Goal: Task Accomplishment & Management: Complete application form

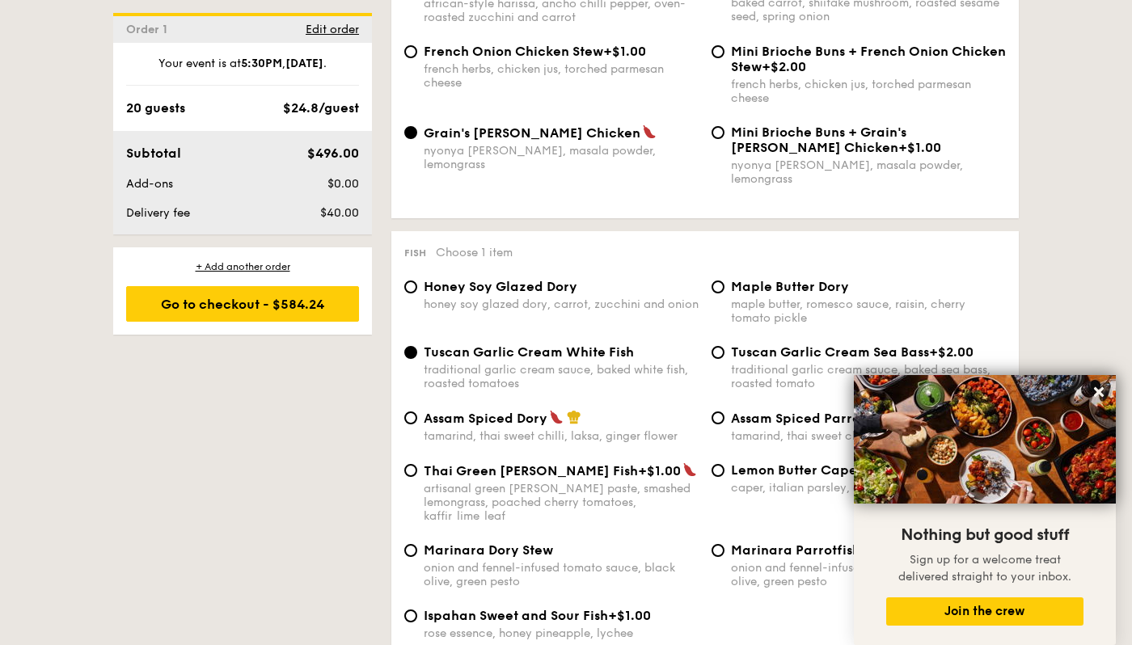
scroll to position [880, 0]
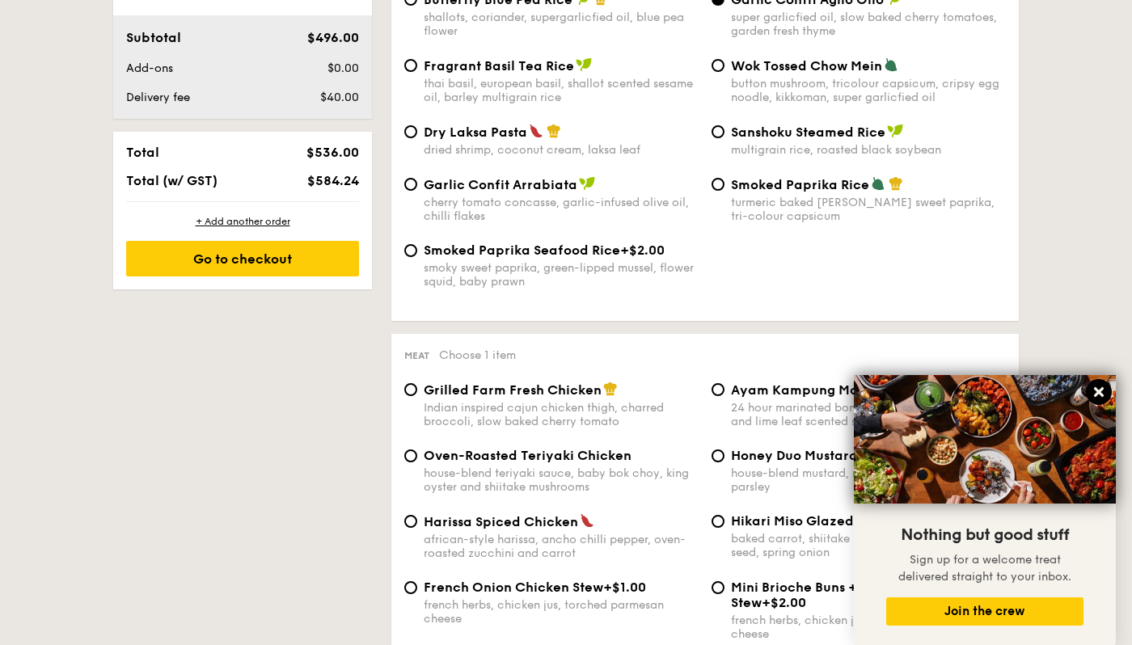
click at [1095, 386] on icon at bounding box center [1099, 392] width 15 height 15
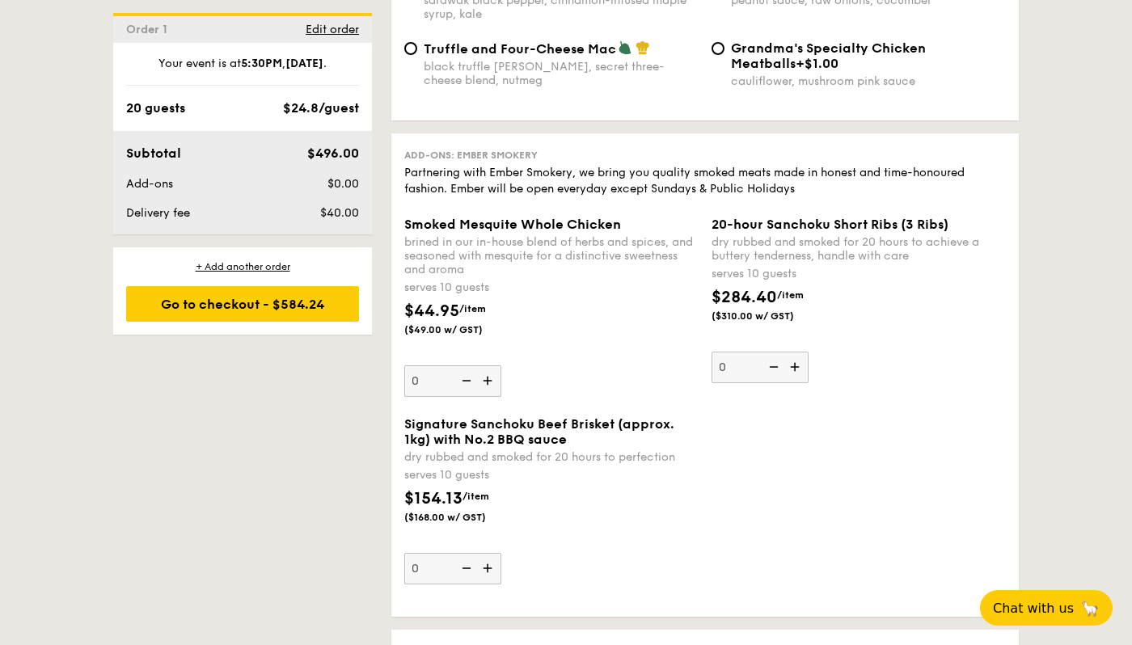
scroll to position [3288, 0]
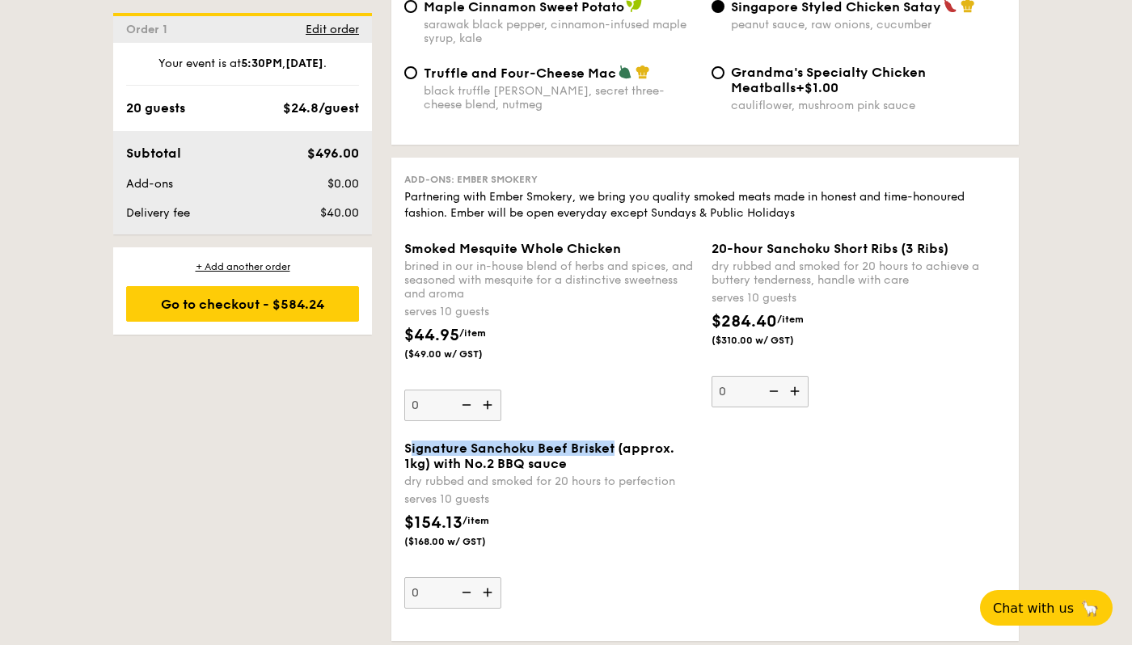
drag, startPoint x: 408, startPoint y: 448, endPoint x: 612, endPoint y: 447, distance: 203.8
click at [612, 447] on span "Signature Sanchoku Beef Brisket (approx. 1kg) with No.2 BBQ sauce" at bounding box center [539, 456] width 270 height 31
click at [501, 577] on input "0" at bounding box center [452, 593] width 97 height 32
drag, startPoint x: 612, startPoint y: 447, endPoint x: 430, endPoint y: 446, distance: 182.0
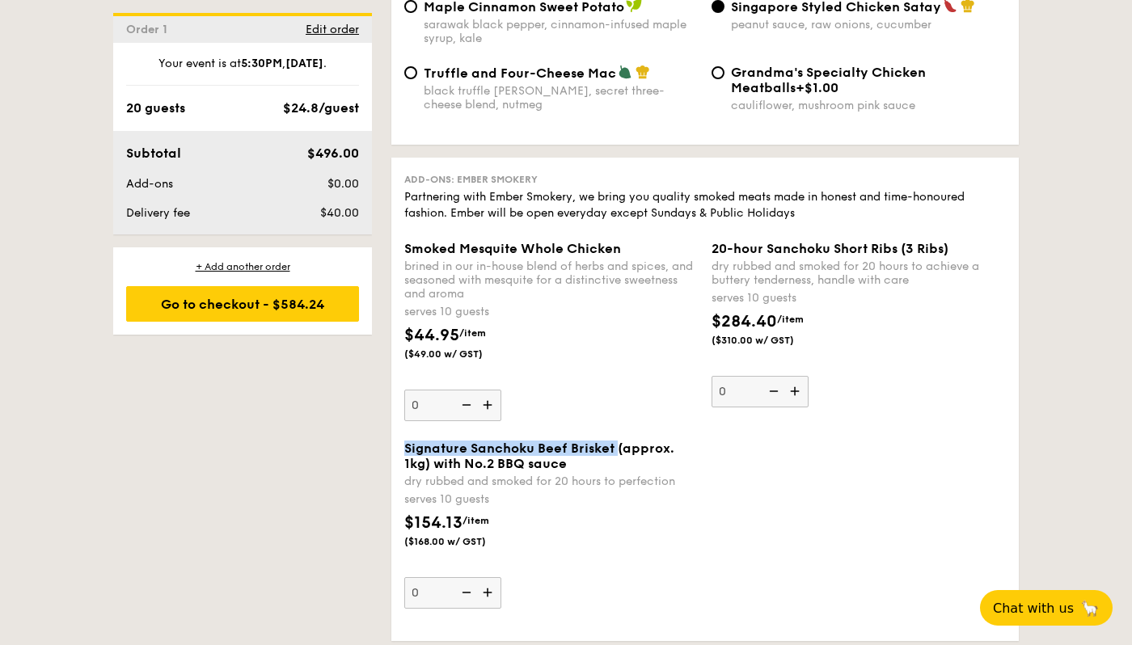
click at [430, 446] on span "Signature Sanchoku Beef Brisket (approx. 1kg) with No.2 BBQ sauce" at bounding box center [539, 456] width 270 height 31
click at [430, 577] on input "0" at bounding box center [452, 593] width 97 height 32
click at [489, 583] on img at bounding box center [489, 592] width 24 height 31
click at [489, 583] on input "0" at bounding box center [452, 593] width 97 height 32
type input "1"
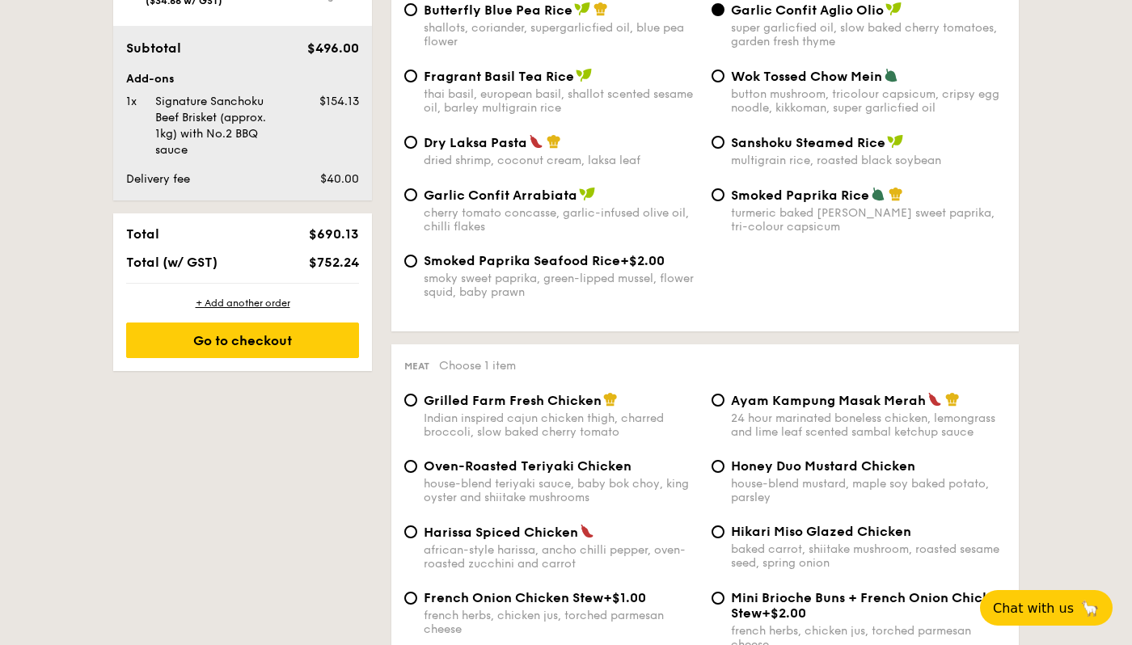
scroll to position [546, 0]
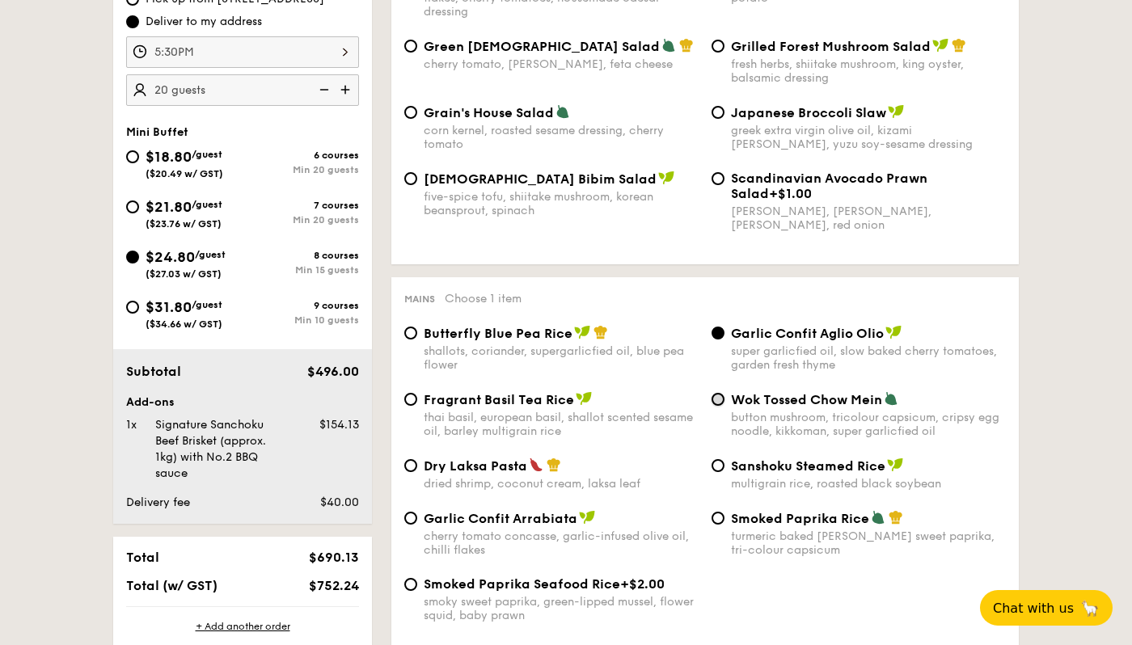
click at [719, 406] on input "Wok Tossed Chow Mein button mushroom, tricolour capsicum, cripsy egg noodle, ki…" at bounding box center [718, 399] width 13 height 13
radio input "true"
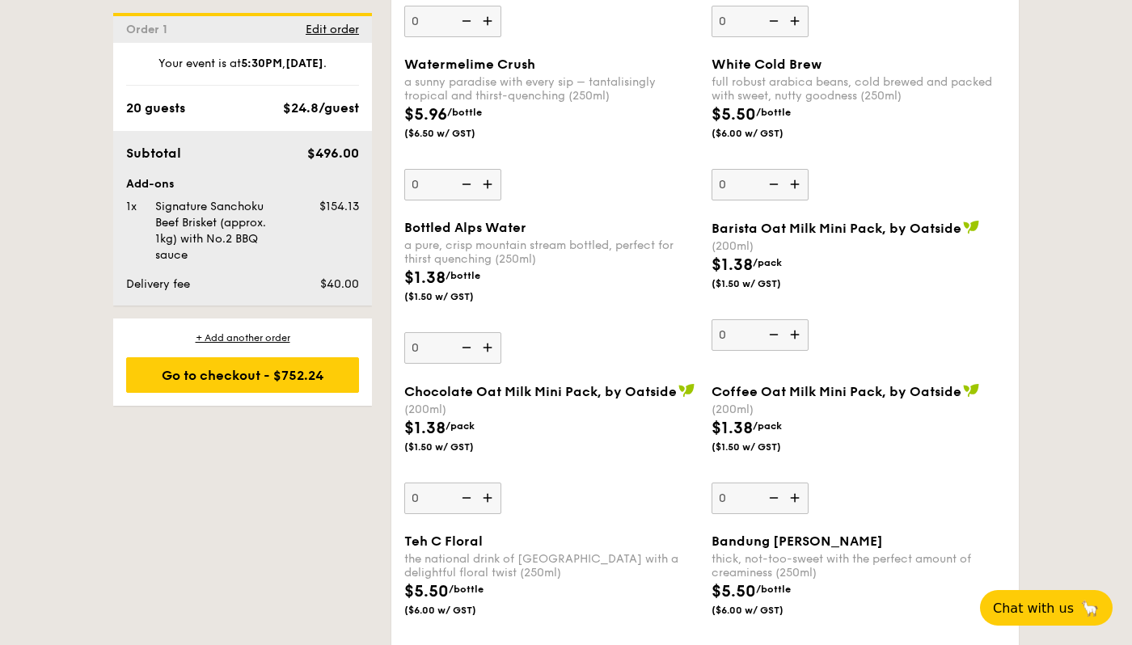
scroll to position [4442, 0]
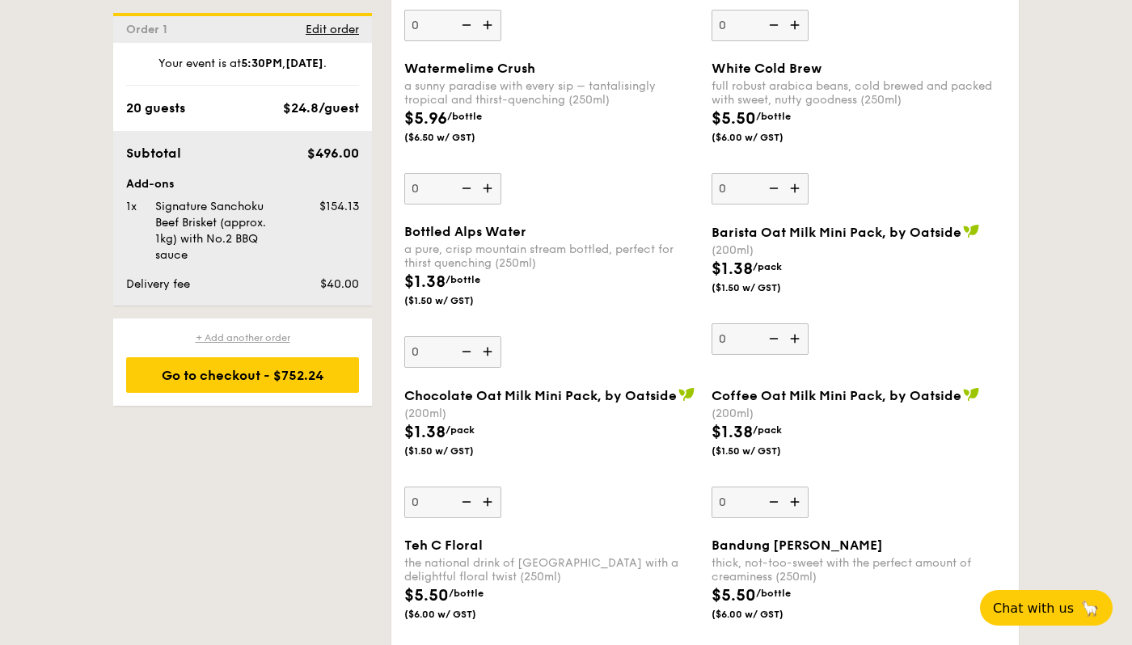
click at [273, 341] on div "+ Add another order" at bounding box center [242, 338] width 233 height 13
radio input "true"
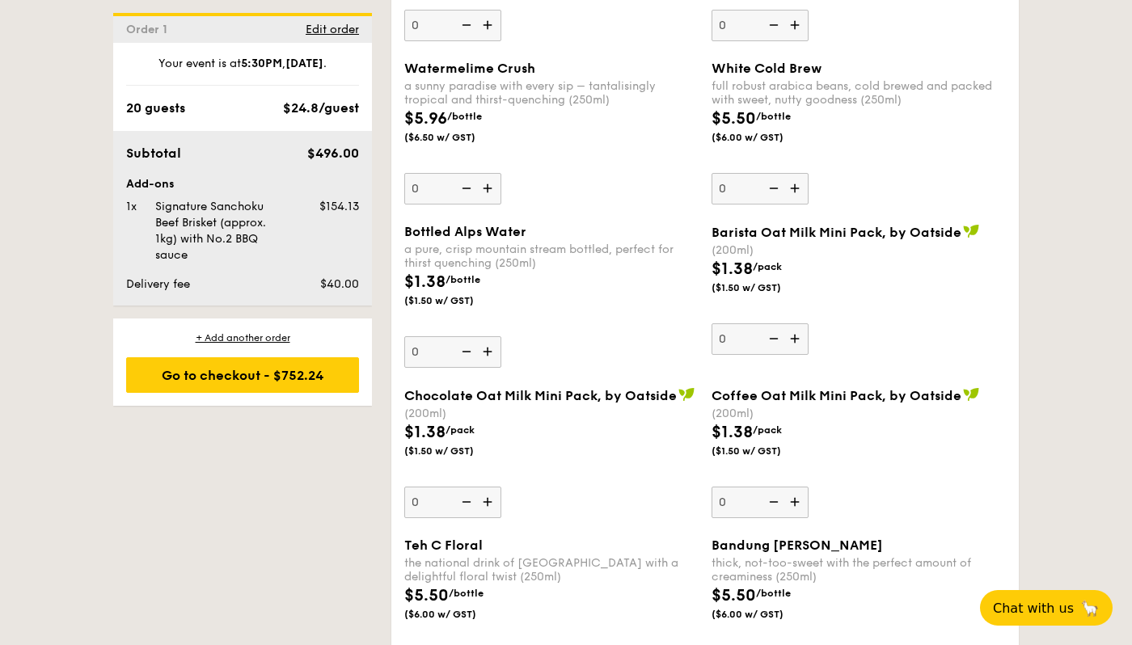
radio input "true"
type input "0"
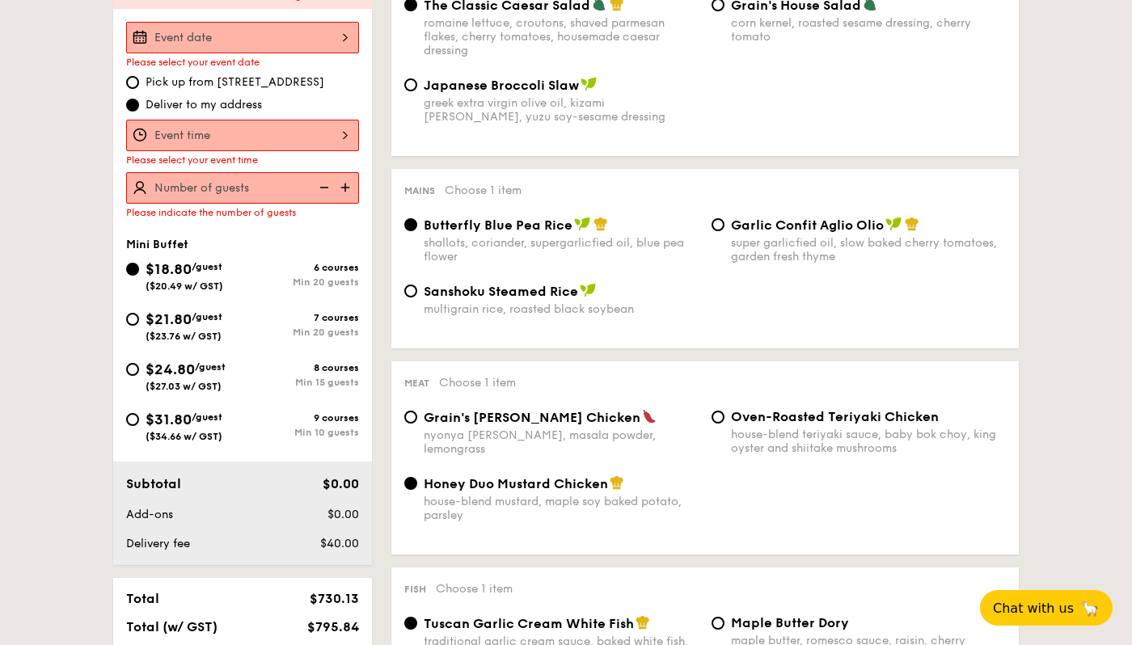
scroll to position [462, 0]
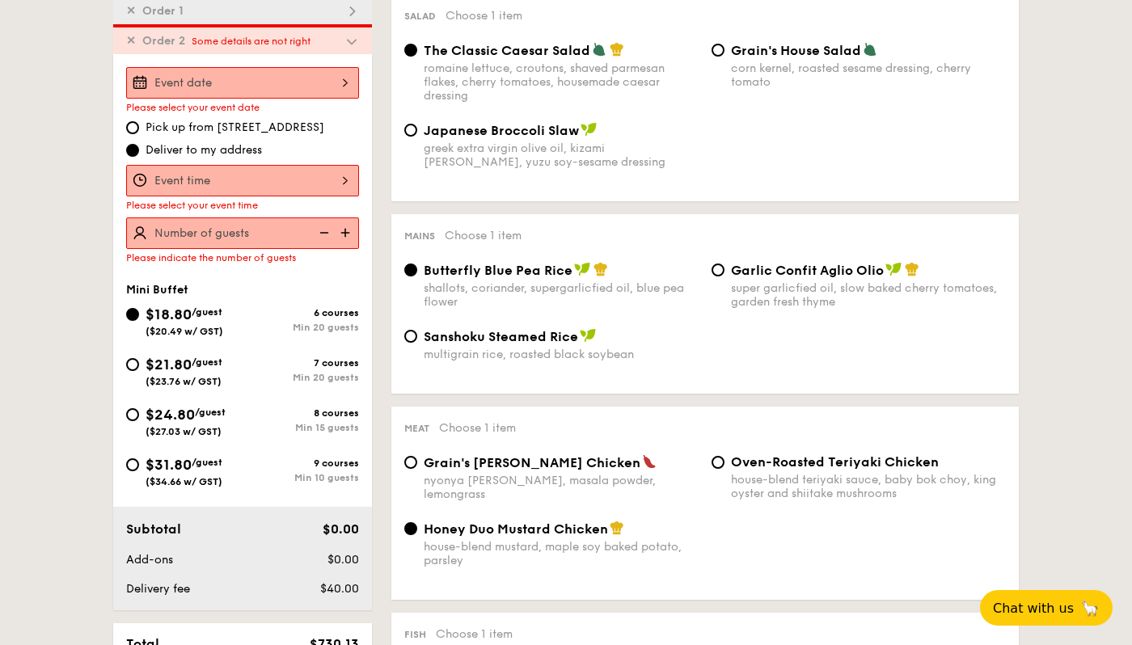
click at [213, 88] on div at bounding box center [242, 83] width 233 height 32
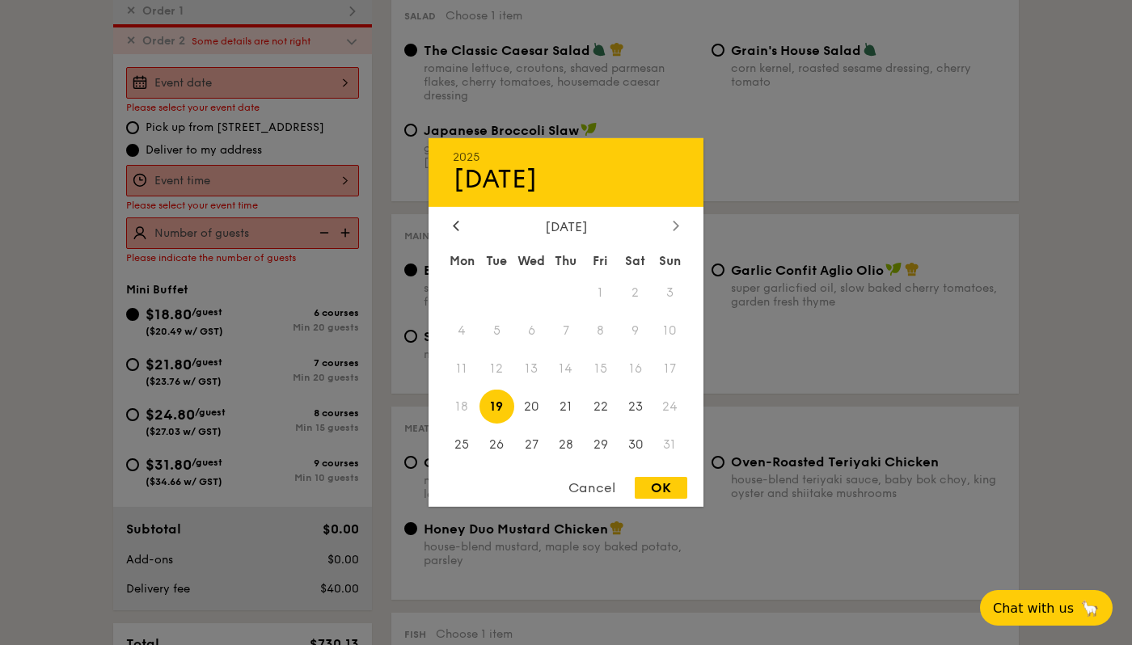
click at [673, 221] on icon at bounding box center [676, 225] width 6 height 11
click at [639, 361] on span "20" at bounding box center [635, 369] width 35 height 35
click at [665, 488] on div "OK" at bounding box center [661, 488] width 53 height 22
type input "Sep 20, 2025"
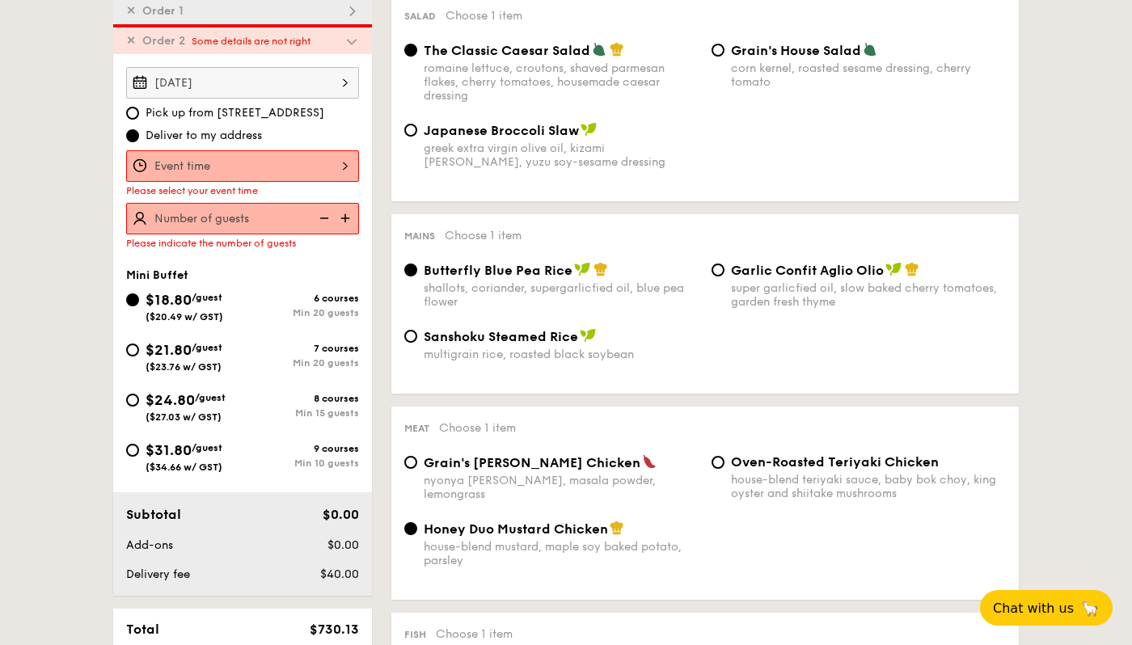
click at [315, 160] on div at bounding box center [242, 166] width 233 height 32
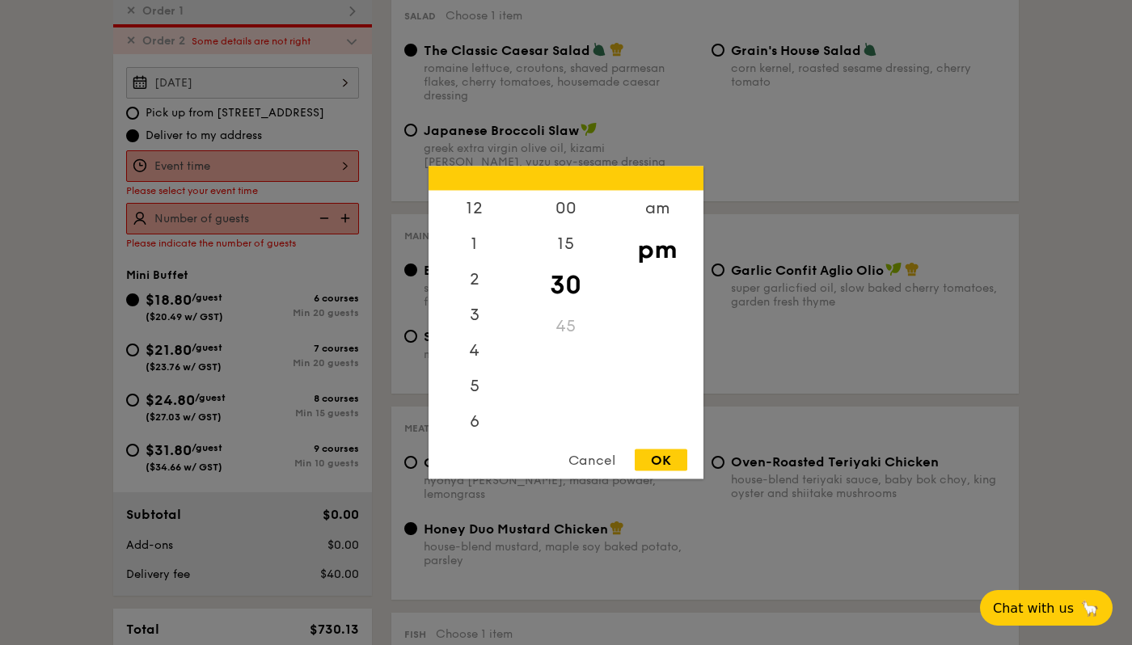
scroll to position [71, 0]
click at [480, 319] on div "5" at bounding box center [474, 321] width 91 height 47
drag, startPoint x: 566, startPoint y: 293, endPoint x: 563, endPoint y: 375, distance: 82.6
click at [563, 375] on div "00 15 30 45" at bounding box center [565, 314] width 91 height 247
click at [562, 222] on div "00" at bounding box center [565, 214] width 91 height 47
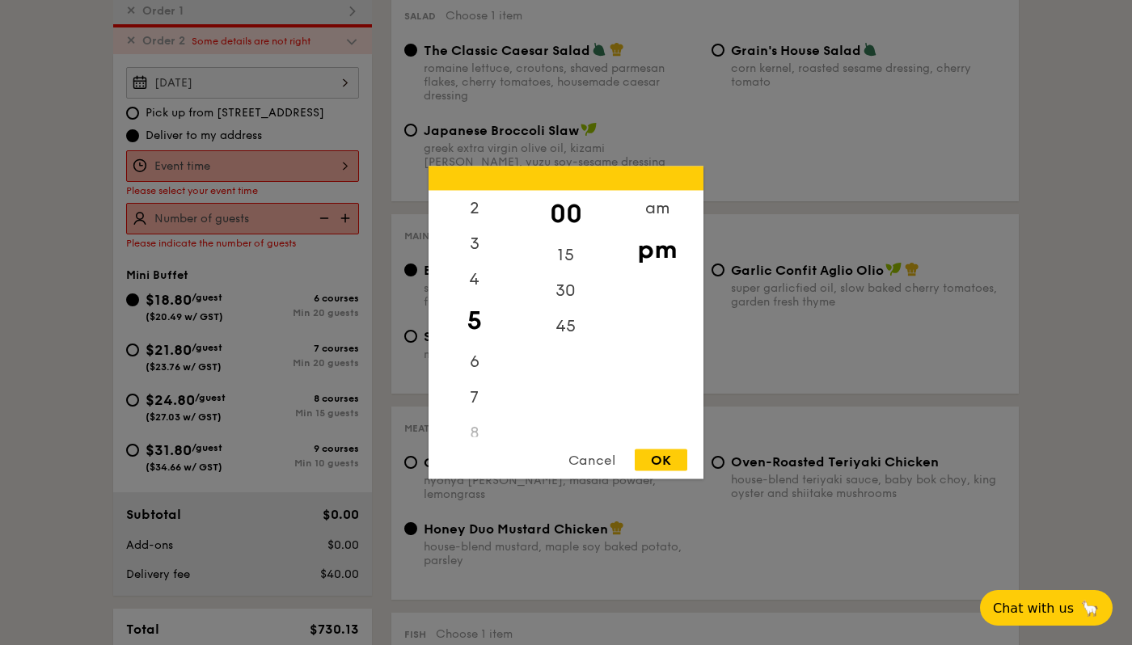
click at [652, 455] on div "OK" at bounding box center [661, 461] width 53 height 22
type input "5:00PM"
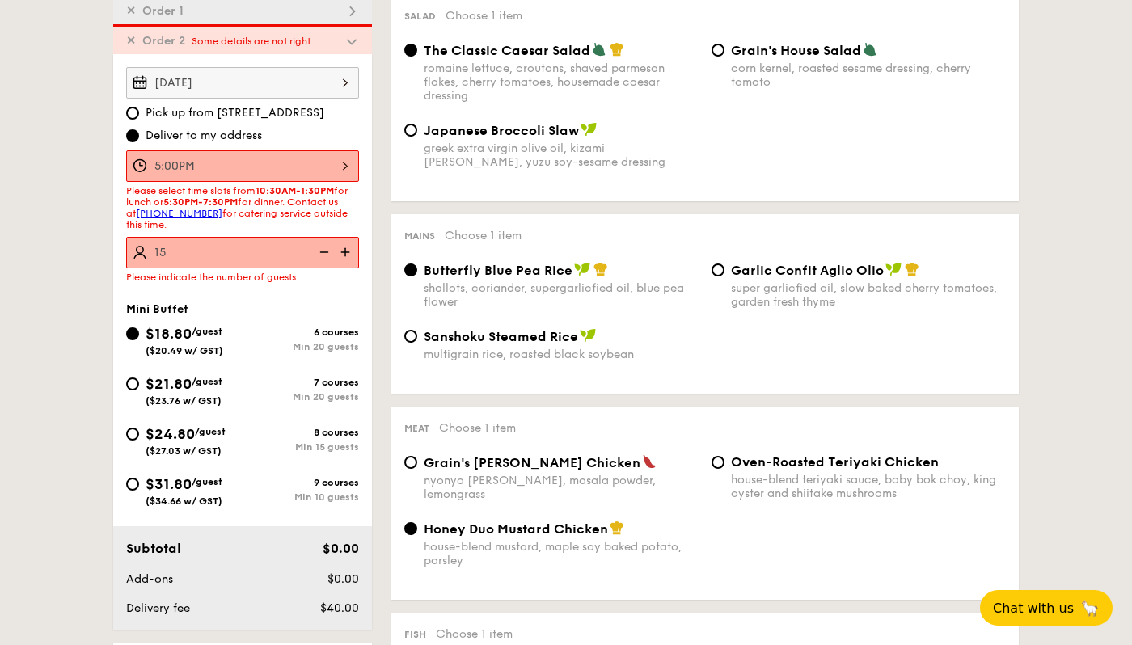
type input "20 guests"
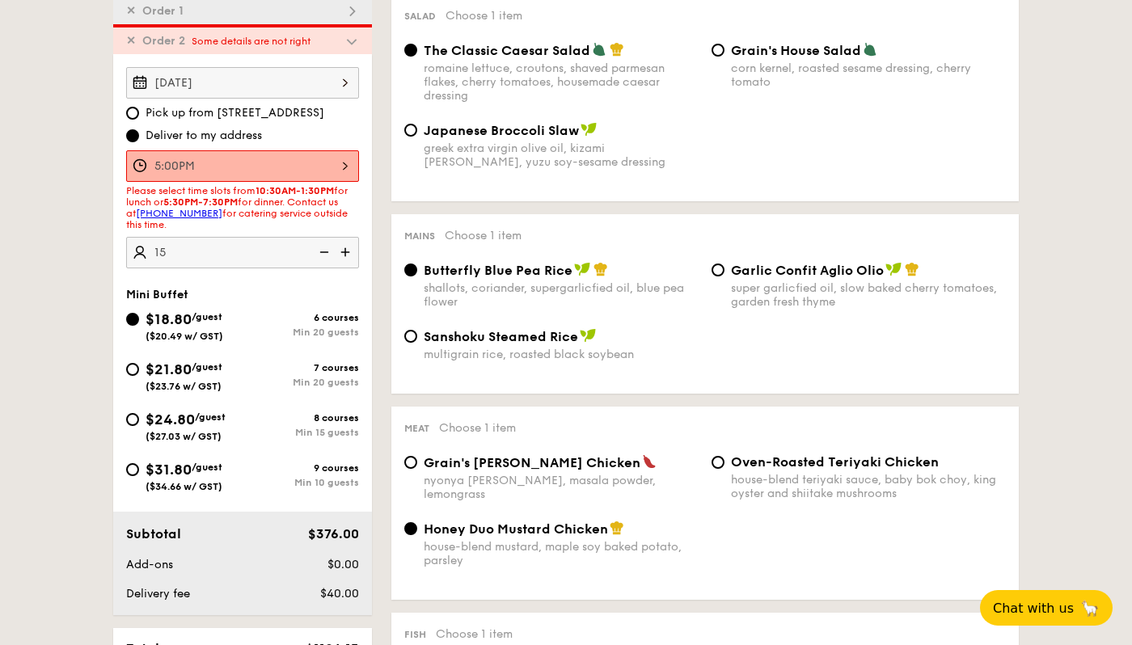
click at [319, 256] on img at bounding box center [323, 252] width 24 height 31
click at [218, 415] on span "/guest" at bounding box center [210, 417] width 31 height 11
click at [139, 415] on input "$24.80 /guest ($27.03 w/ GST) 8 courses Min 15 guests" at bounding box center [132, 419] width 13 height 13
radio input "true"
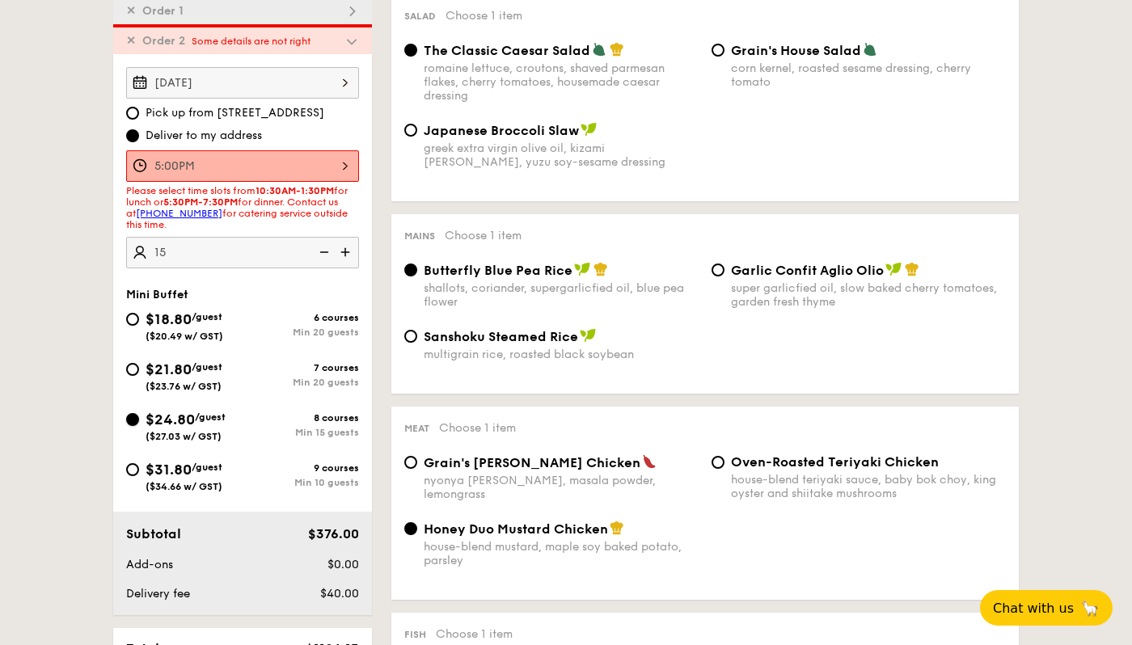
radio input "true"
radio input "false"
radio input "true"
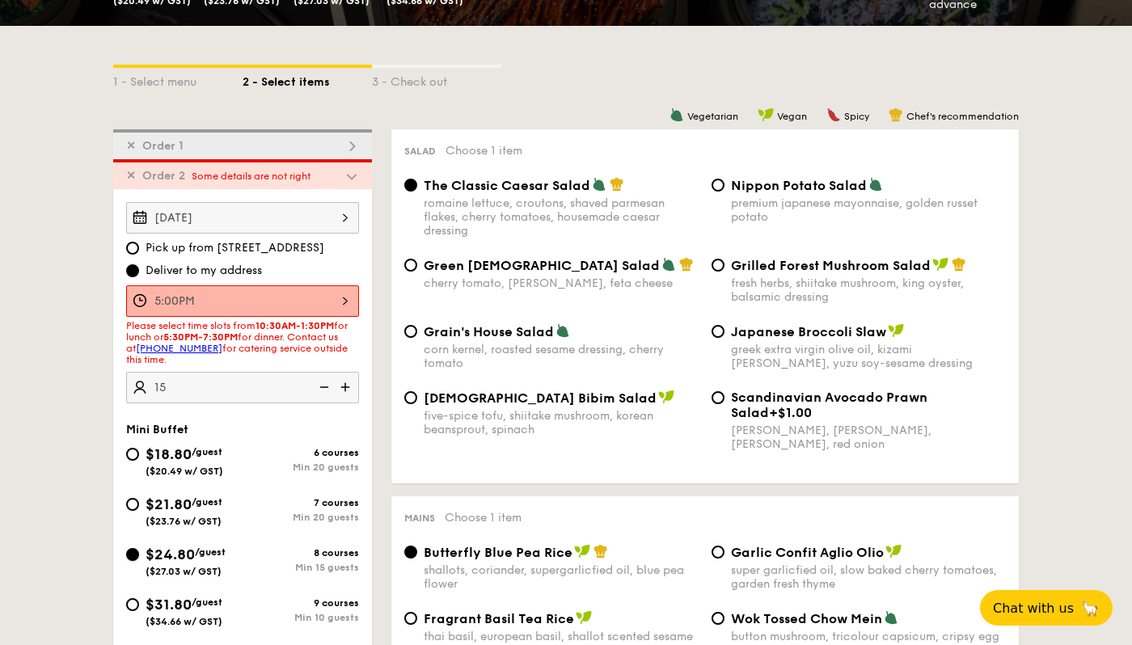
scroll to position [230, 0]
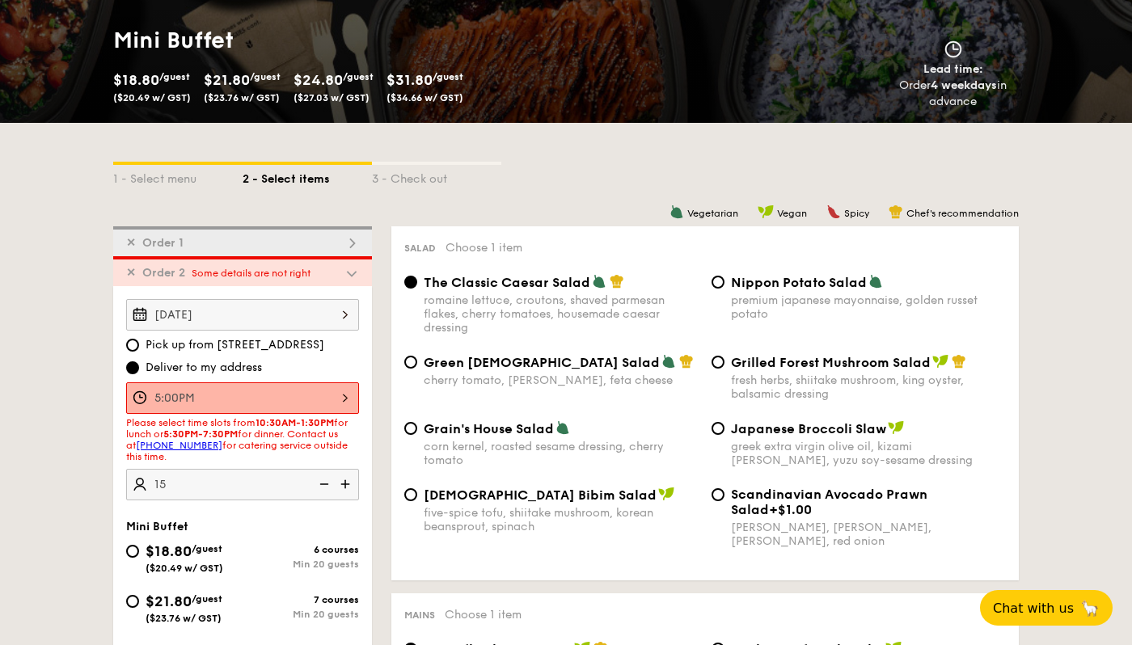
click at [762, 295] on div "premium japanese mayonnaise, golden russet potato" at bounding box center [868, 307] width 275 height 27
click at [725, 289] on input "Nippon Potato Salad premium japanese mayonnaise, golden russet potato" at bounding box center [718, 282] width 13 height 13
radio input "true"
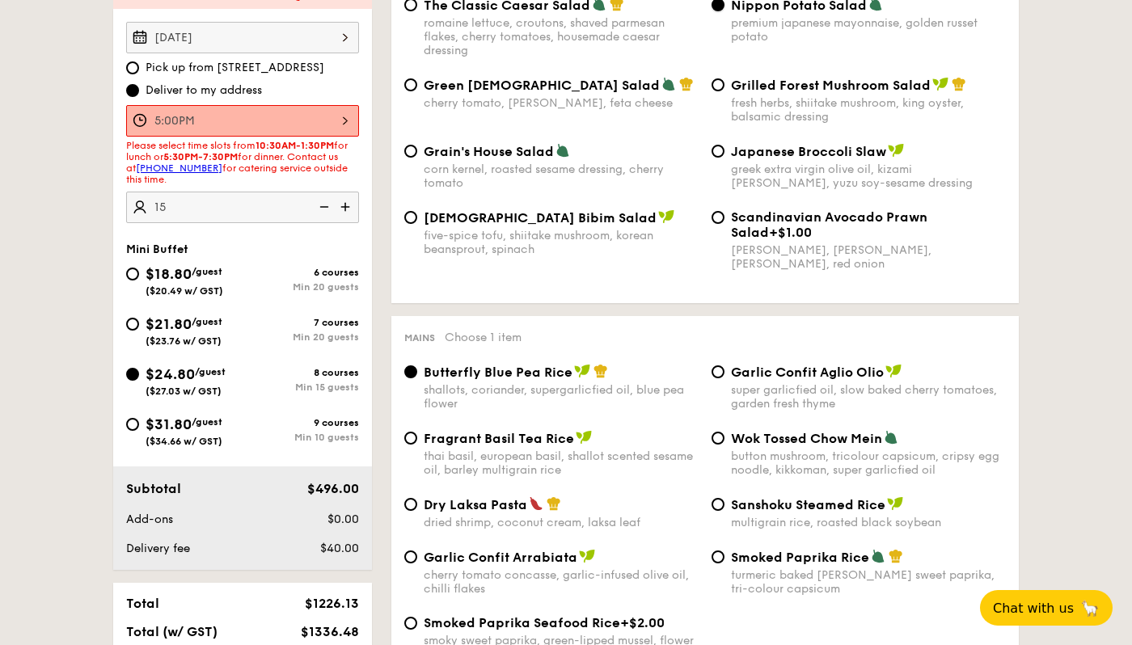
scroll to position [792, 0]
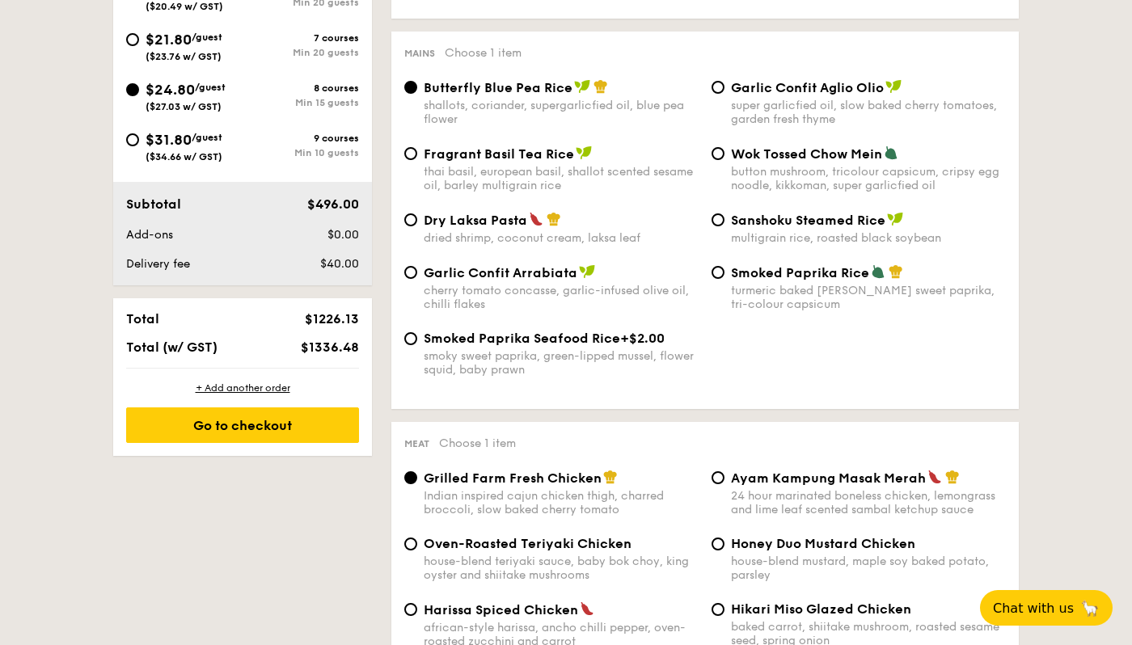
click at [781, 167] on div "Wok Tossed Chow Mein button mushroom, tricolour capsicum, cripsy egg noodle, ki…" at bounding box center [868, 169] width 275 height 47
click at [725, 160] on input "Wok Tossed Chow Mein button mushroom, tricolour capsicum, cripsy egg noodle, ki…" at bounding box center [718, 153] width 13 height 13
radio input "true"
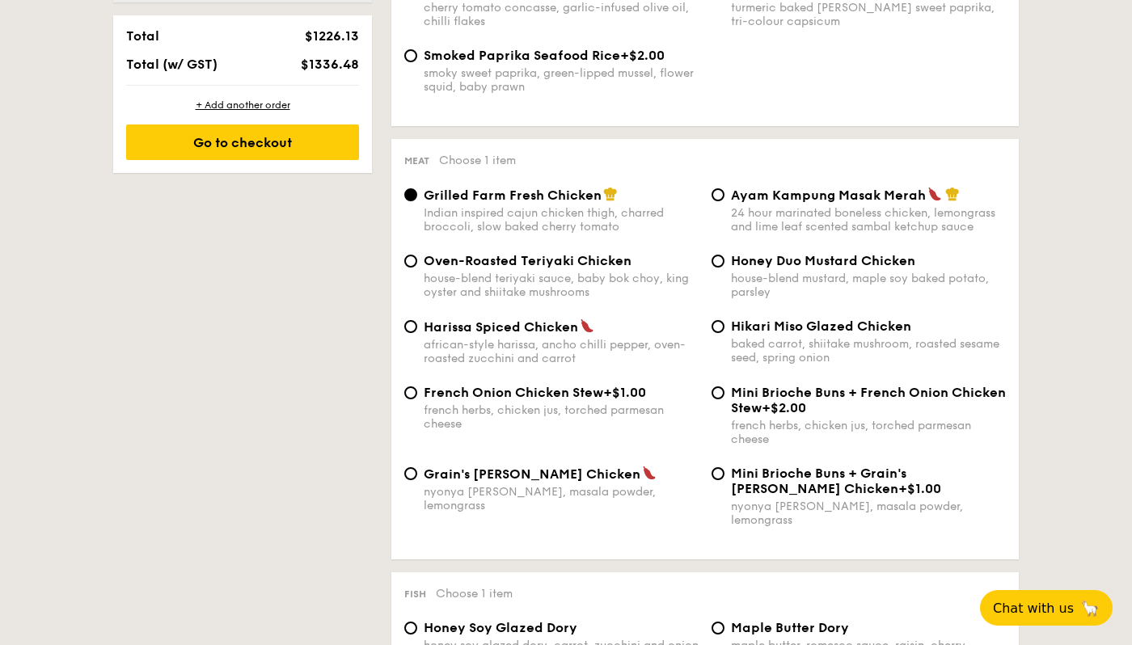
scroll to position [1080, 0]
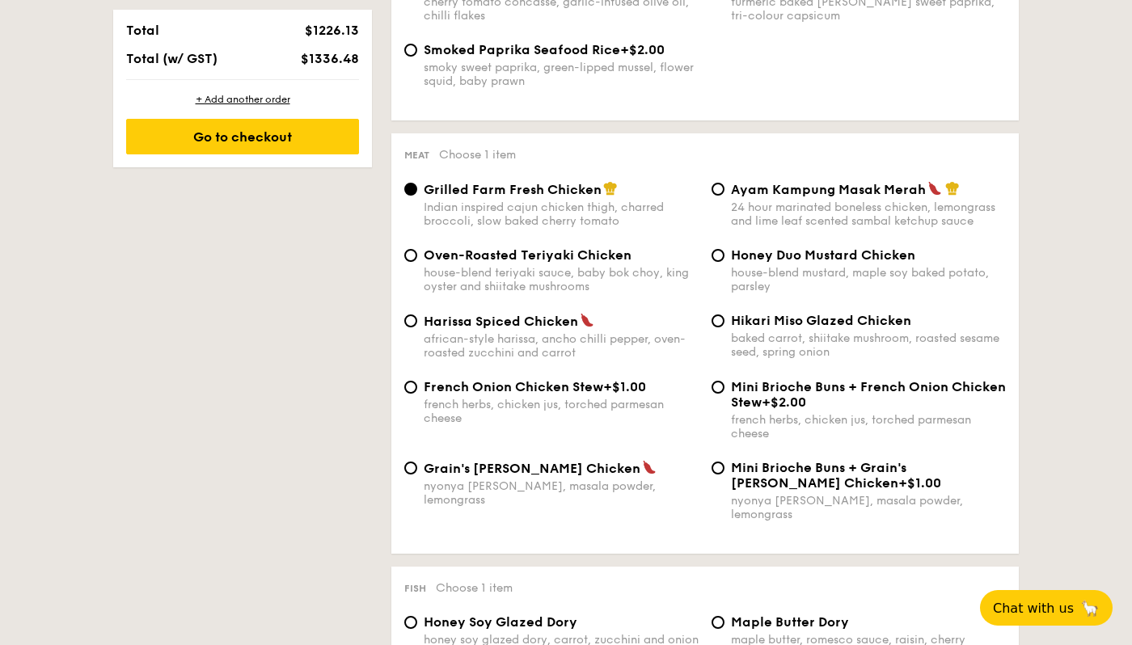
click at [500, 476] on span "Grain's Curry Chicken" at bounding box center [532, 468] width 217 height 15
click at [417, 475] on input "Grain's Curry Chicken nyonya curry, masala powder, lemongrass" at bounding box center [410, 468] width 13 height 13
radio input "true"
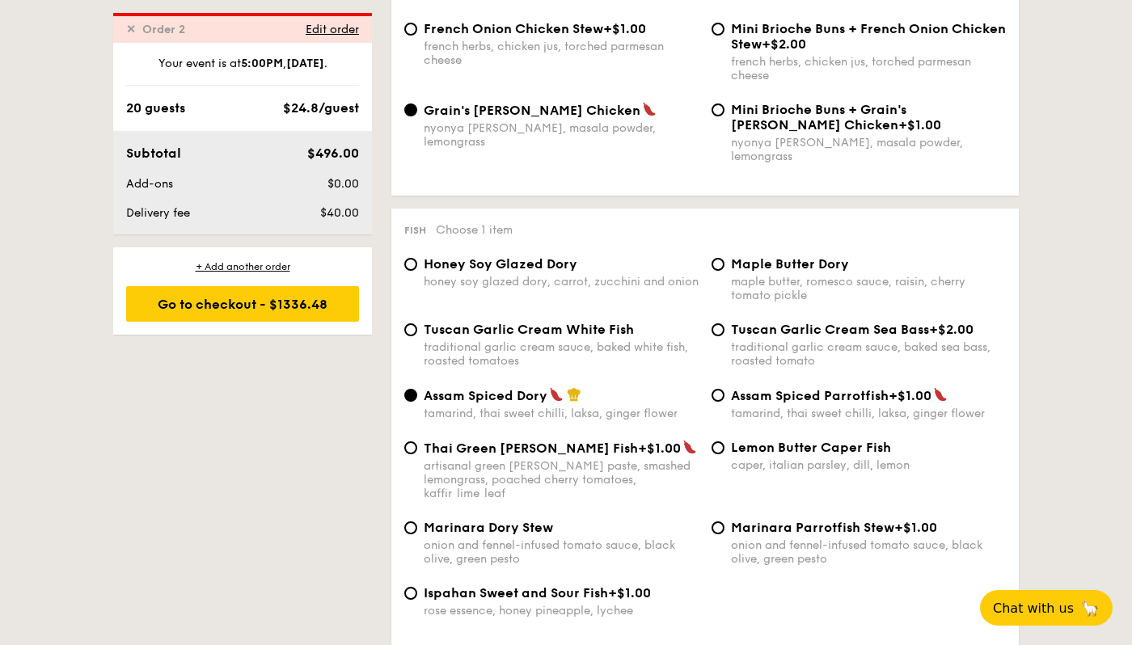
click at [534, 325] on span "Tuscan Garlic Cream White Fish" at bounding box center [529, 329] width 210 height 15
click at [417, 325] on input "Tuscan Garlic Cream White Fish traditional garlic cream sauce, baked white fish…" at bounding box center [410, 329] width 13 height 13
radio input "true"
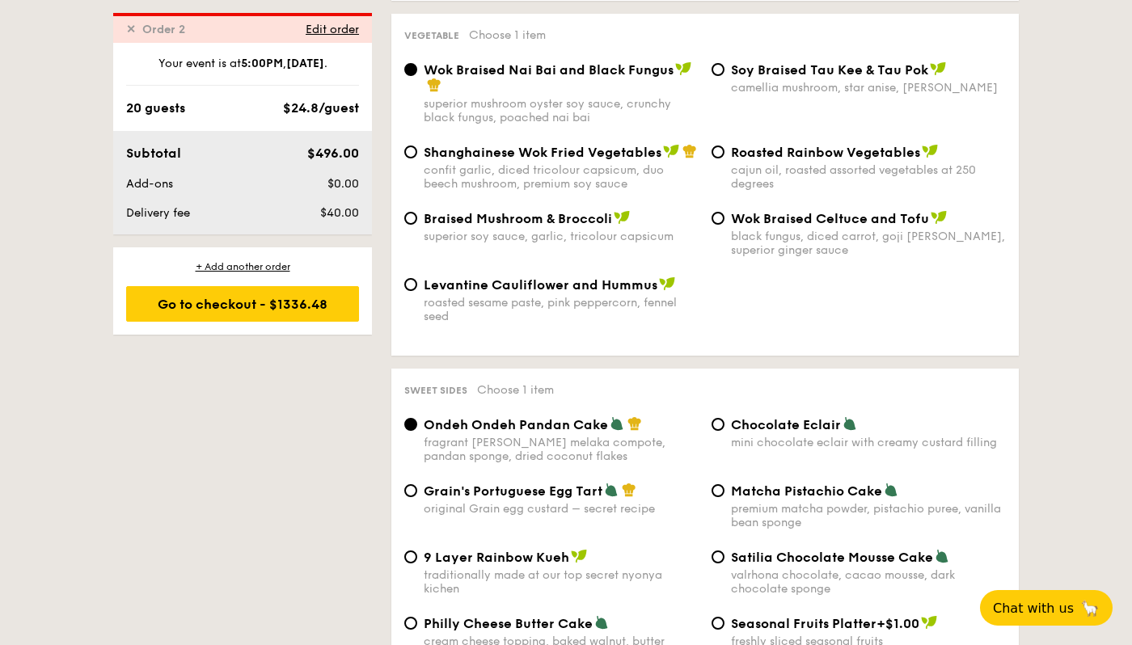
scroll to position [2108, 0]
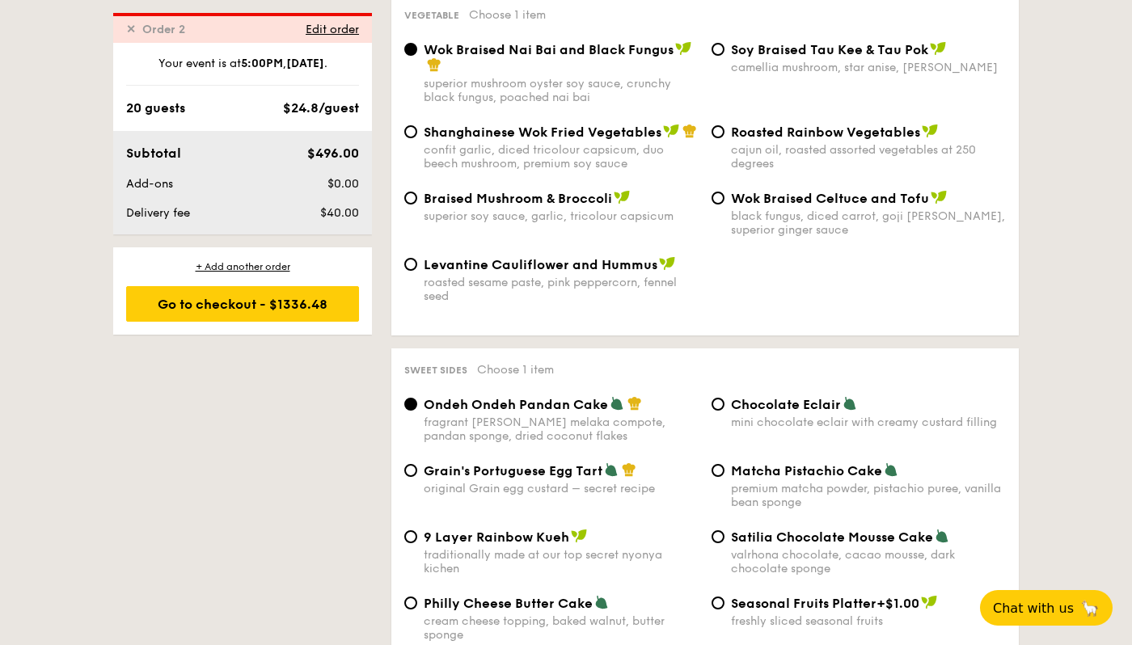
click at [541, 530] on span "9 Layer Rainbow Kueh" at bounding box center [497, 537] width 146 height 15
click at [417, 531] on input "9 Layer Rainbow Kueh traditionally made at our top secret nyonya kichen" at bounding box center [410, 537] width 13 height 13
radio input "true"
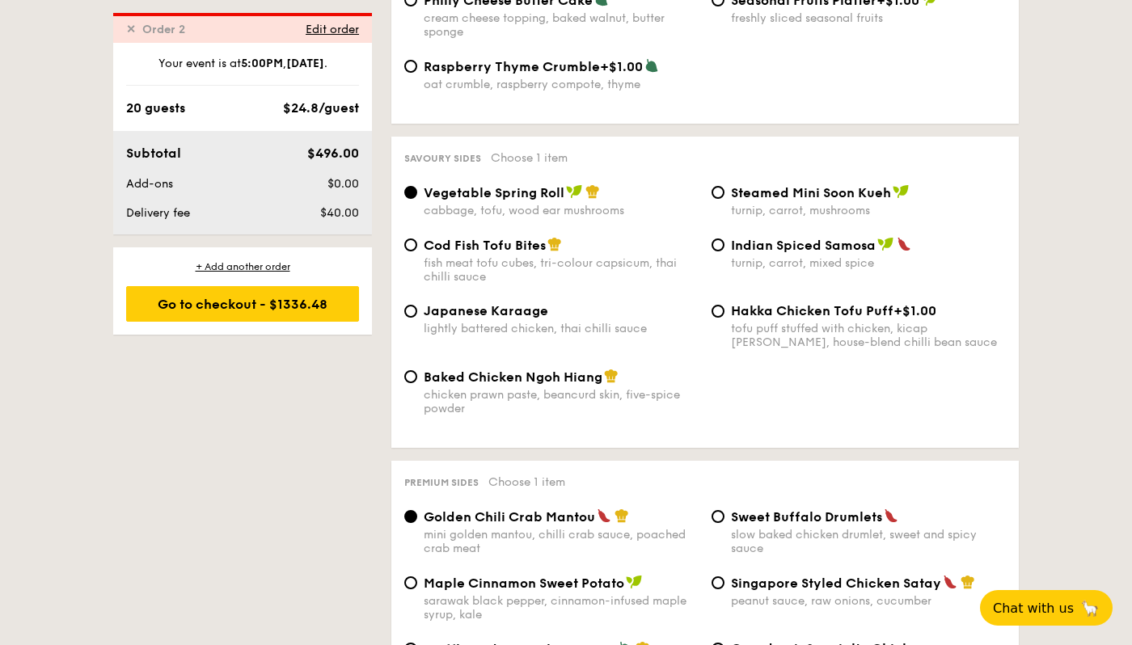
scroll to position [2713, 0]
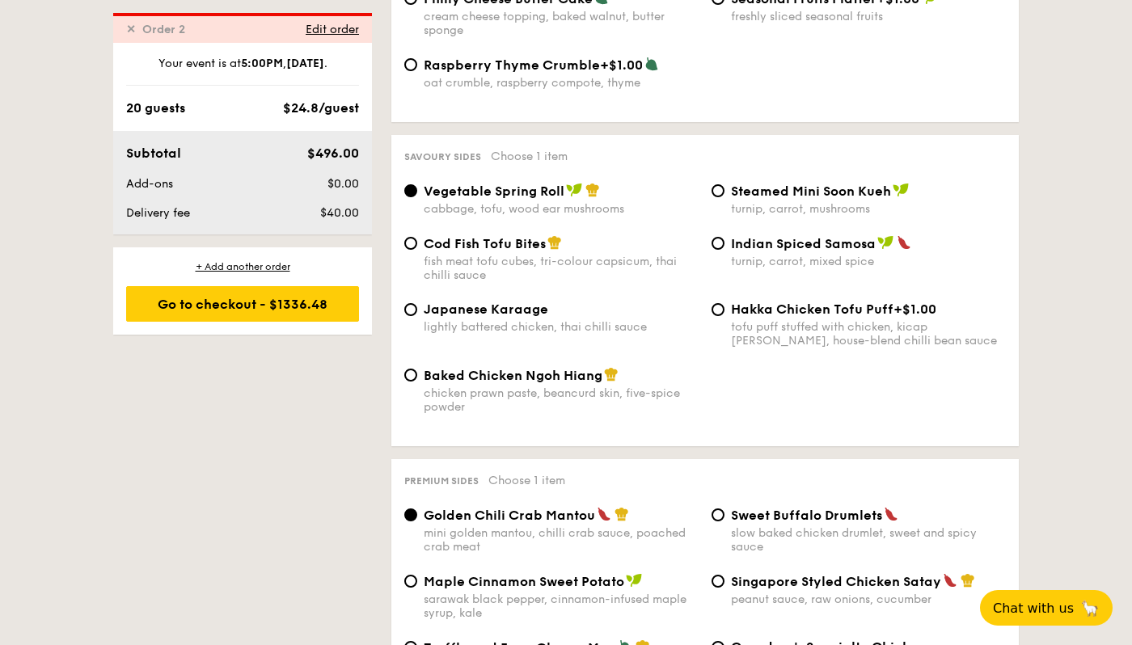
click at [493, 374] on span "Baked Chicken Ngoh Hiang" at bounding box center [513, 375] width 179 height 15
click at [417, 374] on input "Baked Chicken Ngoh Hiang chicken prawn paste, beancurd skin, five-spice powder" at bounding box center [410, 375] width 13 height 13
radio input "true"
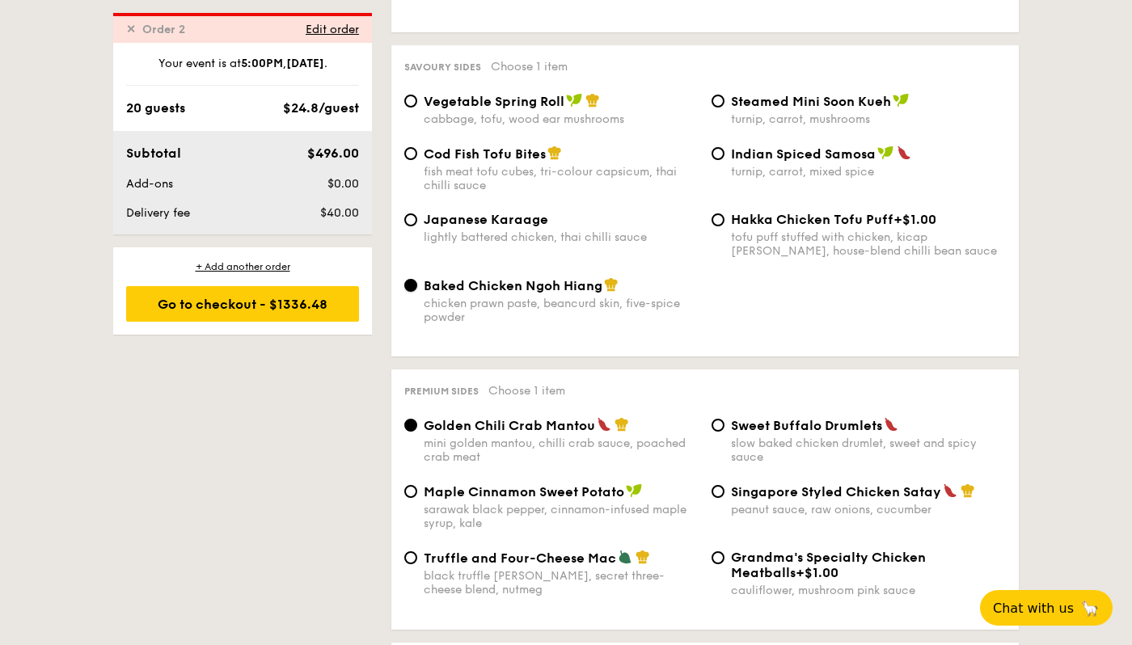
scroll to position [2863, 0]
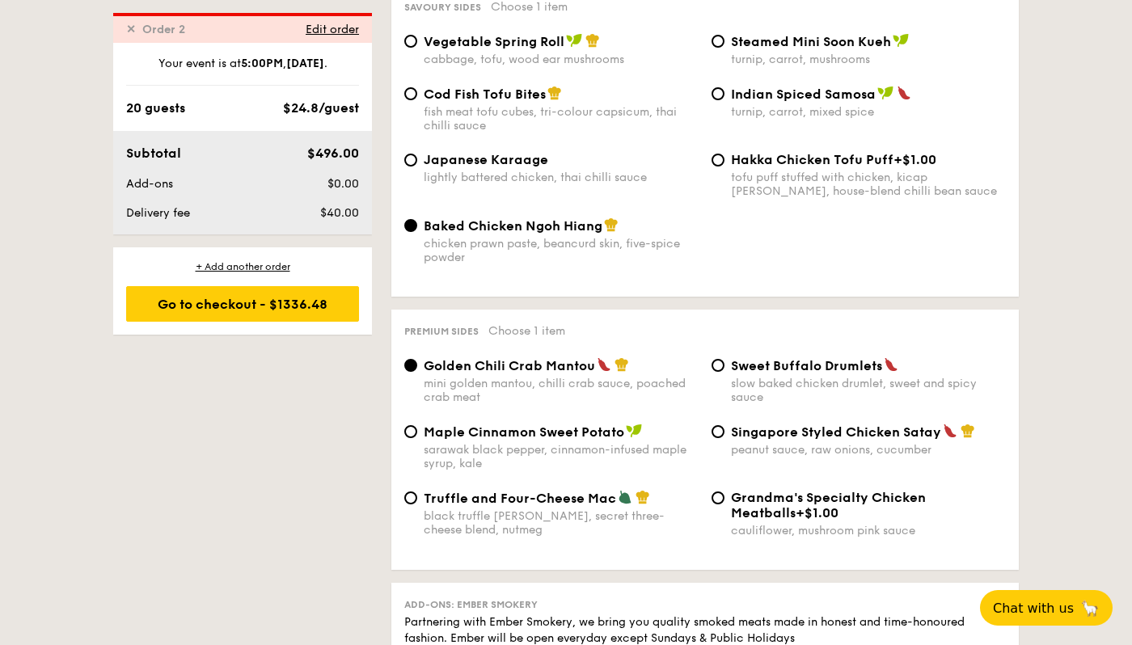
click at [786, 434] on span "Singapore Styled Chicken Satay" at bounding box center [836, 432] width 210 height 15
click at [725, 434] on input "Singapore Styled Chicken Satay peanut sauce, raw onions, cucumber" at bounding box center [718, 431] width 13 height 13
radio input "true"
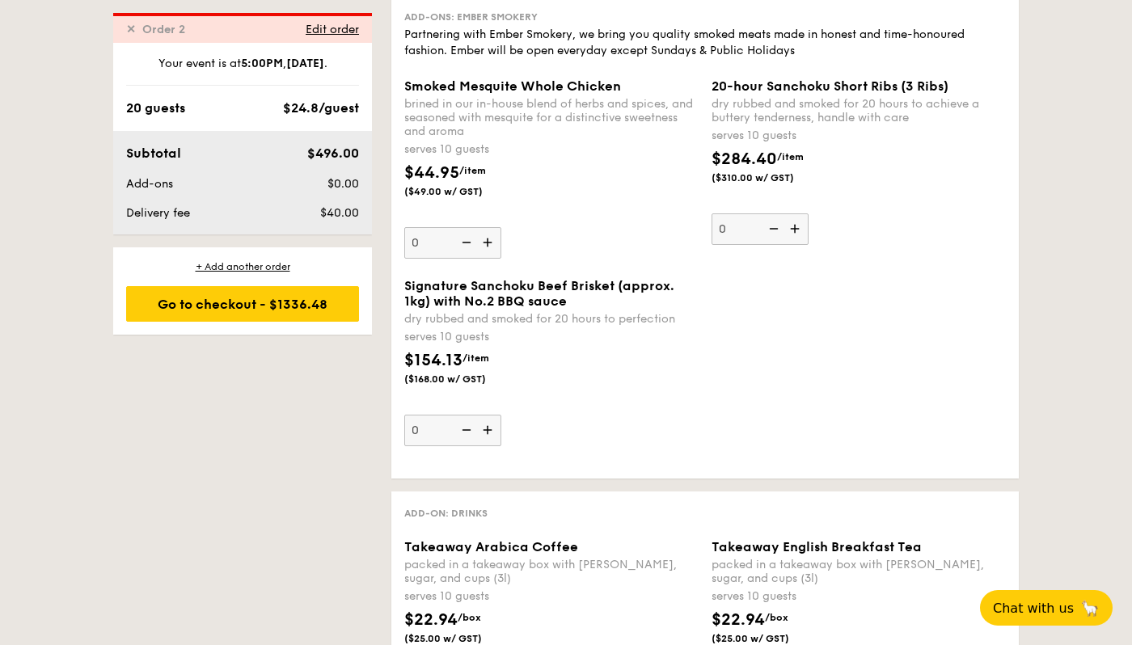
scroll to position [3450, 0]
click at [497, 423] on img at bounding box center [489, 431] width 24 height 31
click at [497, 423] on input "0" at bounding box center [452, 432] width 97 height 32
type input "1"
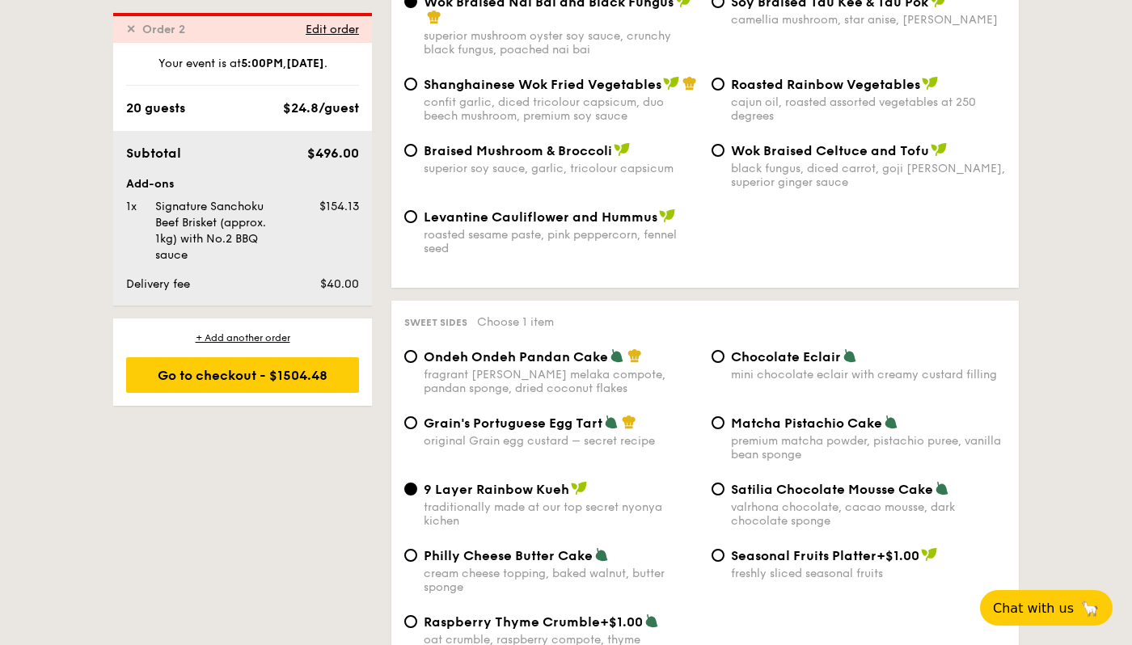
scroll to position [2143, 0]
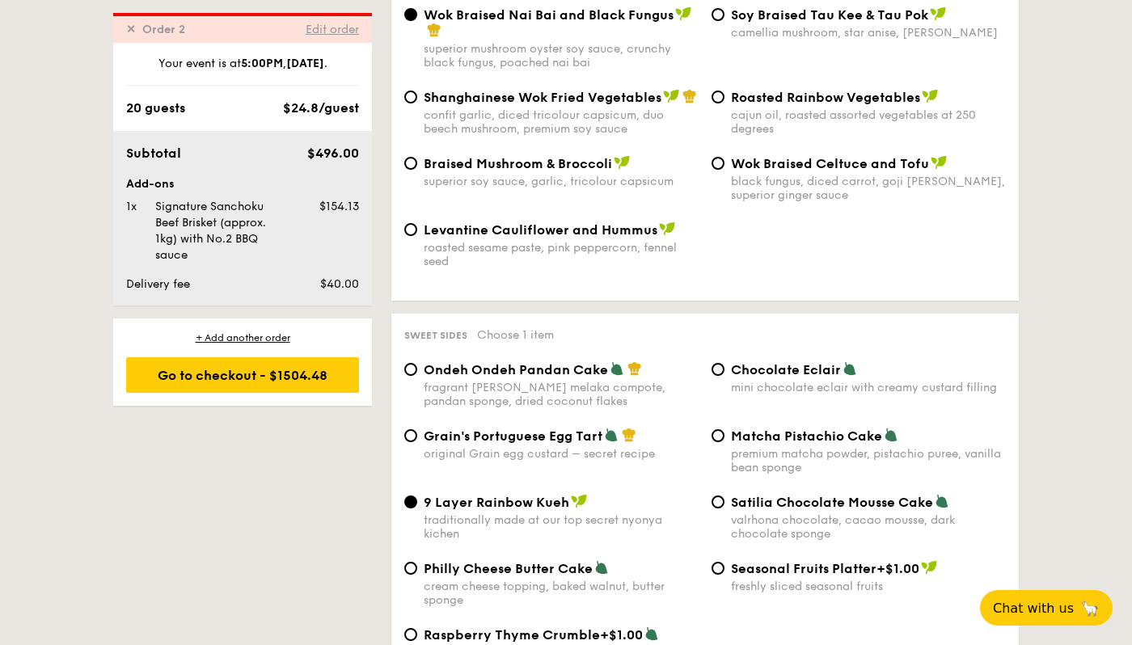
click at [320, 30] on span "Edit order" at bounding box center [332, 30] width 53 height 14
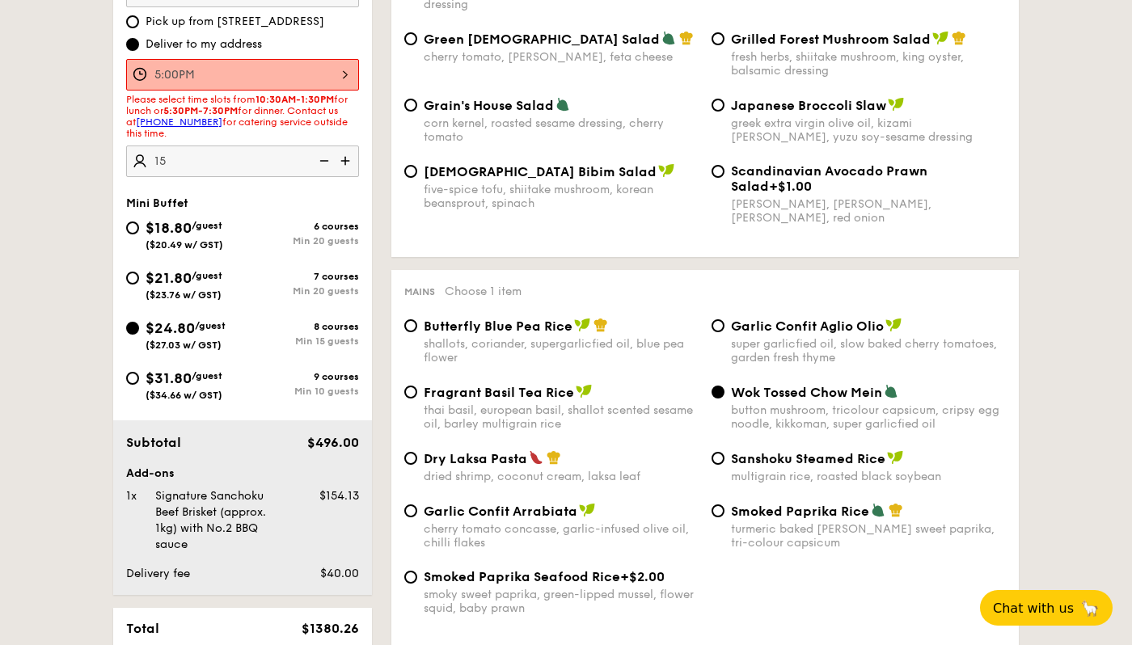
scroll to position [551, 0]
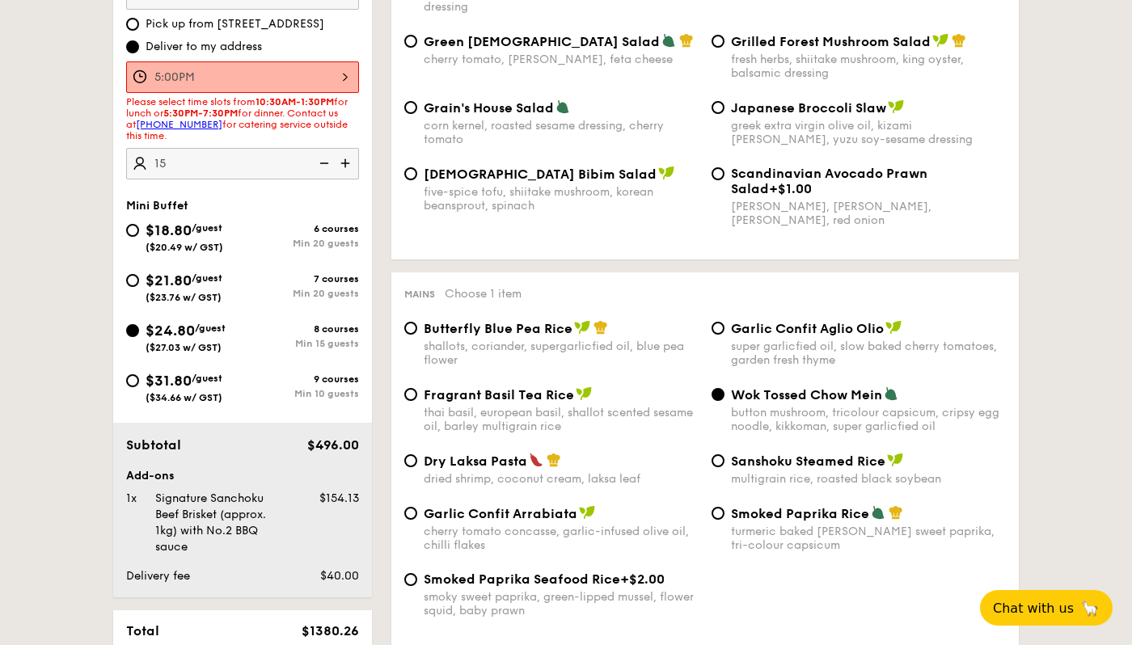
click at [318, 167] on img at bounding box center [323, 163] width 24 height 31
type input "15 guests"
click at [318, 167] on img at bounding box center [323, 163] width 24 height 31
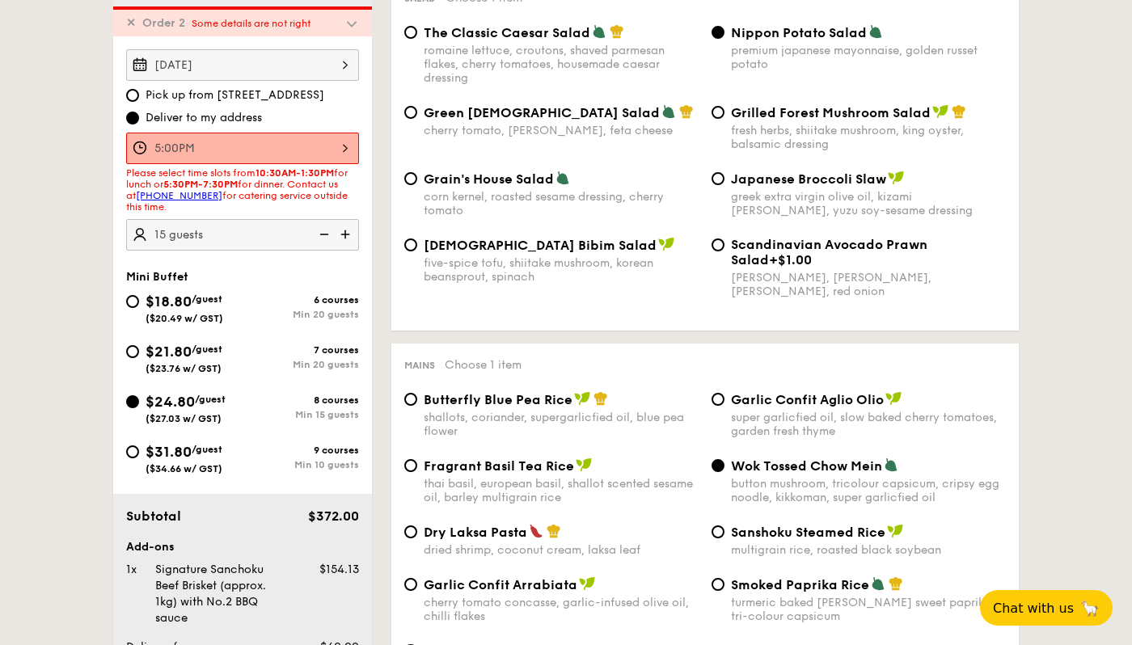
scroll to position [473, 0]
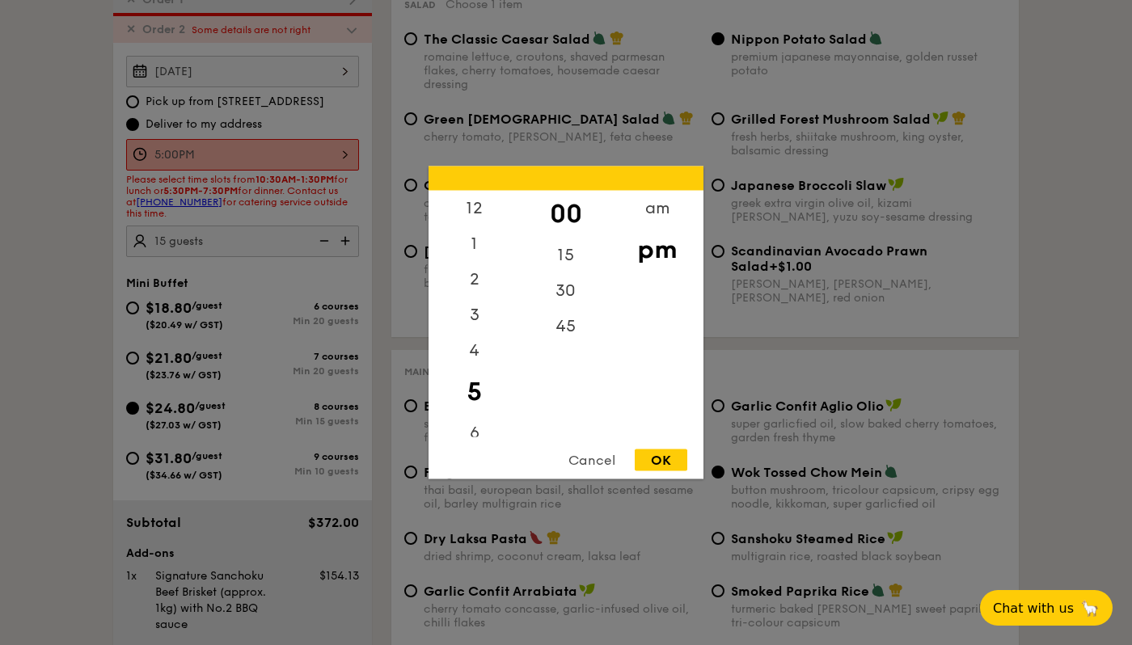
click at [284, 148] on div "5:00PM 12 1 2 3 4 5 6 7 8 9 10 11 00 15 30 45 am pm Cancel OK" at bounding box center [242, 155] width 233 height 32
click at [551, 294] on div "30" at bounding box center [565, 296] width 91 height 47
click at [662, 459] on div "OK" at bounding box center [661, 461] width 53 height 22
type input "5:30PM"
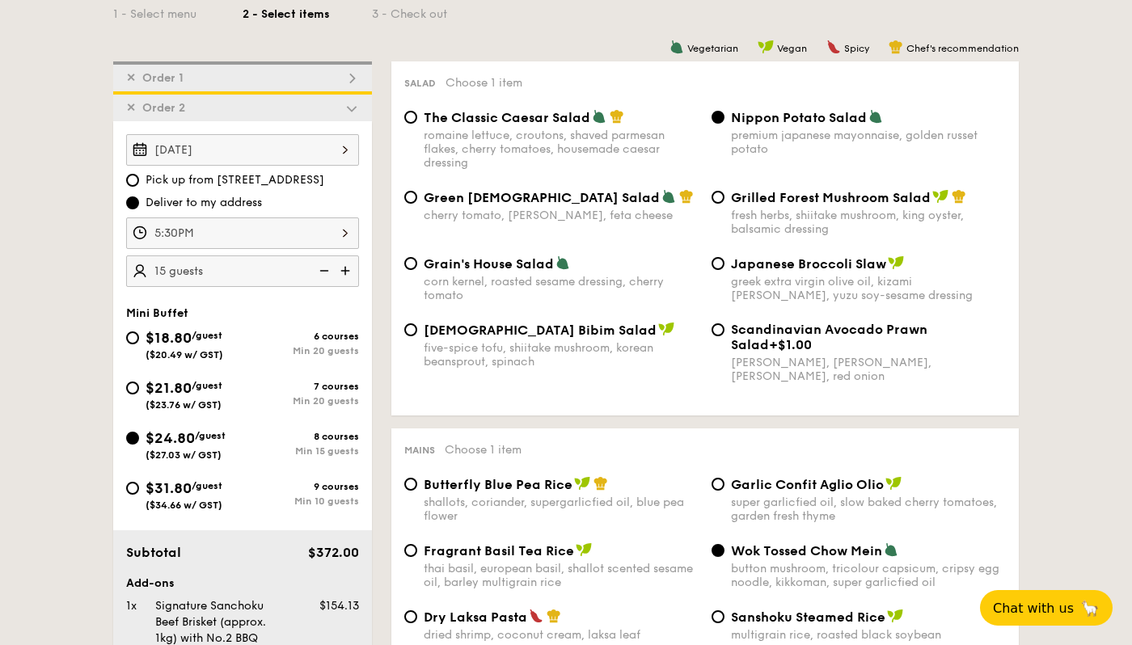
scroll to position [246, 0]
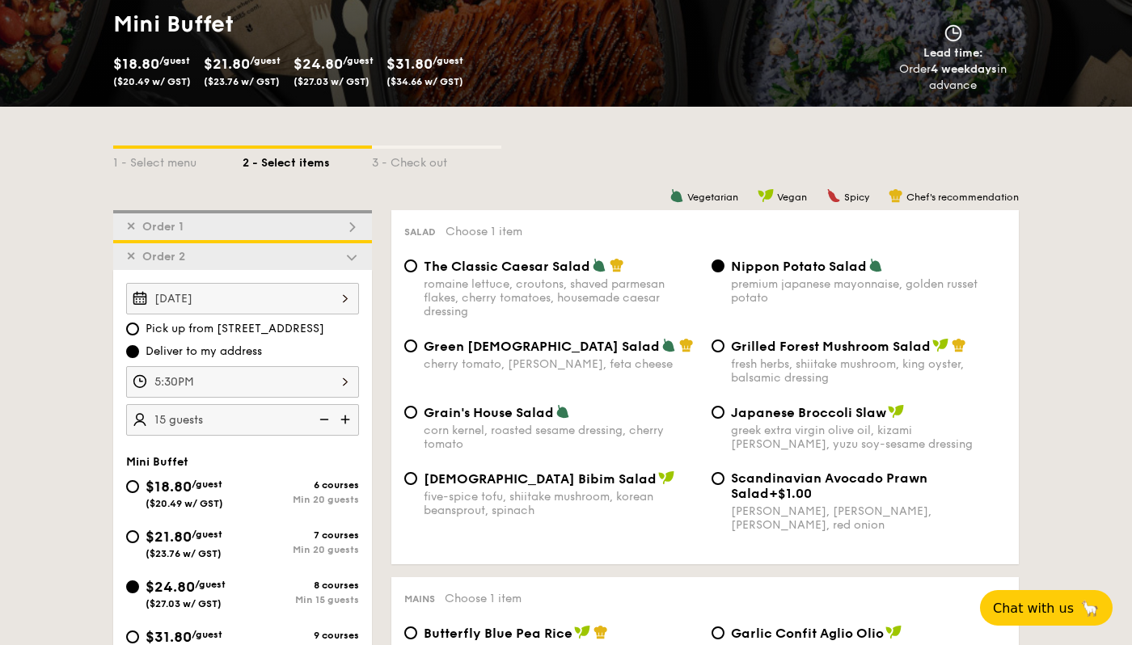
click at [133, 225] on span "✕" at bounding box center [131, 227] width 10 height 14
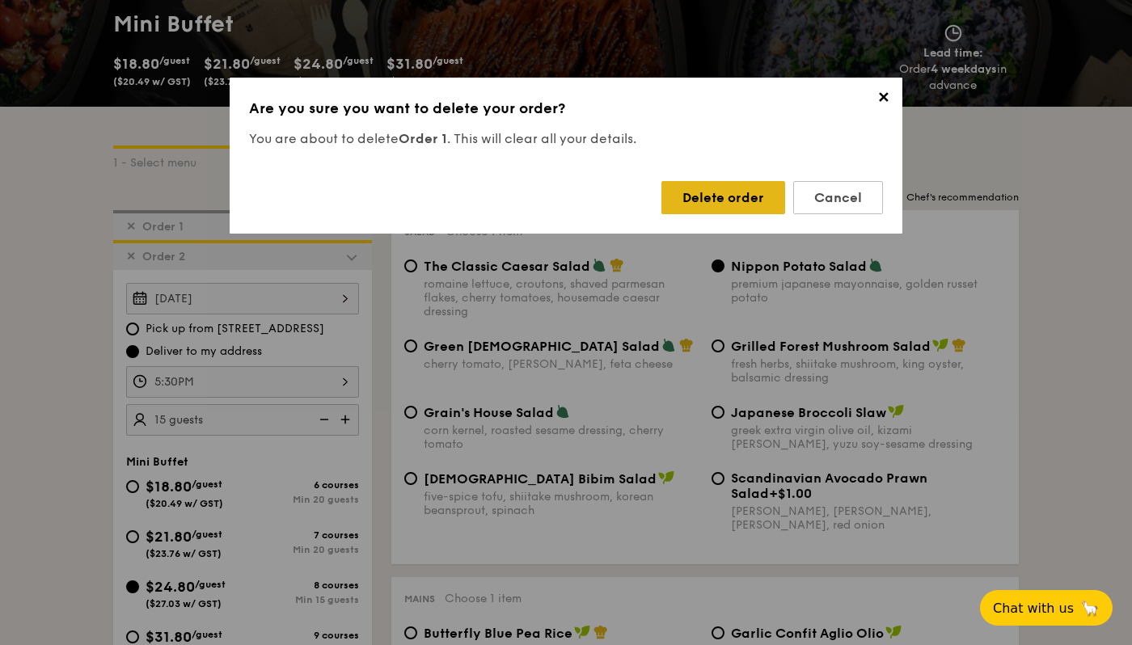
click at [728, 201] on div "Delete order" at bounding box center [724, 197] width 124 height 33
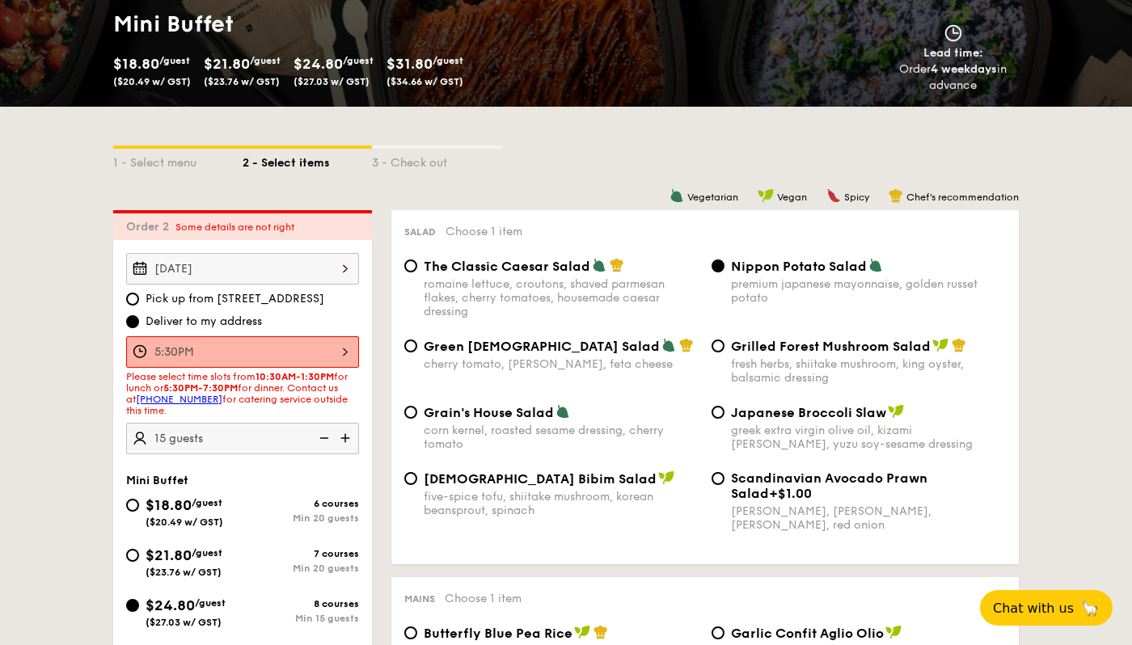
click at [283, 351] on div "5:30PM" at bounding box center [242, 352] width 233 height 32
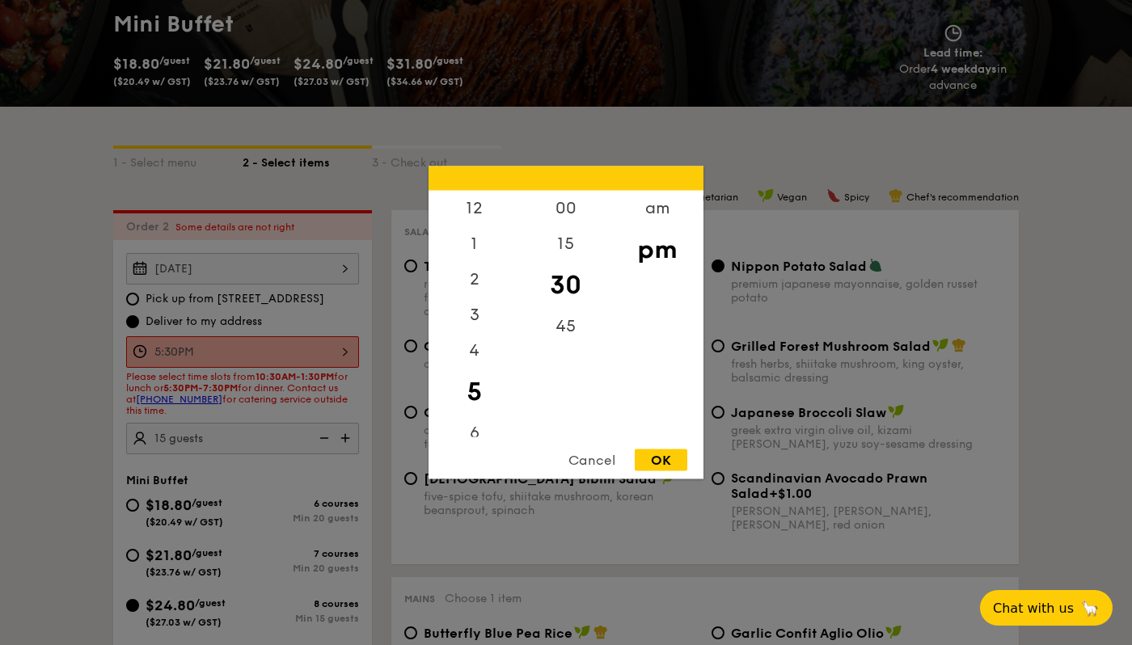
click at [471, 397] on div "5" at bounding box center [474, 392] width 91 height 47
click at [644, 455] on div "OK" at bounding box center [661, 461] width 53 height 22
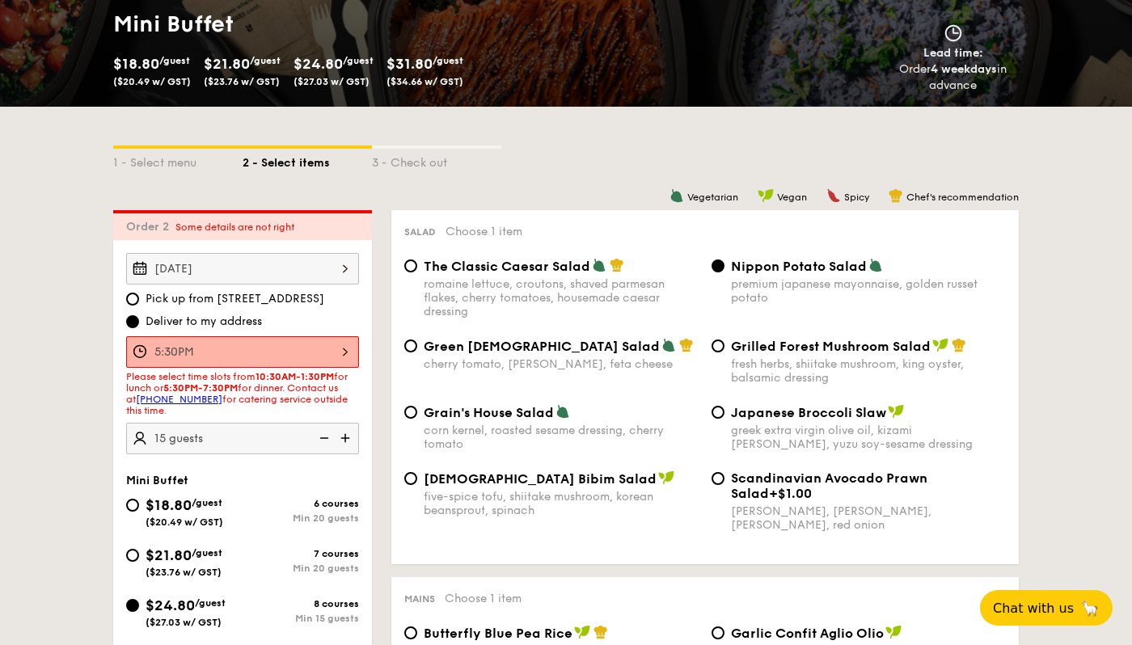
click at [321, 362] on div "5:30PM 12 1 2 3 4 5 6 7 8 9 10 11 00 15 30 45 am pm Cancel OK" at bounding box center [242, 352] width 233 height 32
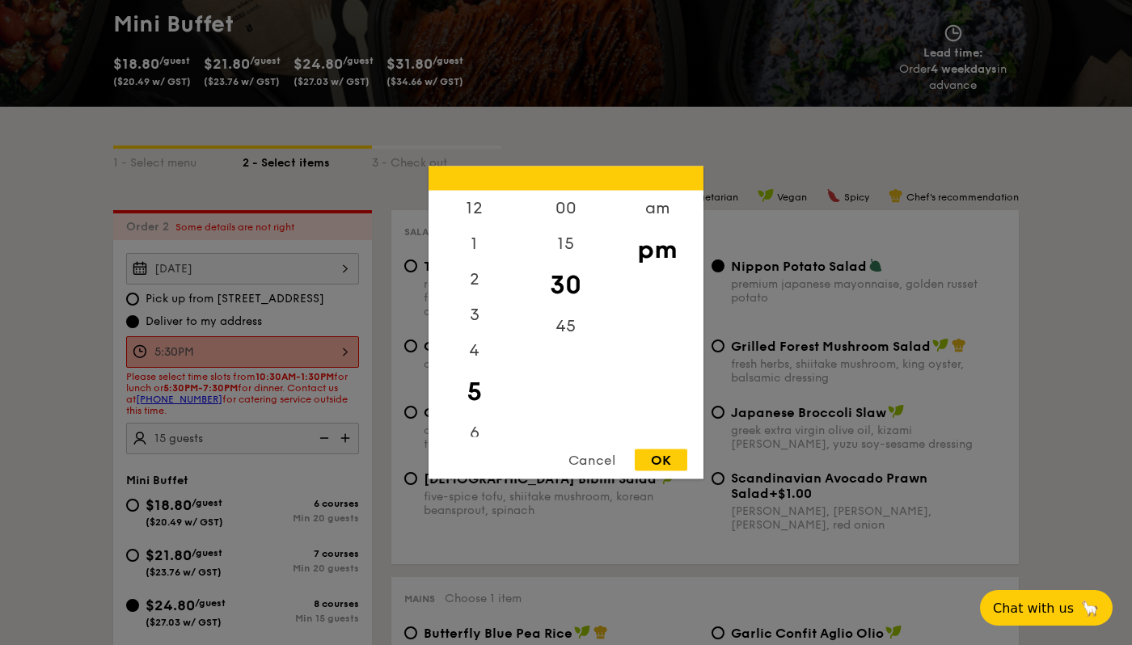
click at [352, 398] on div at bounding box center [566, 322] width 1132 height 645
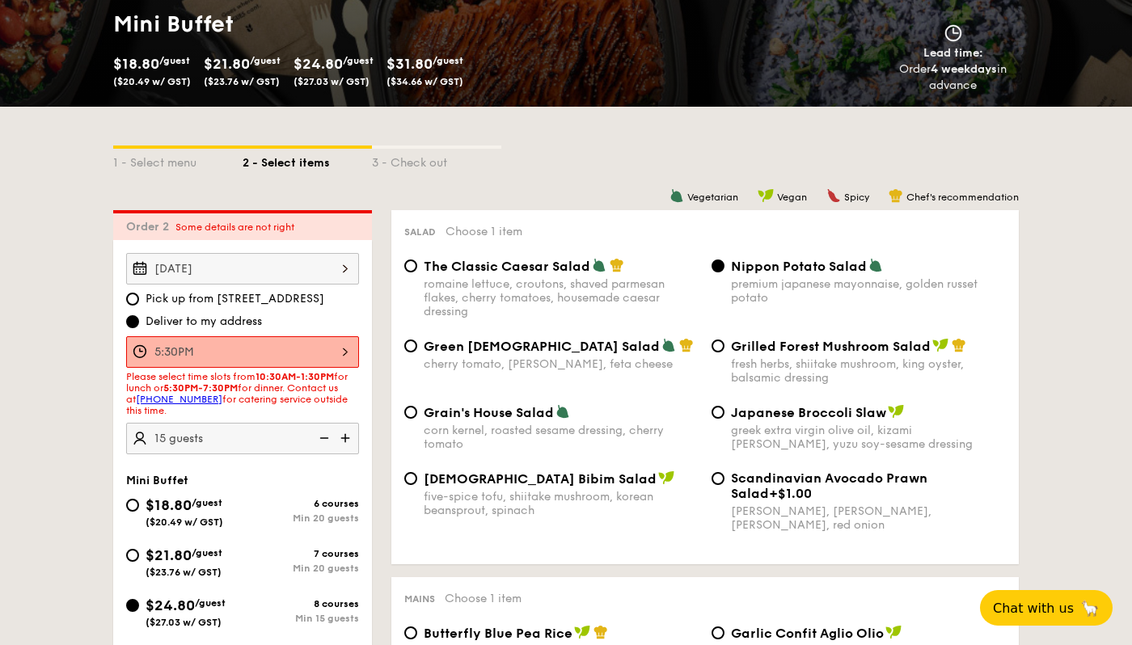
click at [271, 354] on div "5:30PM" at bounding box center [242, 352] width 233 height 32
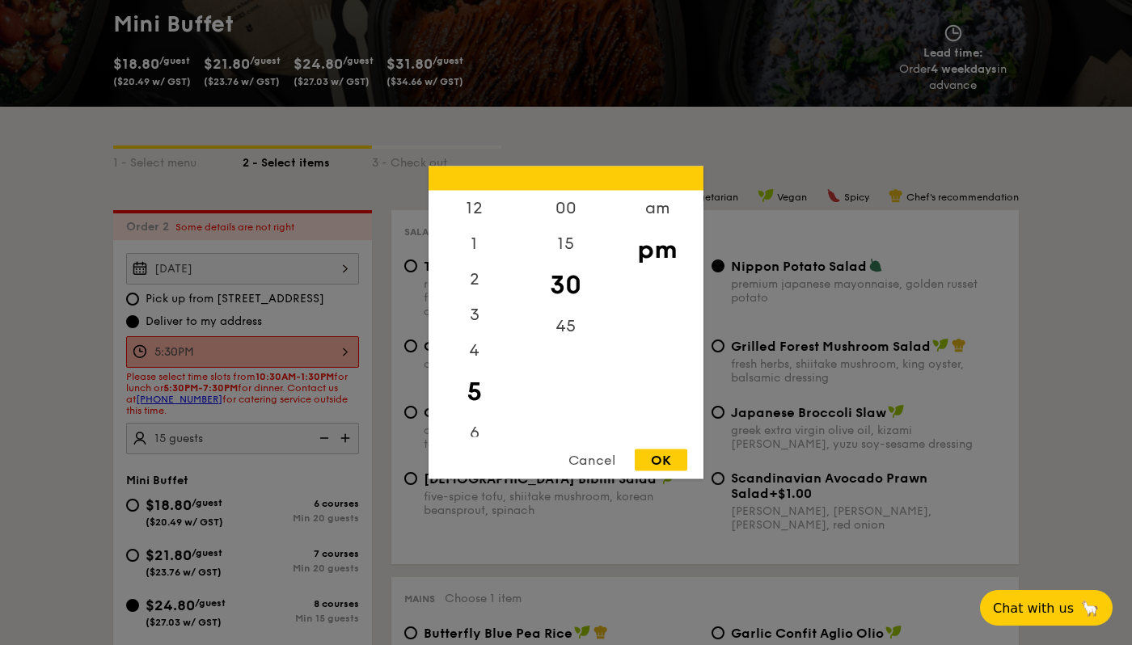
click at [658, 457] on div "OK" at bounding box center [661, 461] width 53 height 22
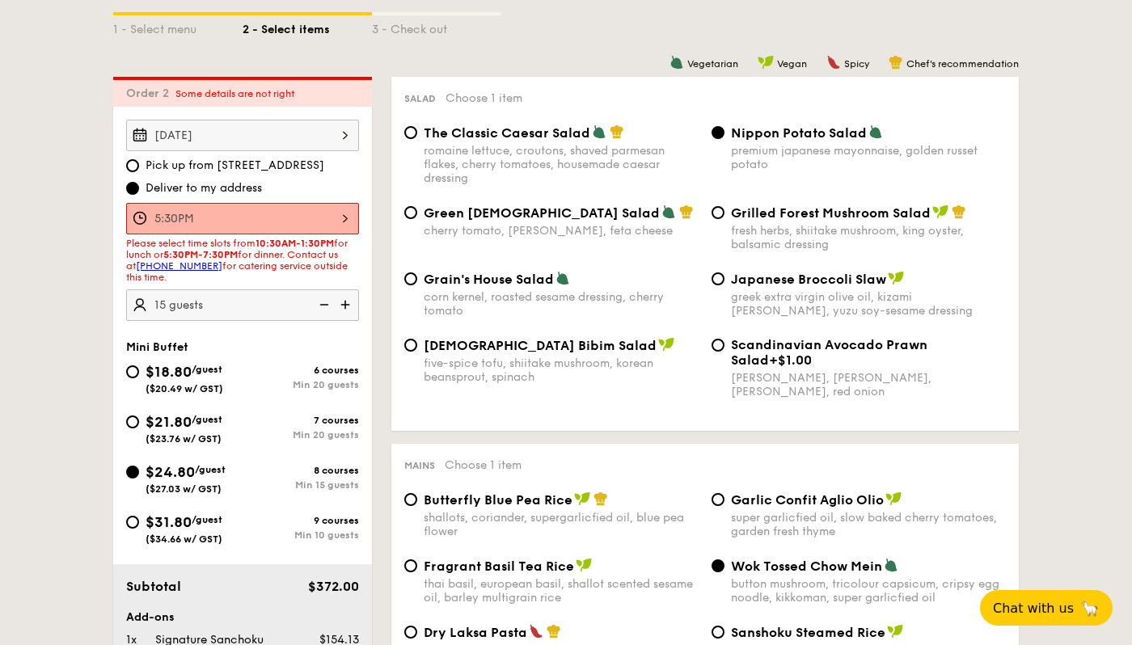
scroll to position [342, 0]
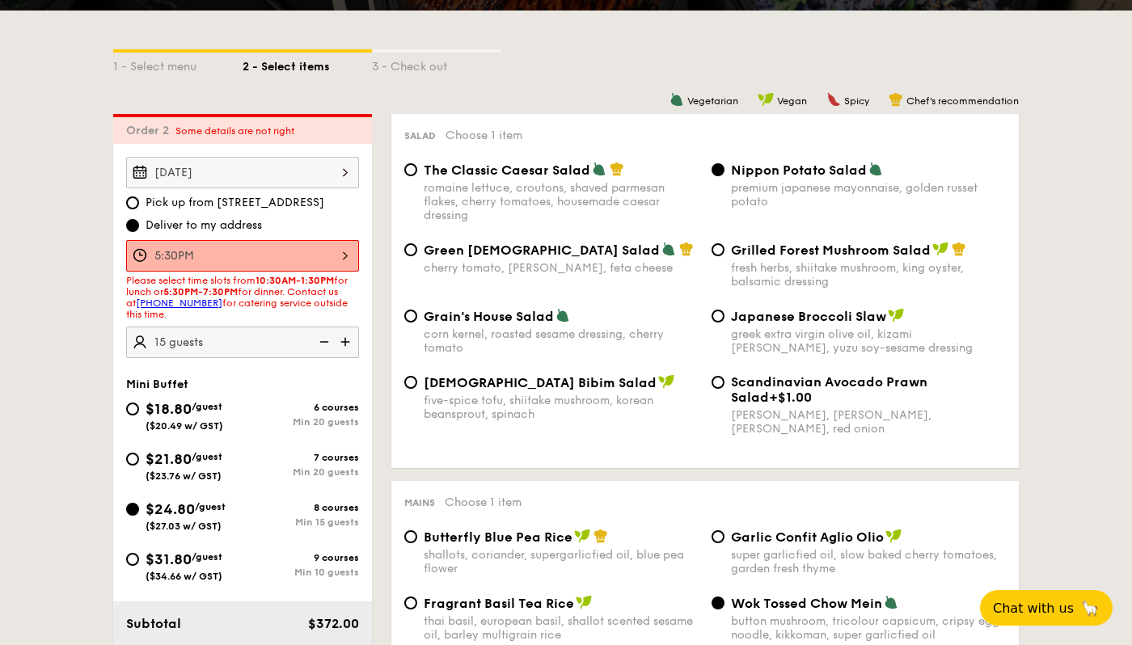
click at [247, 264] on div "5:30PM" at bounding box center [242, 256] width 233 height 32
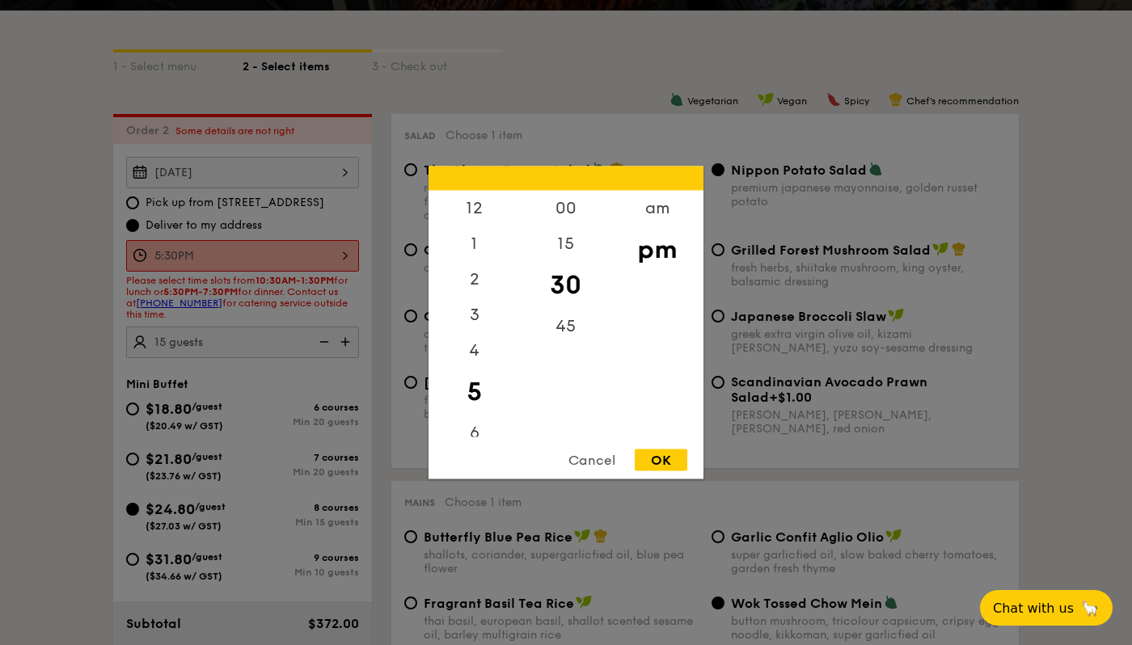
click at [560, 305] on div "30" at bounding box center [565, 285] width 91 height 47
drag, startPoint x: 562, startPoint y: 296, endPoint x: 564, endPoint y: 248, distance: 47.8
click at [564, 248] on div "00 15 30 45" at bounding box center [565, 314] width 91 height 247
click at [567, 329] on div "45" at bounding box center [565, 332] width 91 height 47
click at [665, 457] on div "OK" at bounding box center [661, 461] width 53 height 22
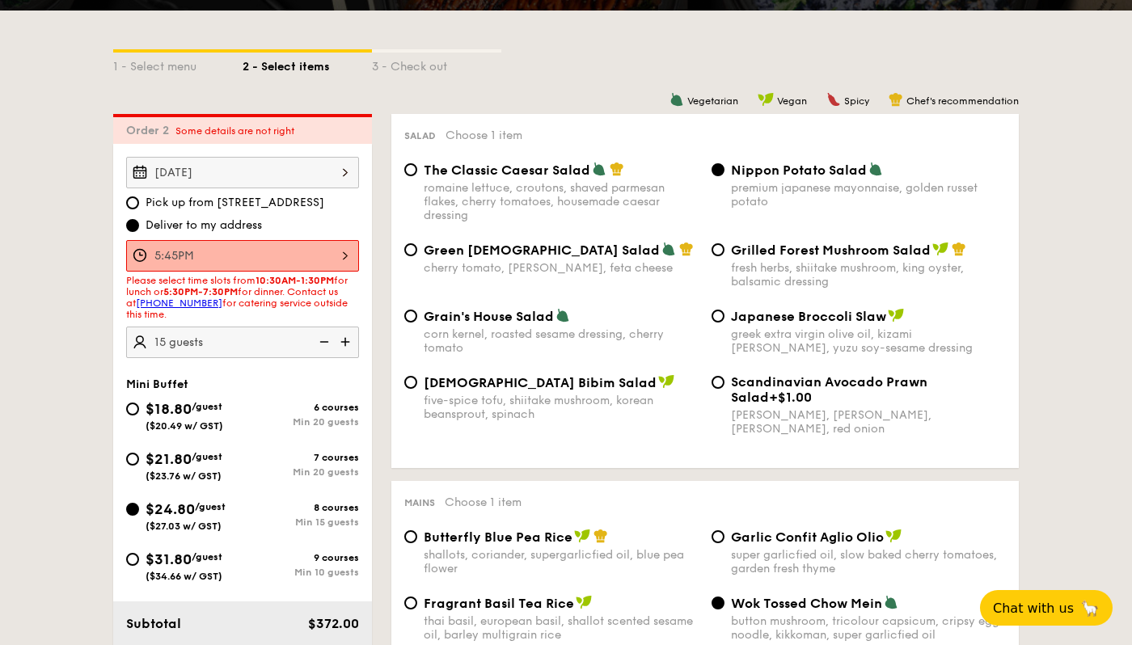
click at [252, 240] on div "5:45PM" at bounding box center [242, 256] width 233 height 32
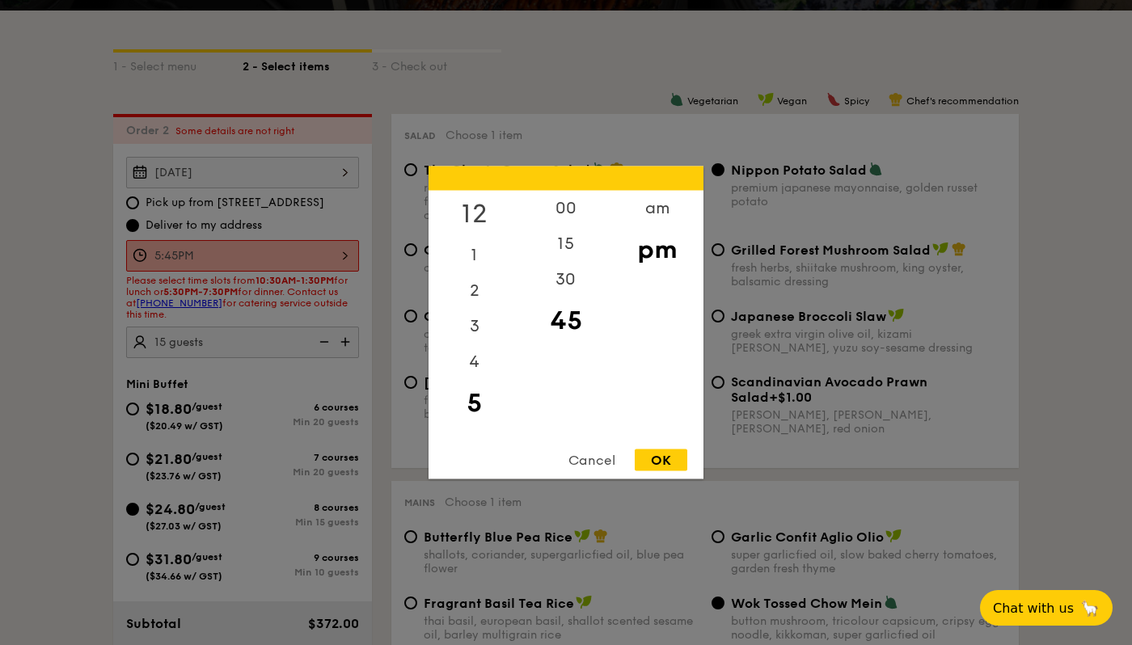
click at [470, 203] on div "12" at bounding box center [474, 214] width 91 height 47
click at [649, 455] on div "OK" at bounding box center [661, 461] width 53 height 22
type input "12:45PM"
click at [340, 241] on div "12:45PM 12 1 2 3 4 5 6 7 8 9 10 11 00 15 30 45 am pm Cancel OK" at bounding box center [242, 256] width 233 height 32
click at [253, 227] on div at bounding box center [566, 322] width 1132 height 645
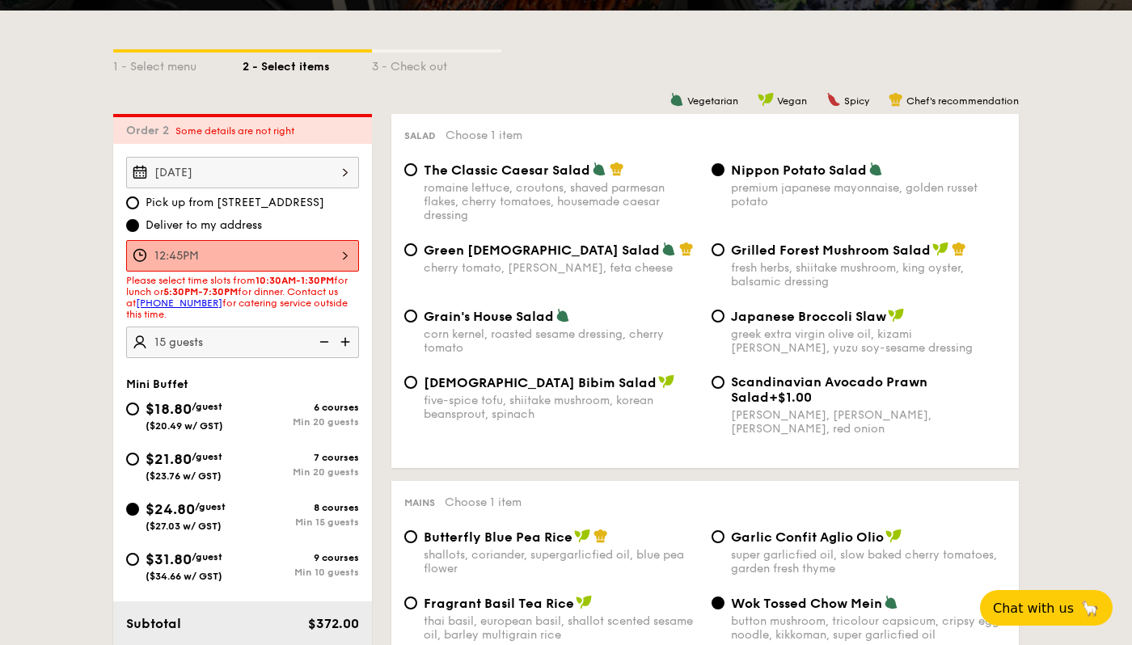
click at [246, 224] on span "Deliver to my address" at bounding box center [204, 226] width 116 height 16
click at [139, 224] on input "Deliver to my address" at bounding box center [132, 225] width 13 height 13
click at [246, 201] on span "Pick up from 5 Burn Road #05-01" at bounding box center [235, 203] width 179 height 16
click at [139, 201] on input "Pick up from 5 Burn Road #05-01" at bounding box center [132, 203] width 13 height 13
radio input "true"
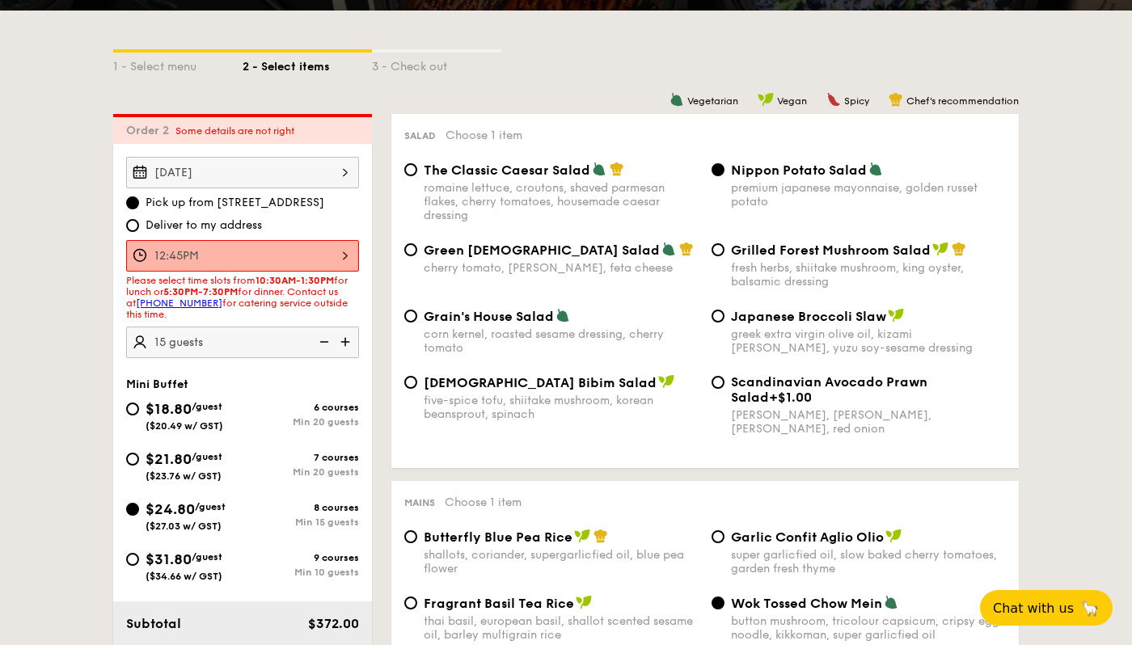
click at [241, 224] on span "Deliver to my address" at bounding box center [204, 226] width 116 height 16
click at [139, 224] on input "Deliver to my address" at bounding box center [132, 225] width 13 height 13
radio input "true"
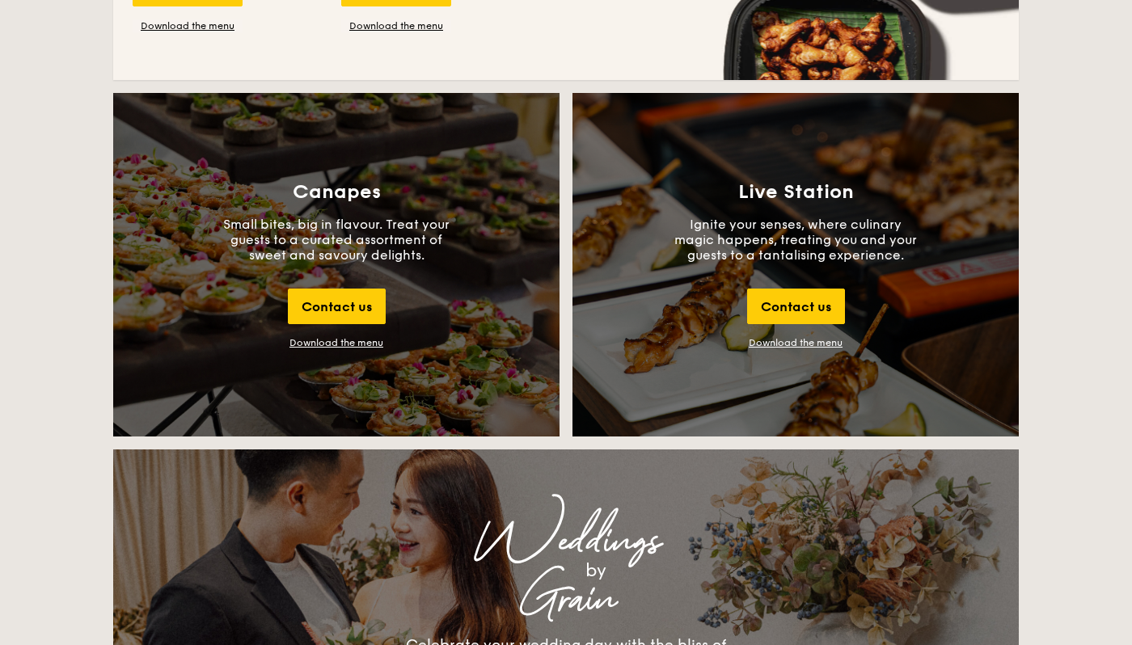
scroll to position [1671, 0]
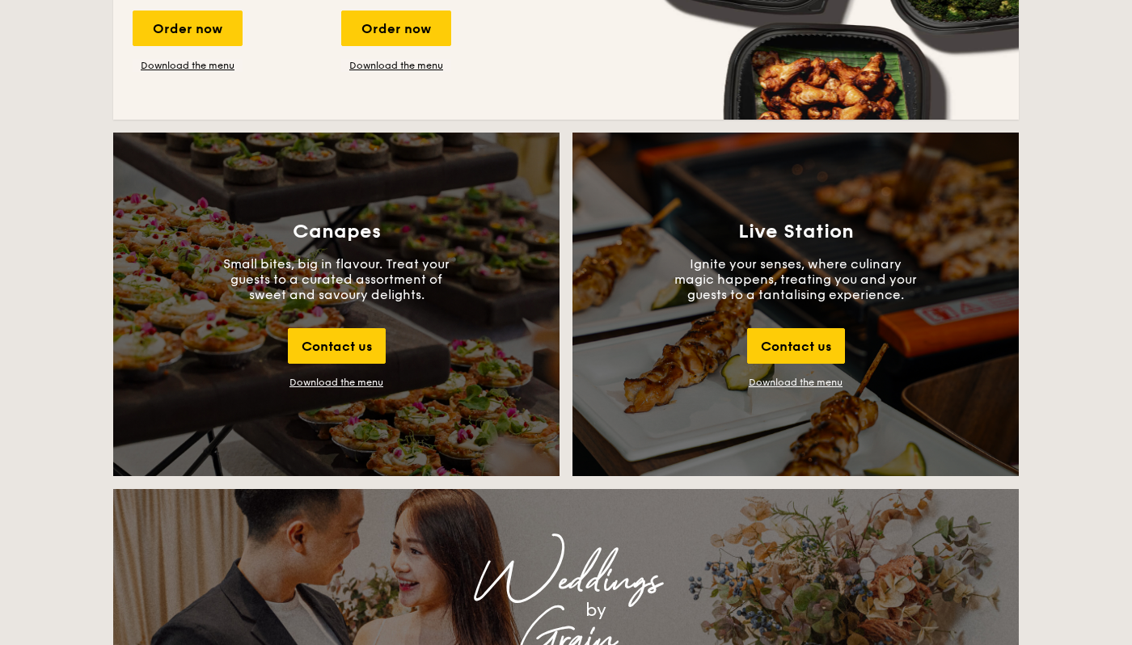
click at [775, 313] on div "Live Station Ignite your senses, where culinary magic happens, treating you and…" at bounding box center [796, 305] width 446 height 344
click at [818, 378] on link "Download the menu" at bounding box center [796, 382] width 94 height 11
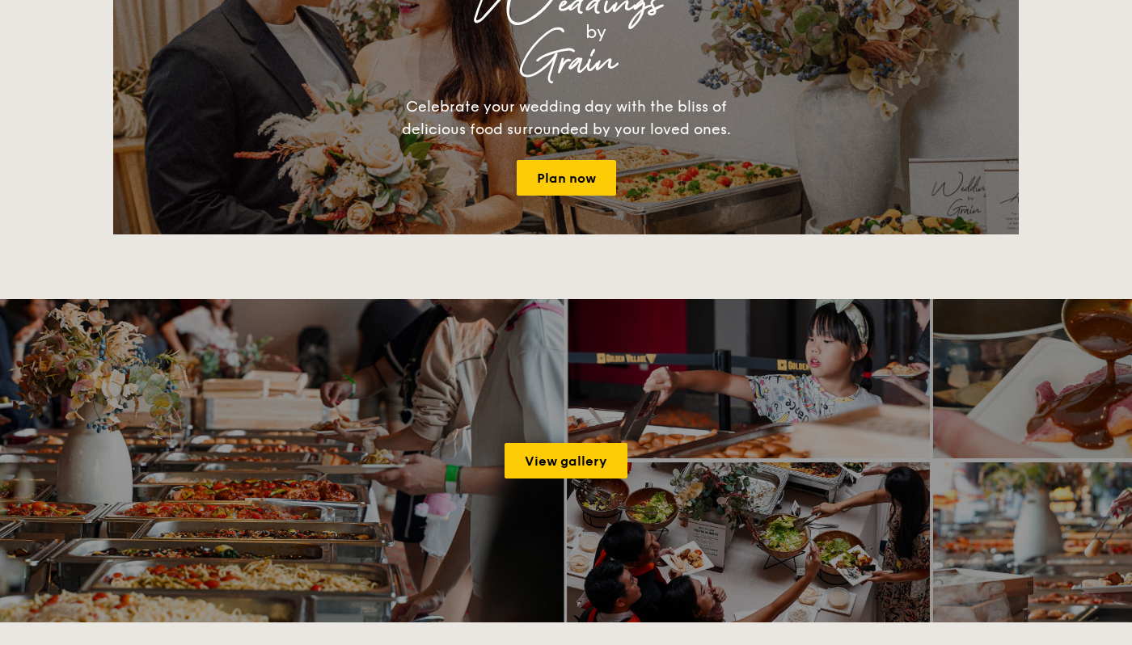
scroll to position [2361, 0]
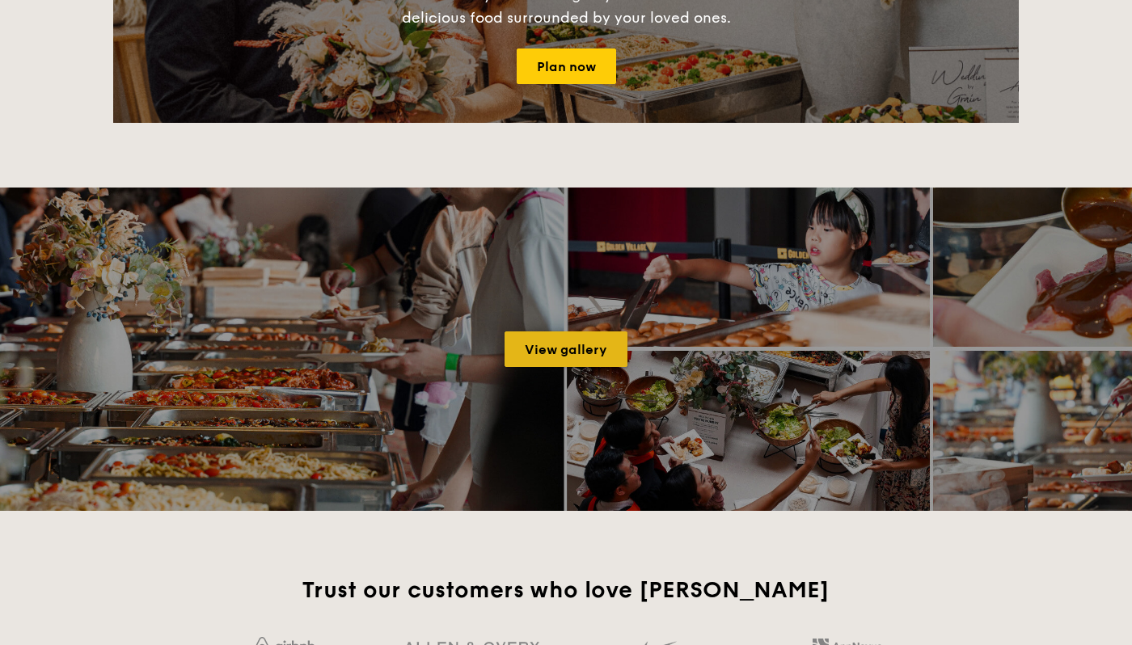
click at [586, 349] on link "View gallery" at bounding box center [566, 350] width 123 height 36
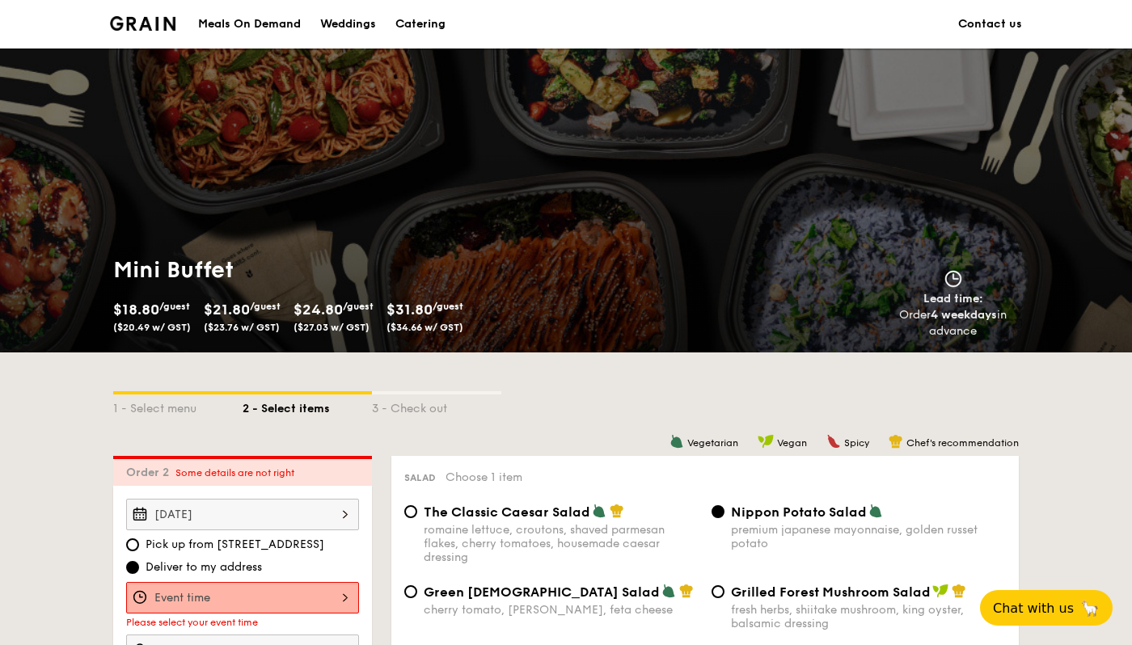
scroll to position [342, 0]
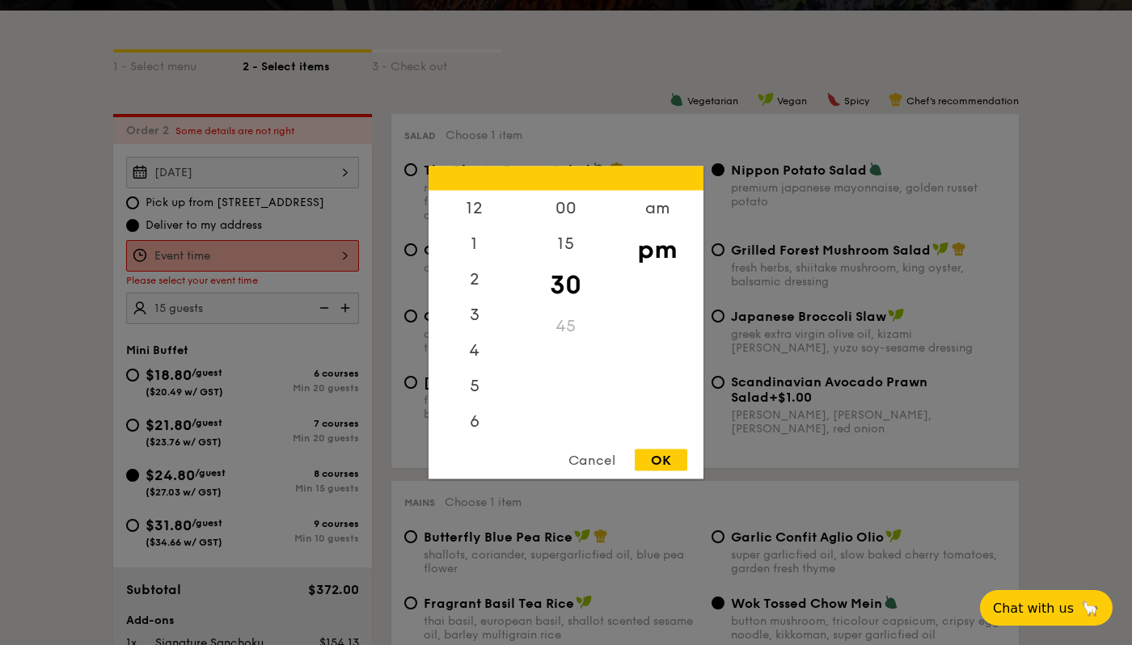
click at [340, 248] on div "12 1 2 3 4 5 6 7 8 9 10 11 00 15 30 45 am pm Cancel OK" at bounding box center [242, 256] width 233 height 32
click at [475, 328] on div "5" at bounding box center [474, 321] width 91 height 47
click at [645, 453] on div "OK" at bounding box center [661, 461] width 53 height 22
type input "5:30PM"
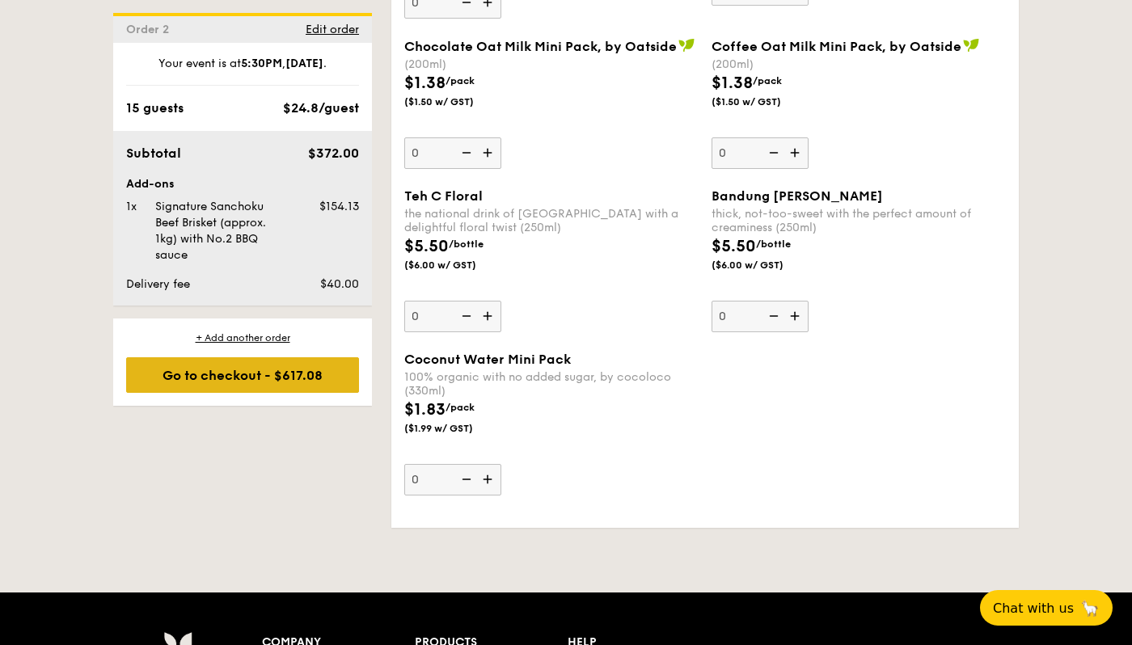
scroll to position [4657, 0]
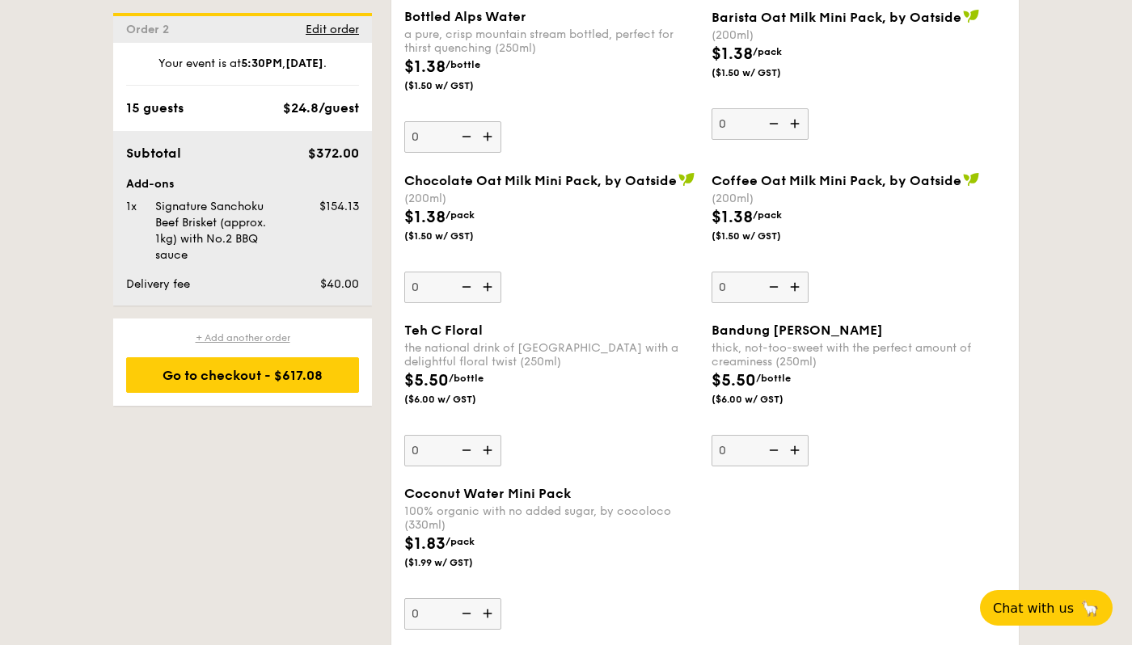
click at [286, 340] on div "+ Add another order" at bounding box center [242, 338] width 233 height 13
radio input "true"
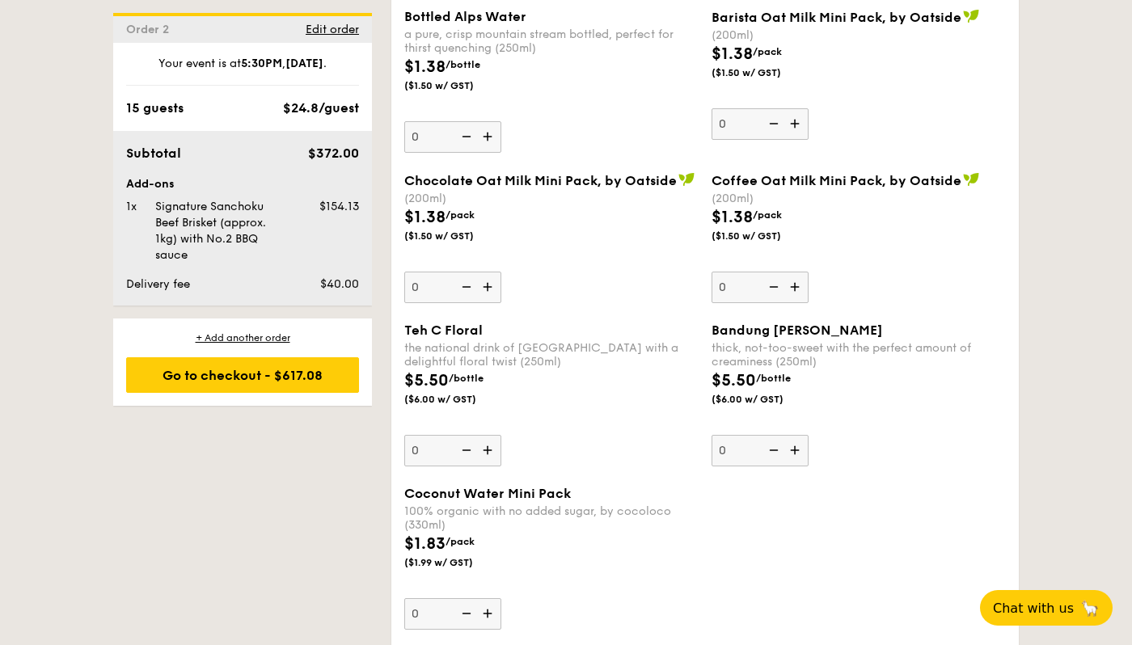
radio input "true"
type input "0"
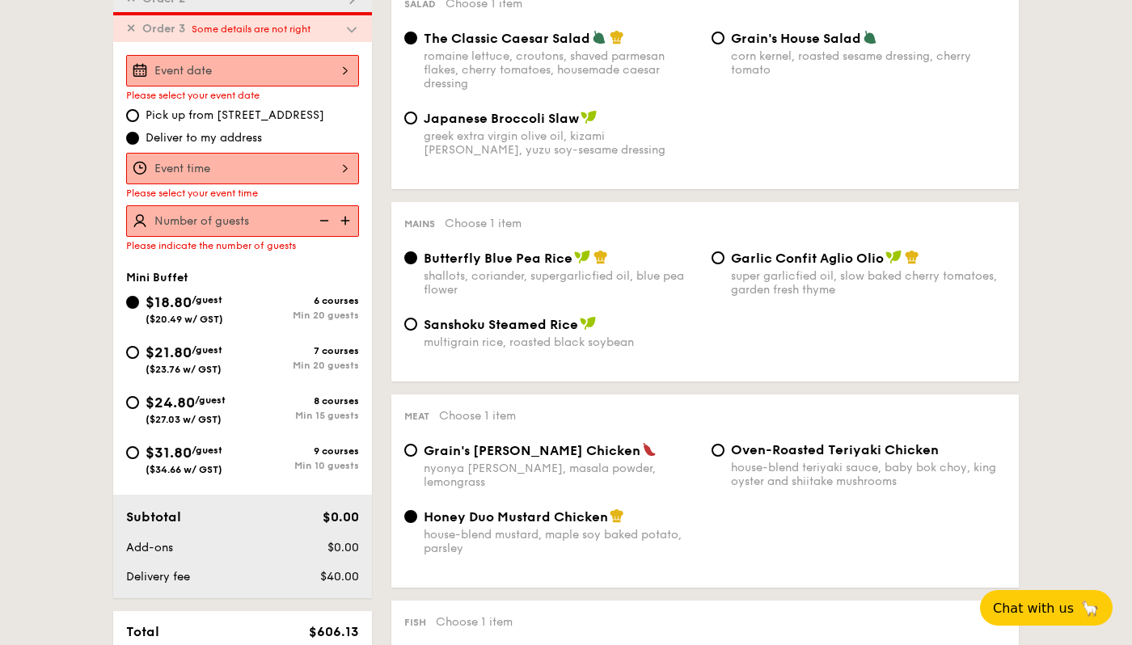
scroll to position [462, 0]
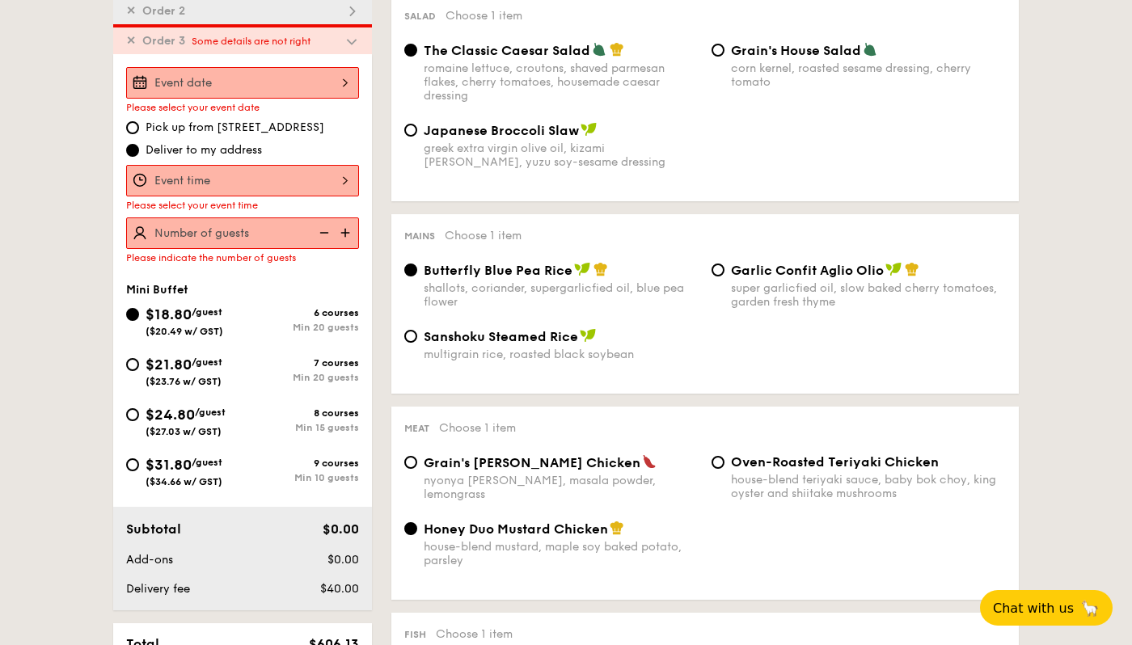
click at [275, 99] on div "Please select your event date" at bounding box center [242, 90] width 233 height 46
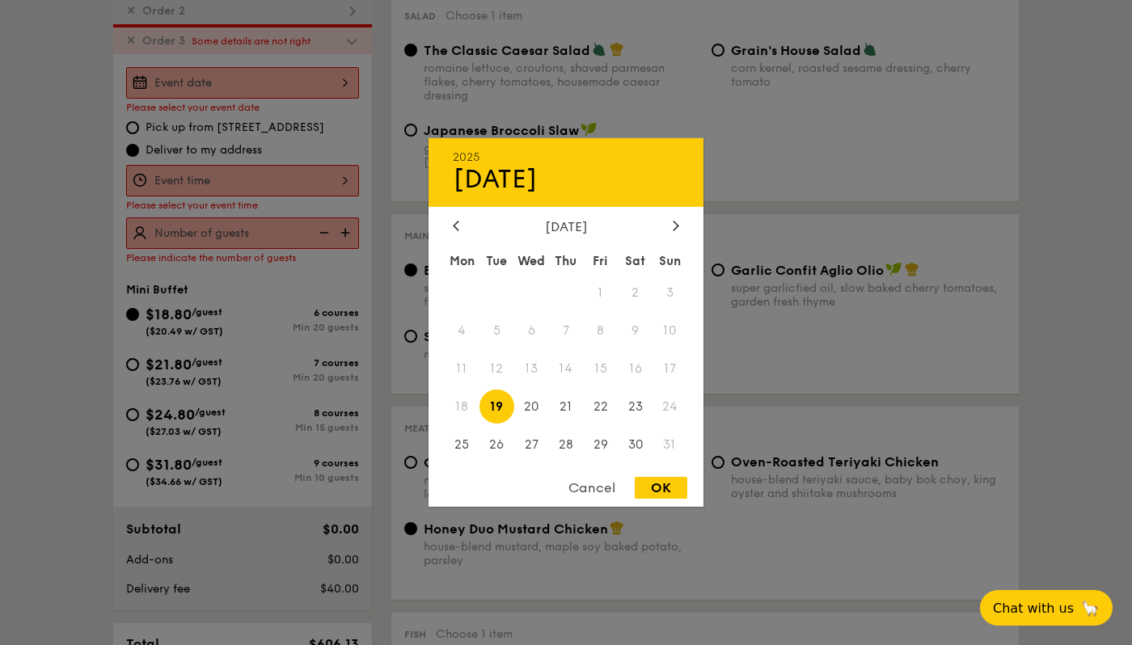
click at [287, 97] on div "2025 Aug 19 August 2025 Mon Tue Wed Thu Fri Sat Sun 1 2 3 4 5 6 7 8 9 10 11 12 …" at bounding box center [242, 83] width 233 height 32
click at [670, 235] on div "August 2025 Mon Tue Wed Thu Fri Sat Sun 1 2 3 4 5 6 7 8 9 10 11 12 13 14 15 16 …" at bounding box center [566, 342] width 275 height 246
click at [677, 228] on icon at bounding box center [676, 225] width 6 height 11
click at [640, 374] on span "20" at bounding box center [635, 369] width 35 height 35
click at [662, 487] on div "OK" at bounding box center [661, 488] width 53 height 22
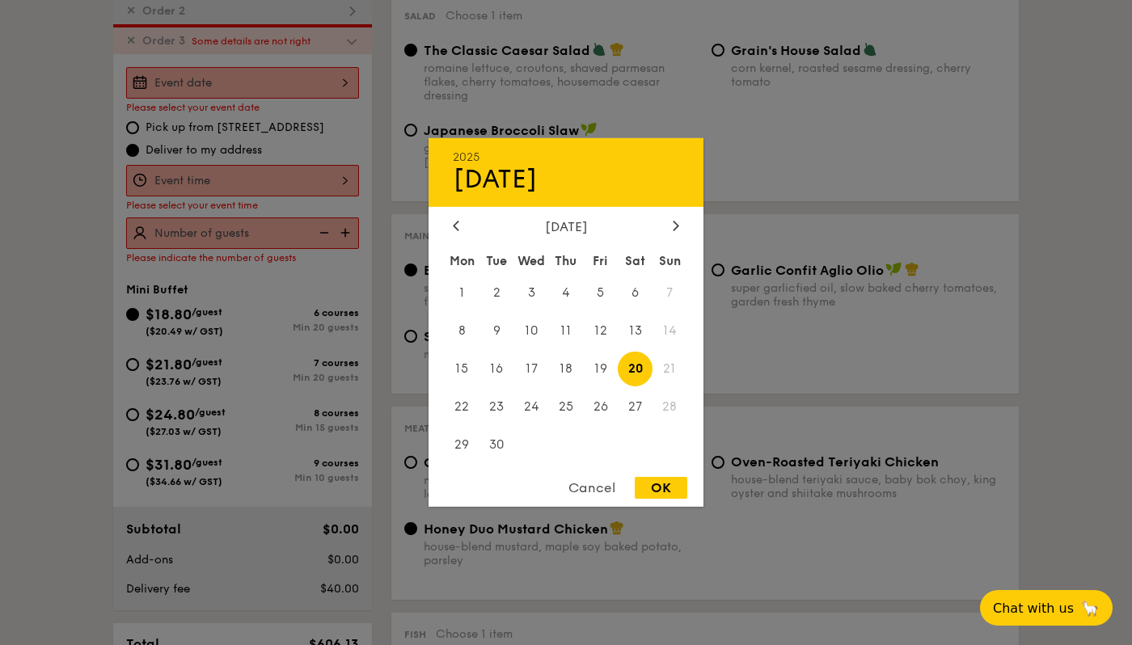
type input "Sep 20, 2025"
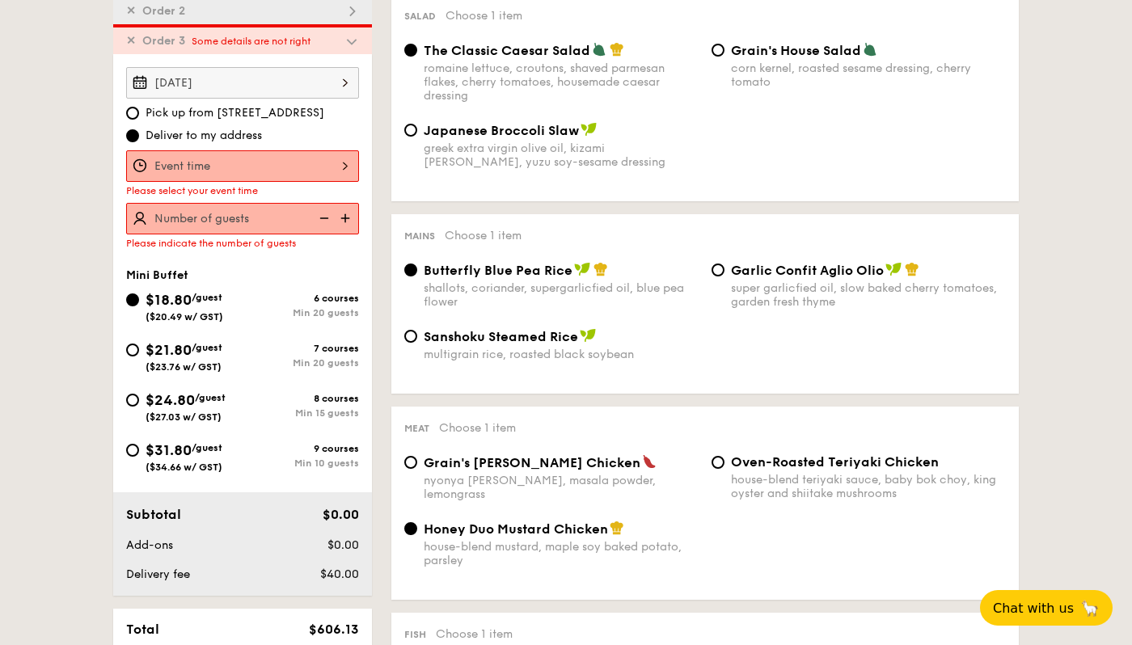
click at [299, 162] on div at bounding box center [242, 166] width 233 height 32
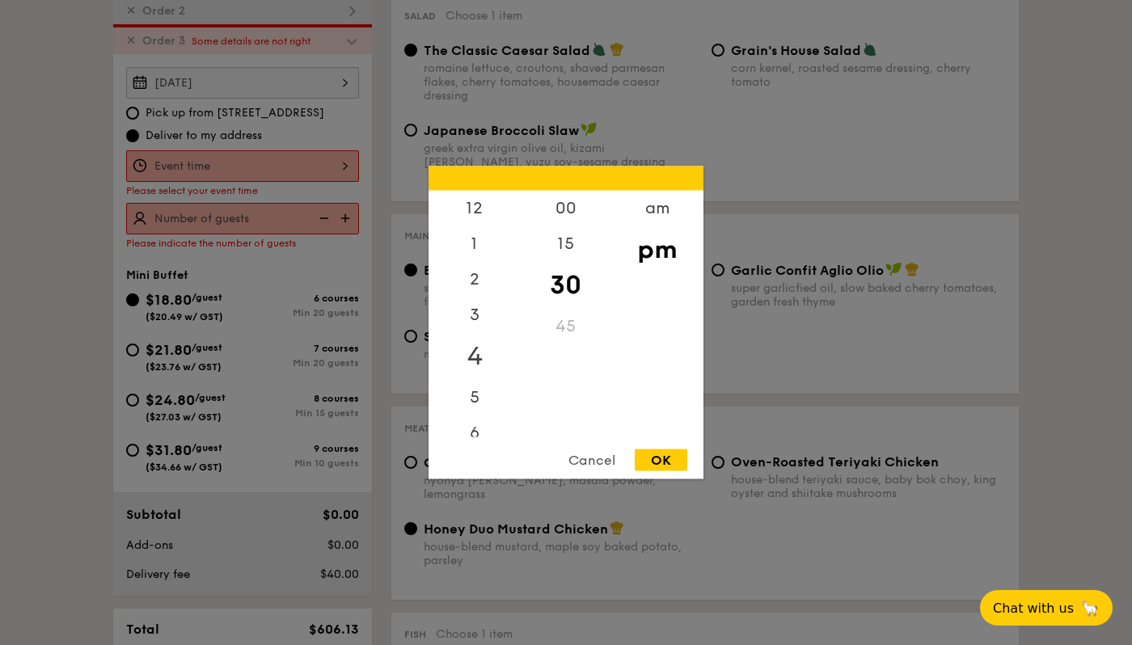
scroll to position [71, 0]
click at [480, 323] on div "5" at bounding box center [474, 321] width 91 height 47
click at [666, 455] on div "OK" at bounding box center [661, 461] width 53 height 22
type input "5:30PM"
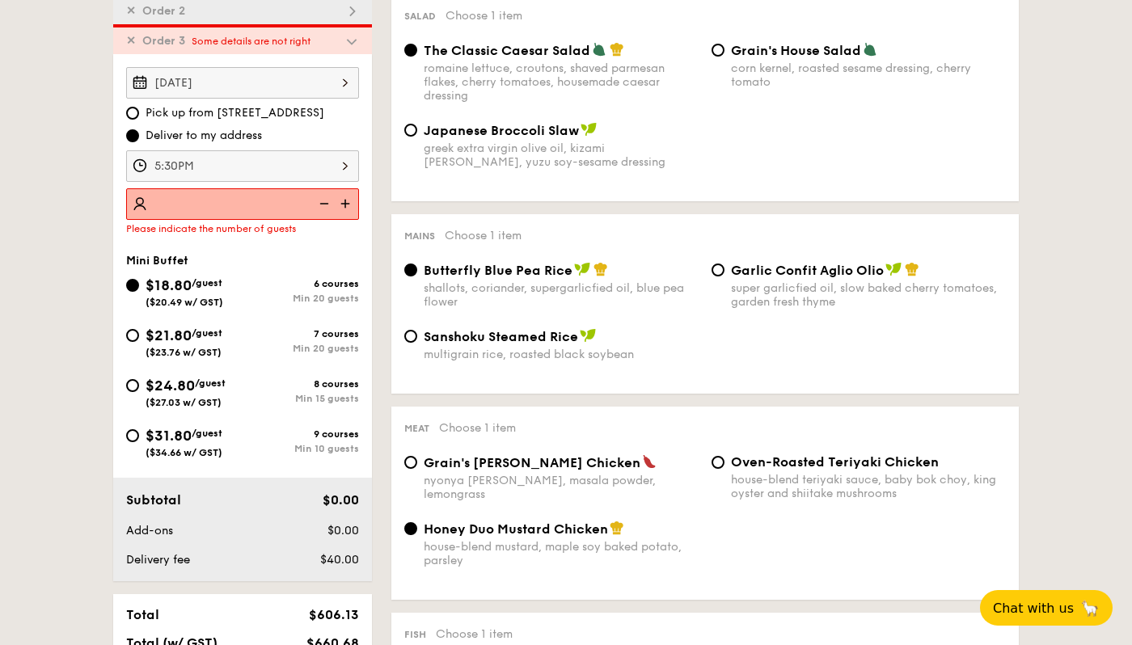
click at [319, 210] on img at bounding box center [323, 203] width 24 height 31
type input "20 guests"
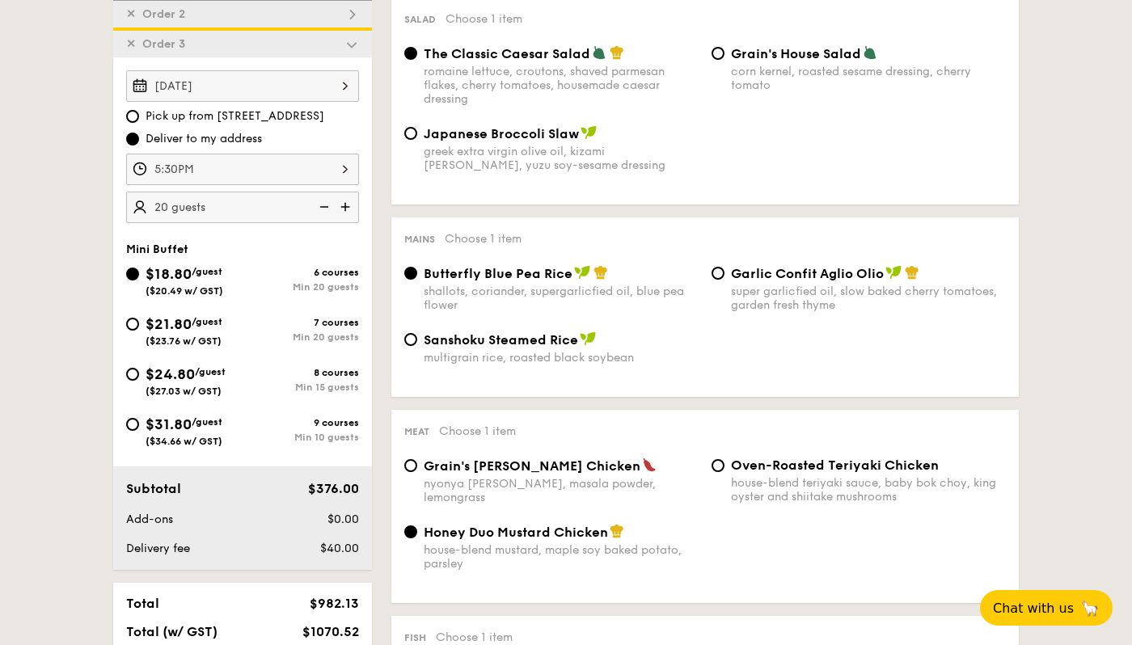
scroll to position [456, 0]
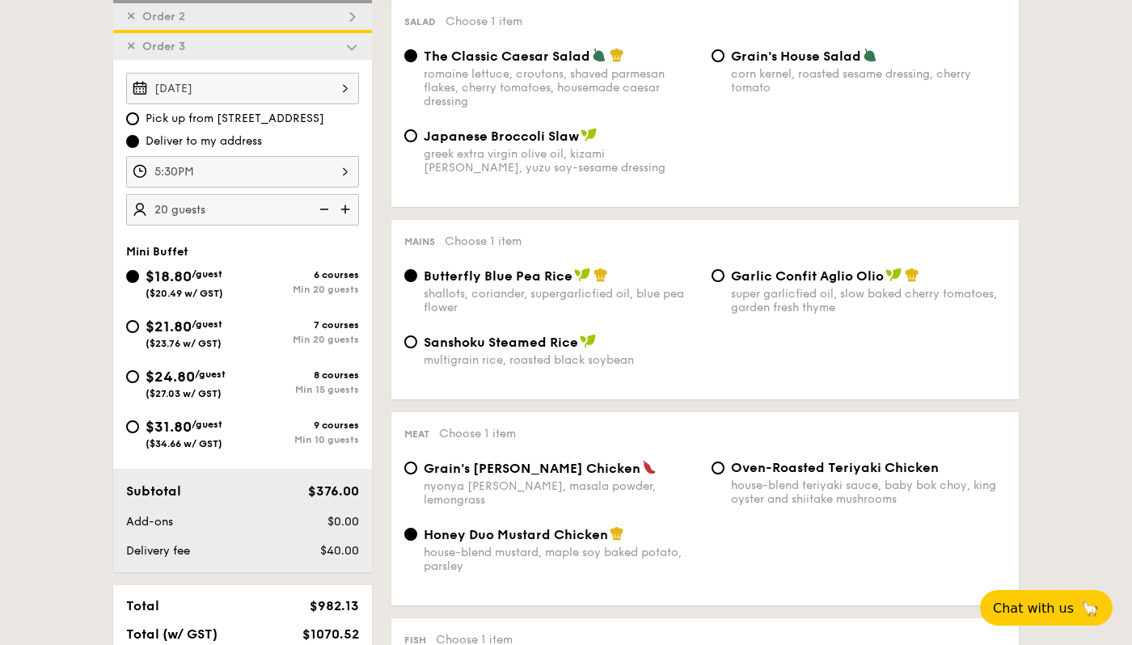
click at [136, 48] on span "Order 3" at bounding box center [164, 47] width 56 height 14
click at [130, 49] on span "✕" at bounding box center [131, 47] width 10 height 14
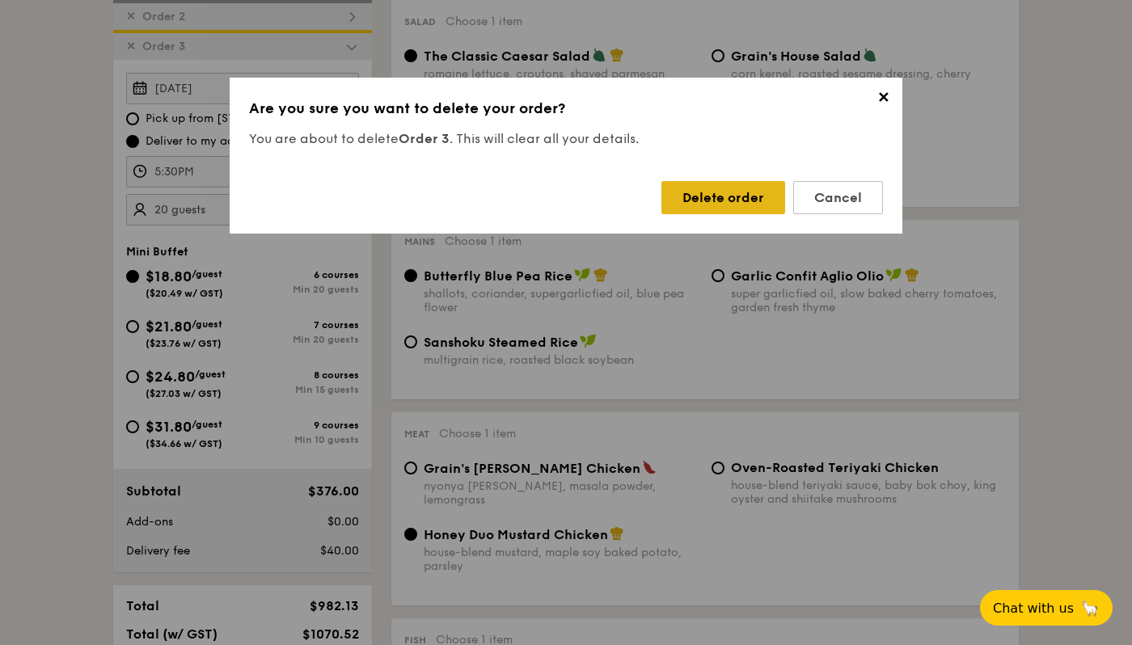
click at [694, 197] on div "Delete order" at bounding box center [724, 197] width 124 height 33
radio input "false"
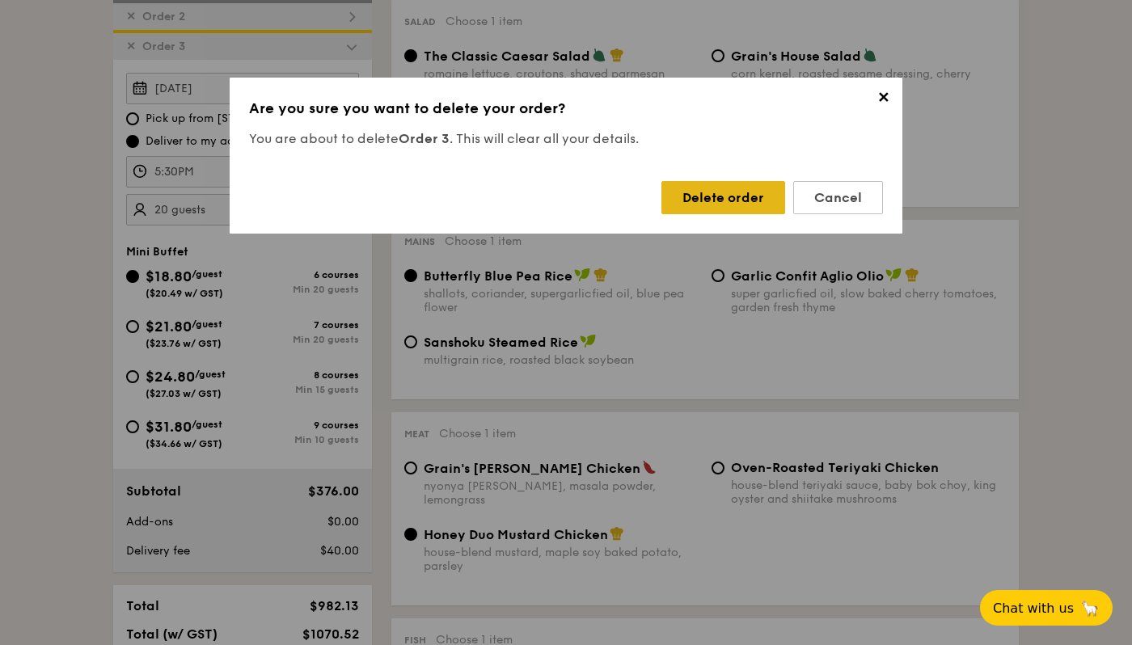
type input "1"
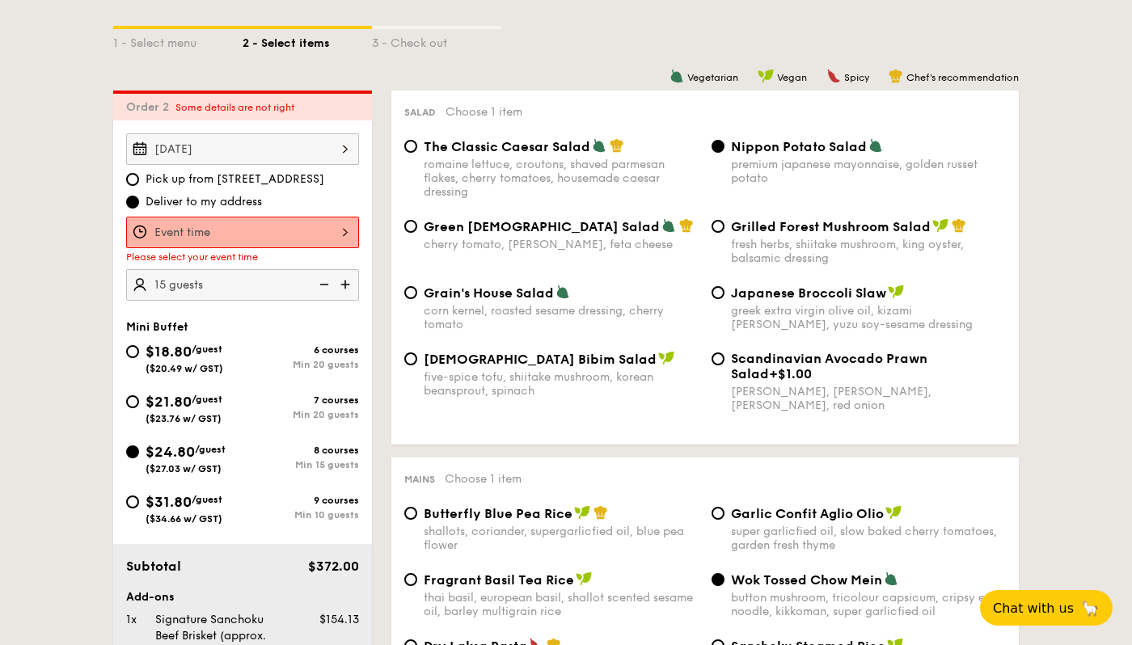
scroll to position [363, 0]
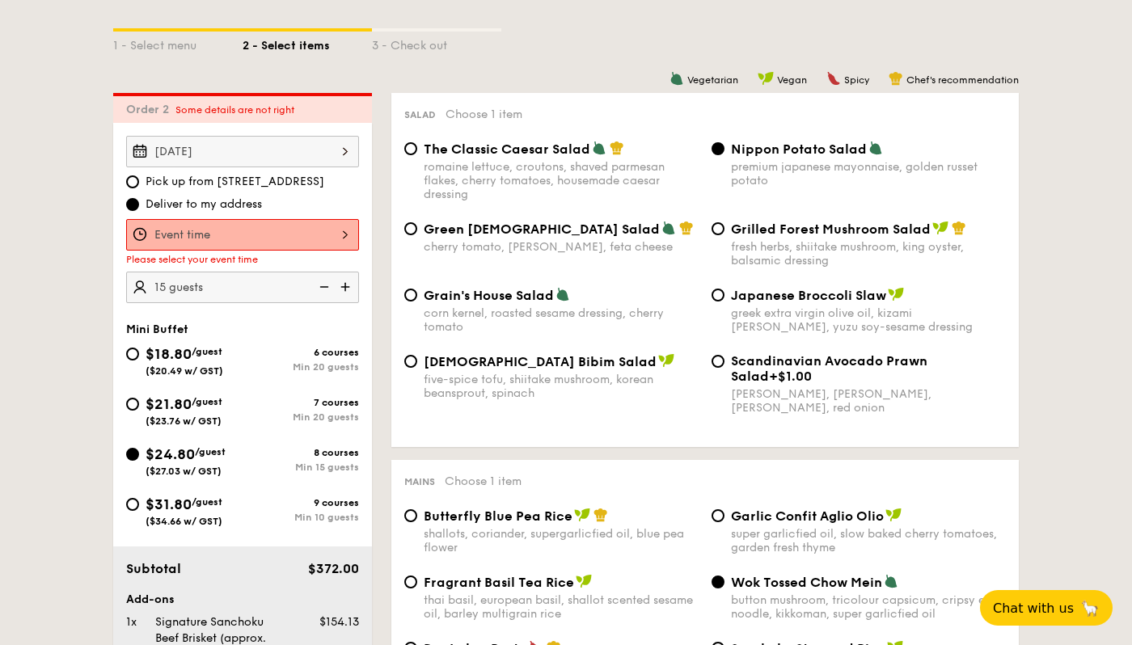
click at [146, 120] on div "Order 2 Some details are not right" at bounding box center [242, 108] width 259 height 30
click at [146, 109] on span "Order 2" at bounding box center [150, 110] width 49 height 14
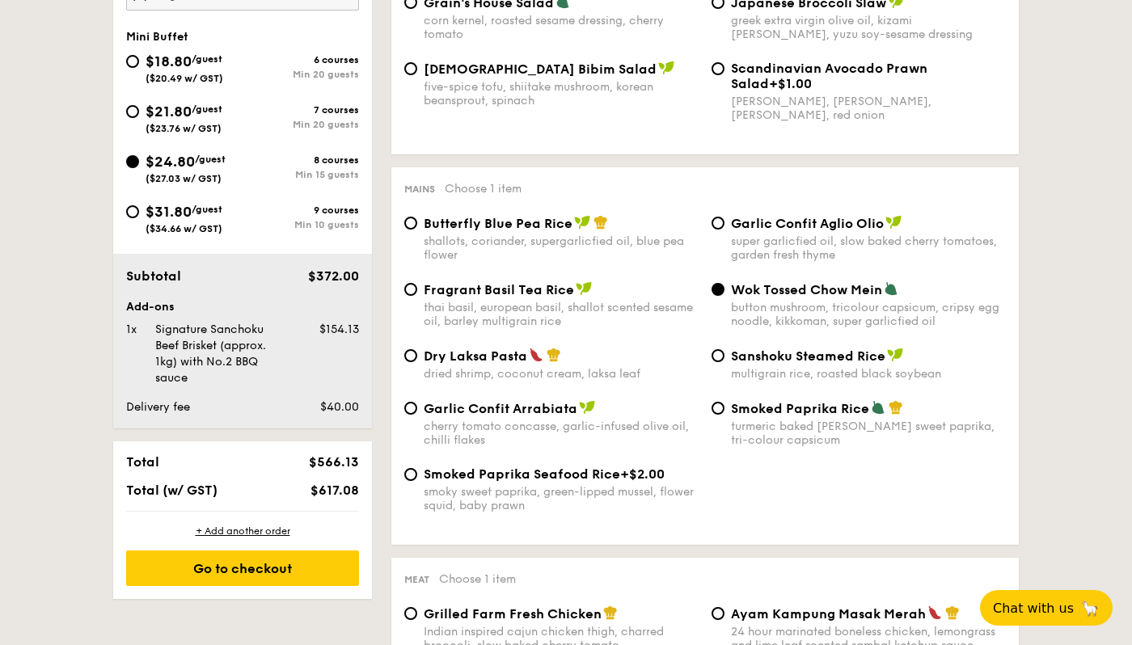
scroll to position [345, 0]
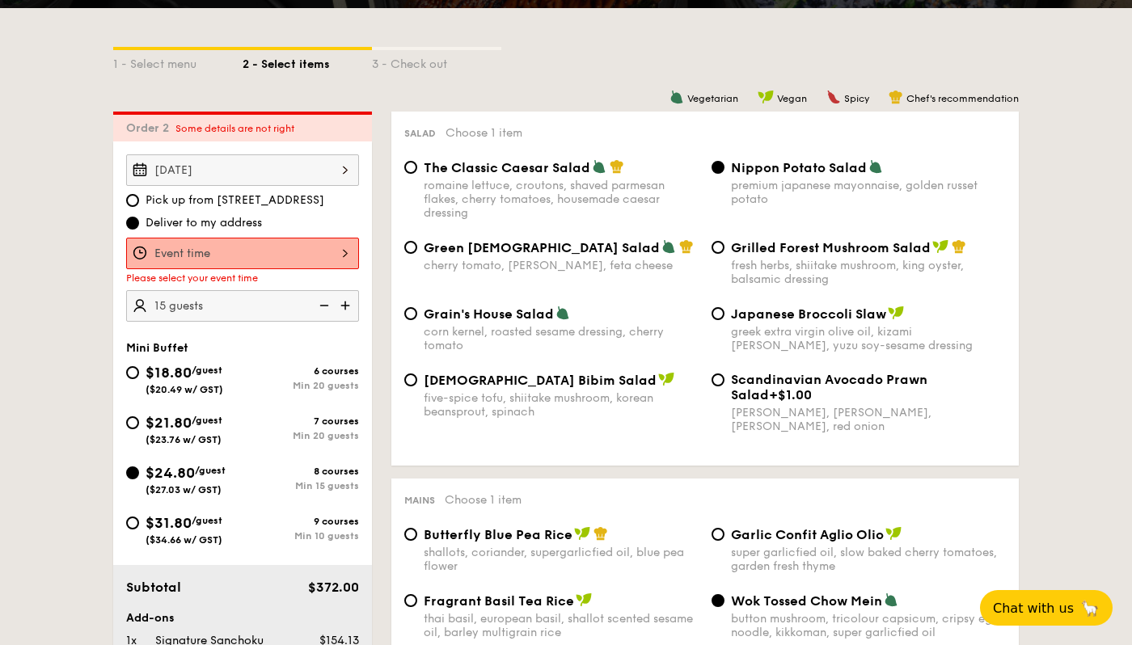
click at [217, 245] on div "12 1 2 3 4 5 6 7 8 9 10 11 00 15 30 45 am pm Cancel OK" at bounding box center [242, 254] width 233 height 32
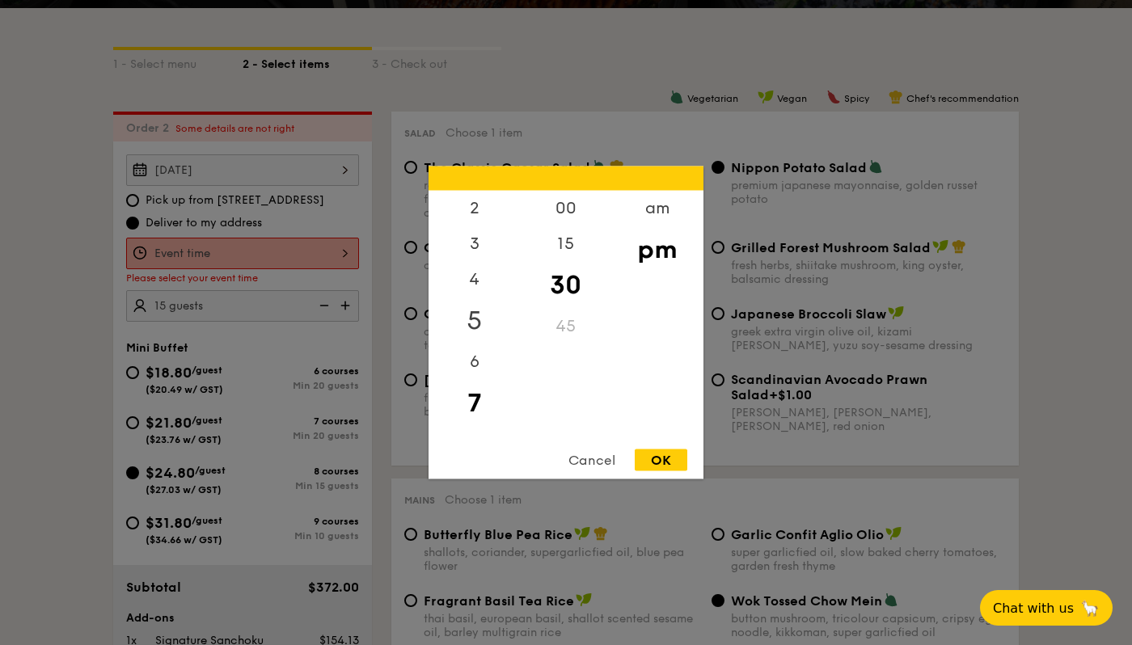
click at [467, 317] on div "5" at bounding box center [474, 321] width 91 height 47
click at [648, 447] on div "12 1 2 3 4 5 6 7 8 9 10 11 00 15 30 45 am pm Cancel OK" at bounding box center [566, 323] width 275 height 313
click at [657, 455] on div "OK" at bounding box center [661, 461] width 53 height 22
type input "5:30PM"
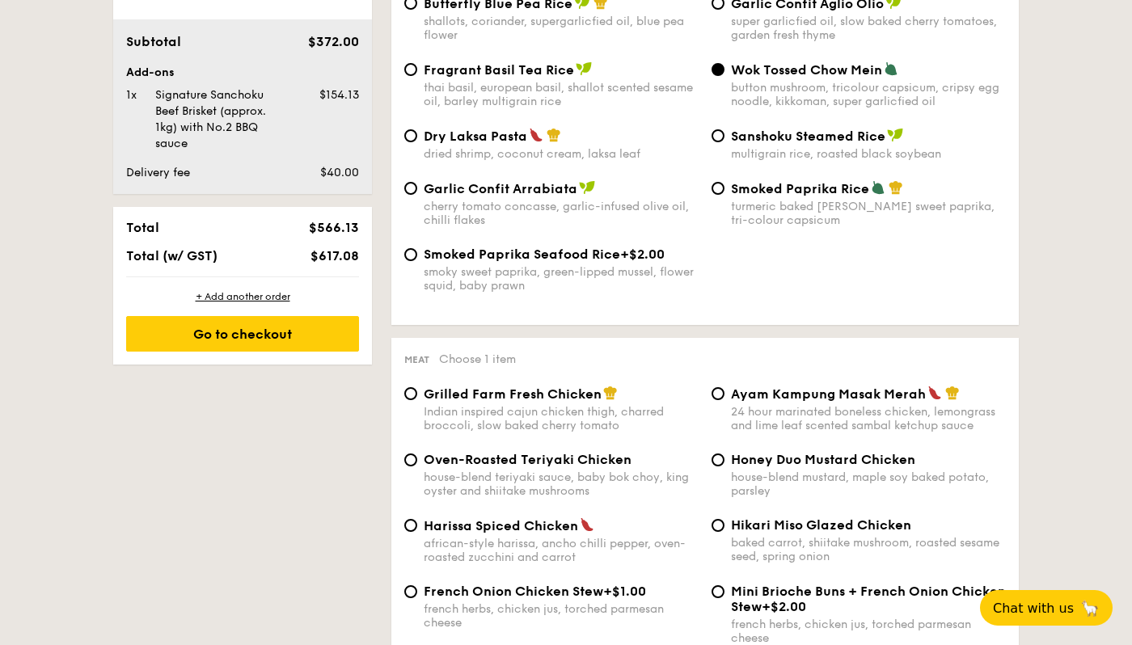
scroll to position [875, 0]
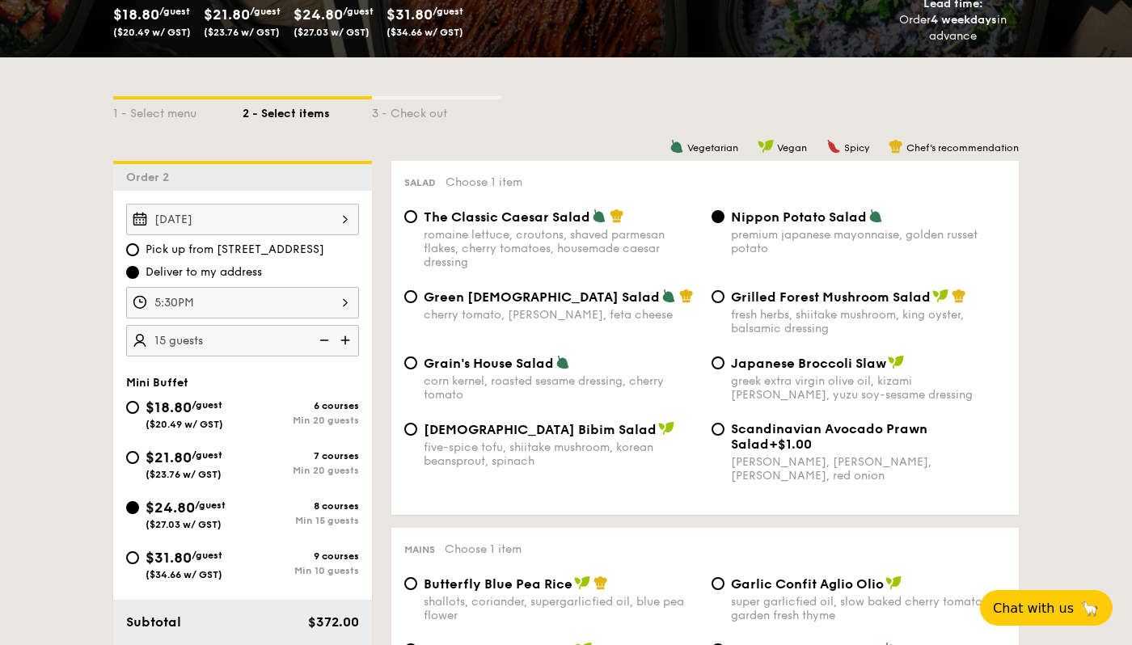
scroll to position [0, 0]
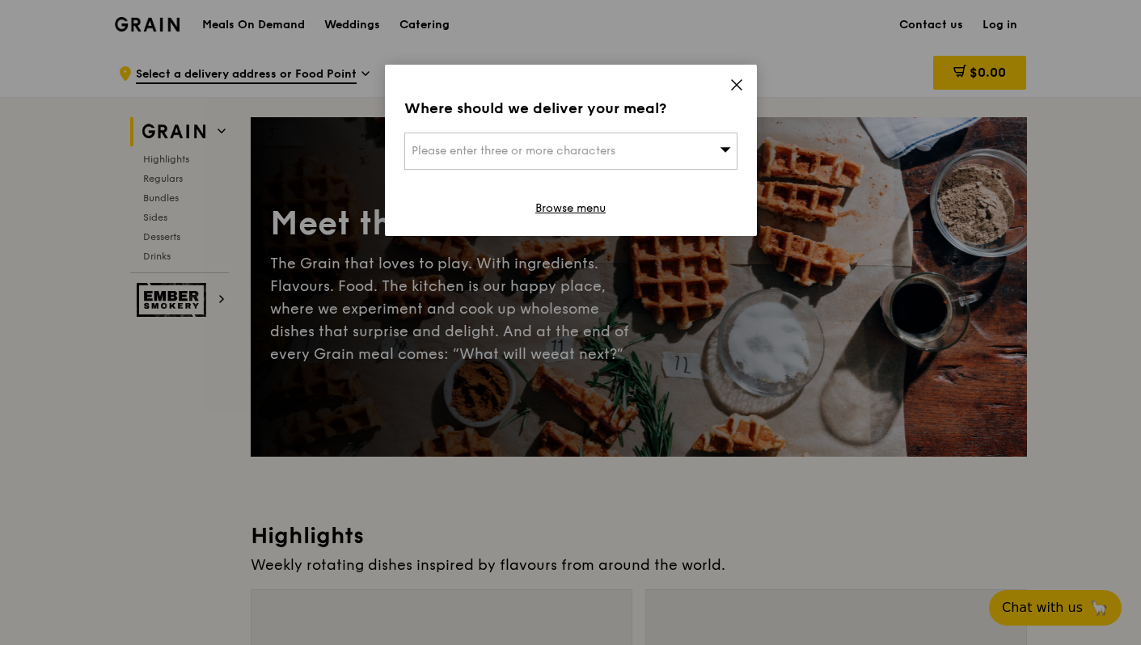
click at [583, 159] on div "Please enter three or more characters" at bounding box center [570, 151] width 333 height 37
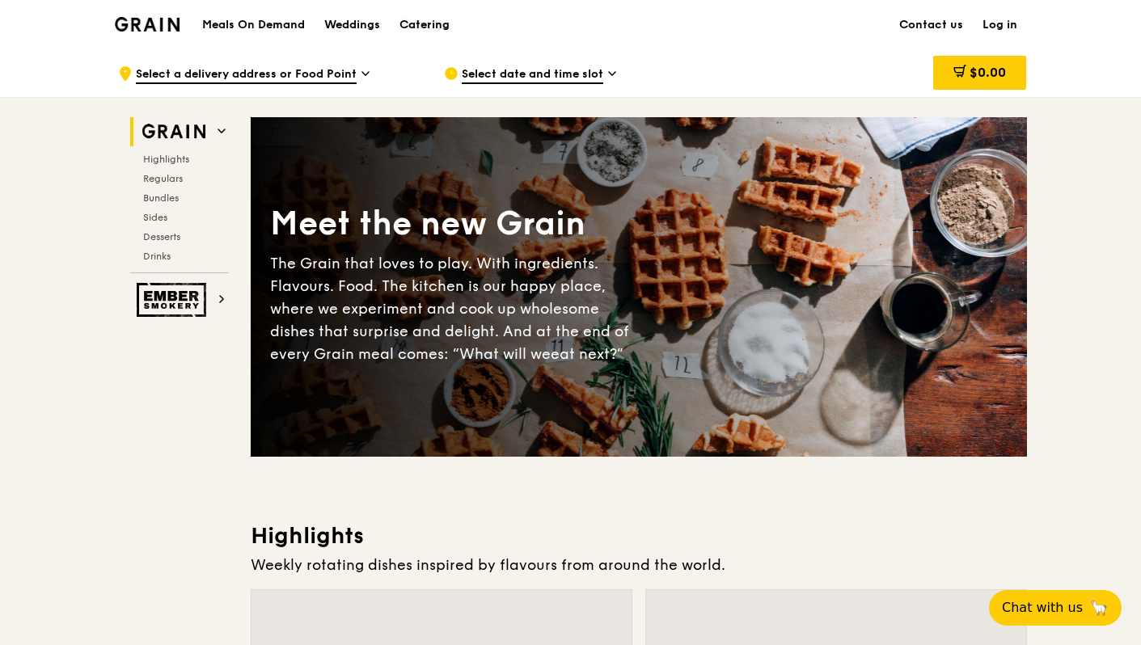
click at [421, 25] on div "Catering" at bounding box center [425, 25] width 50 height 49
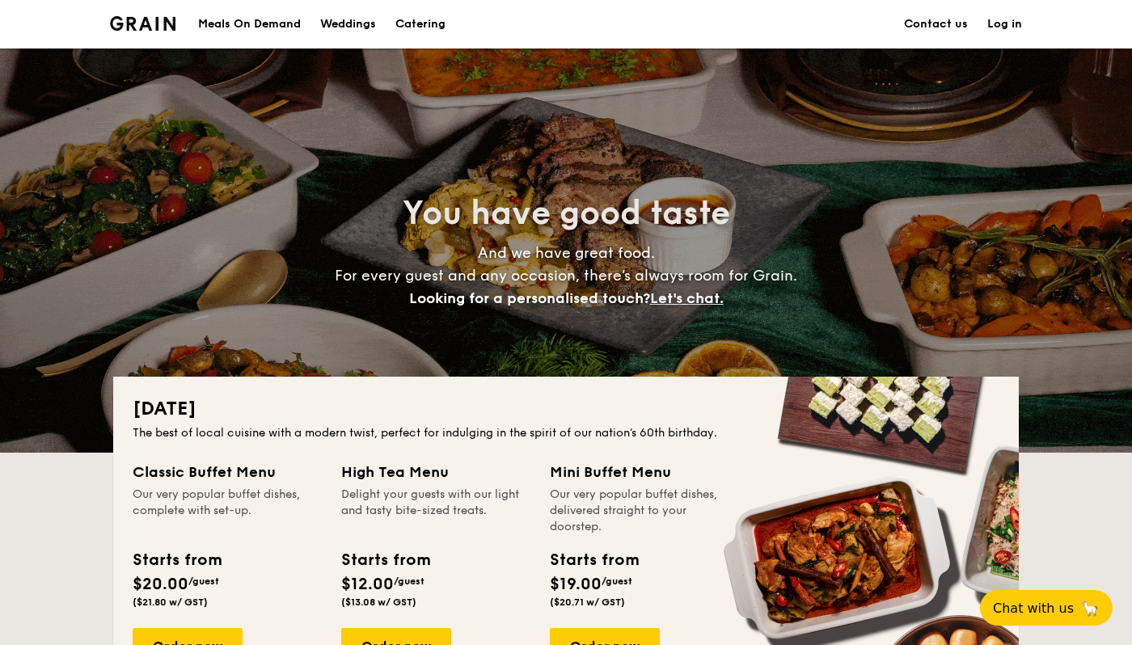
click at [955, 25] on link "Contact us" at bounding box center [936, 24] width 64 height 49
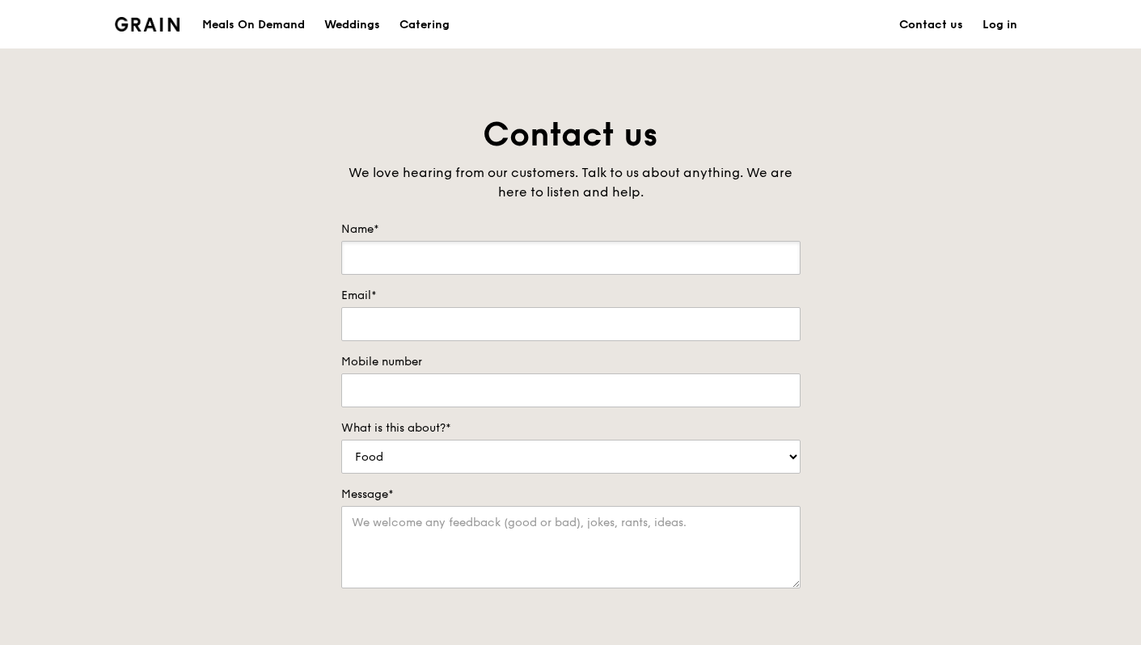
click at [602, 246] on input "Name*" at bounding box center [570, 258] width 459 height 34
type input "[PERSON_NAME]"
click at [366, 330] on input "Email*" at bounding box center [570, 324] width 459 height 34
type input "[EMAIL_ADDRESS][DOMAIN_NAME]"
click at [350, 391] on input "Mobile number" at bounding box center [570, 391] width 459 height 34
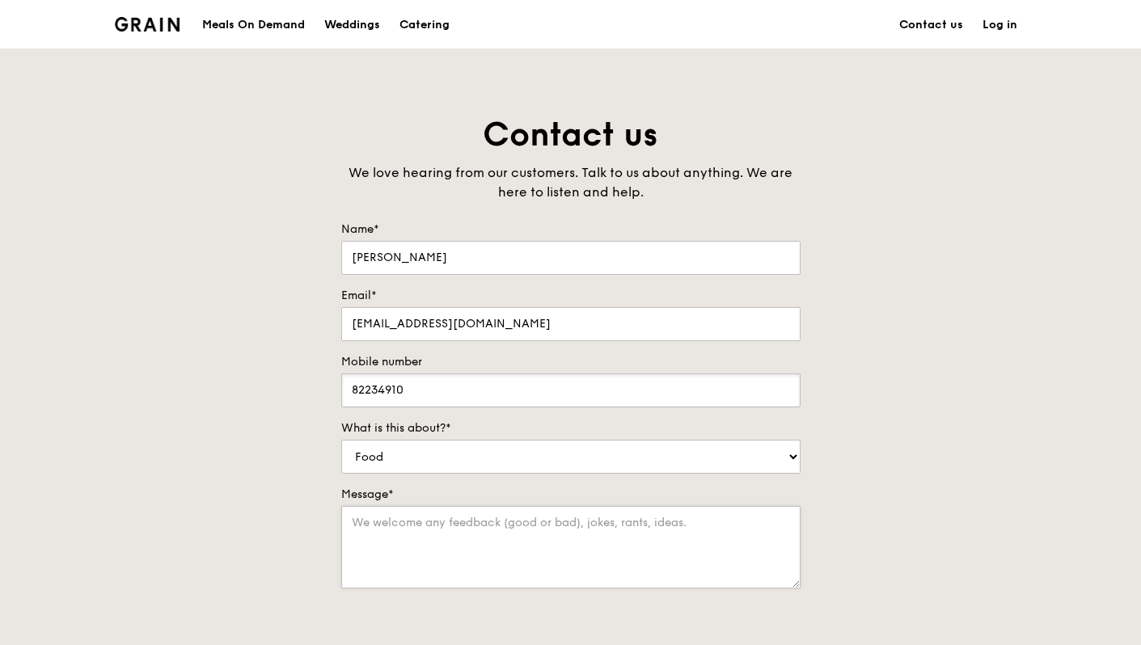
type input "82234910"
click at [352, 519] on textarea "Message*" at bounding box center [570, 547] width 459 height 82
click at [382, 541] on textarea "Message*" at bounding box center [570, 547] width 459 height 82
click at [450, 438] on div "What is this about?* Food Service Billing/Payment Catering Others" at bounding box center [570, 447] width 459 height 53
click at [444, 459] on select "Food Service Billing/Payment Catering Others" at bounding box center [570, 457] width 459 height 34
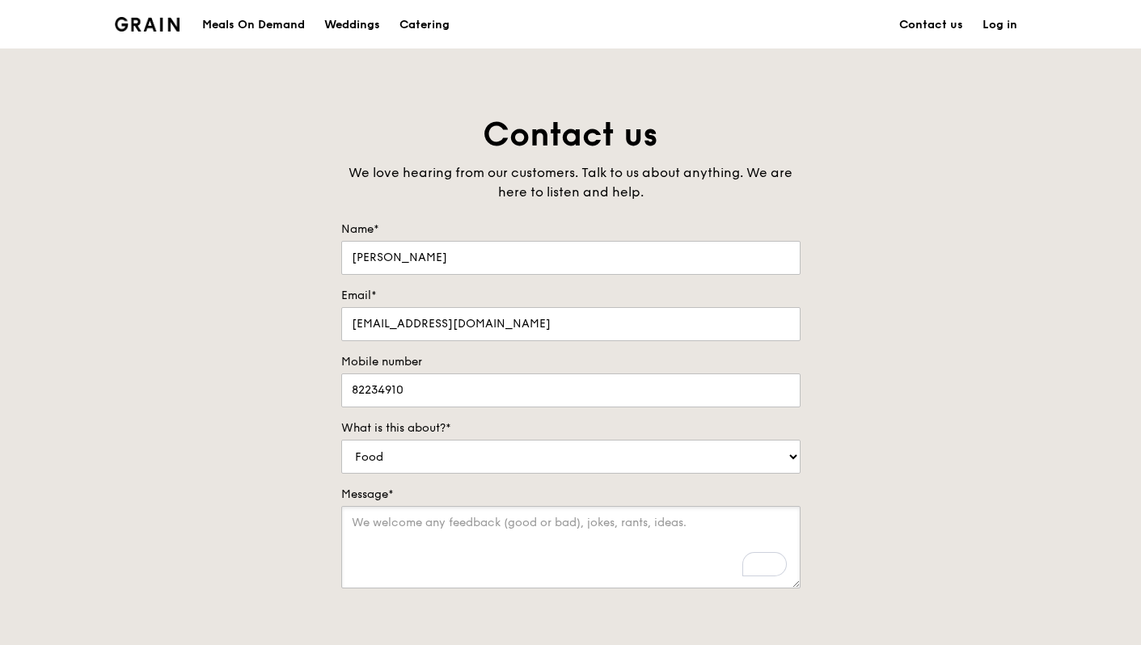
click at [392, 531] on textarea "Message*" at bounding box center [570, 547] width 459 height 82
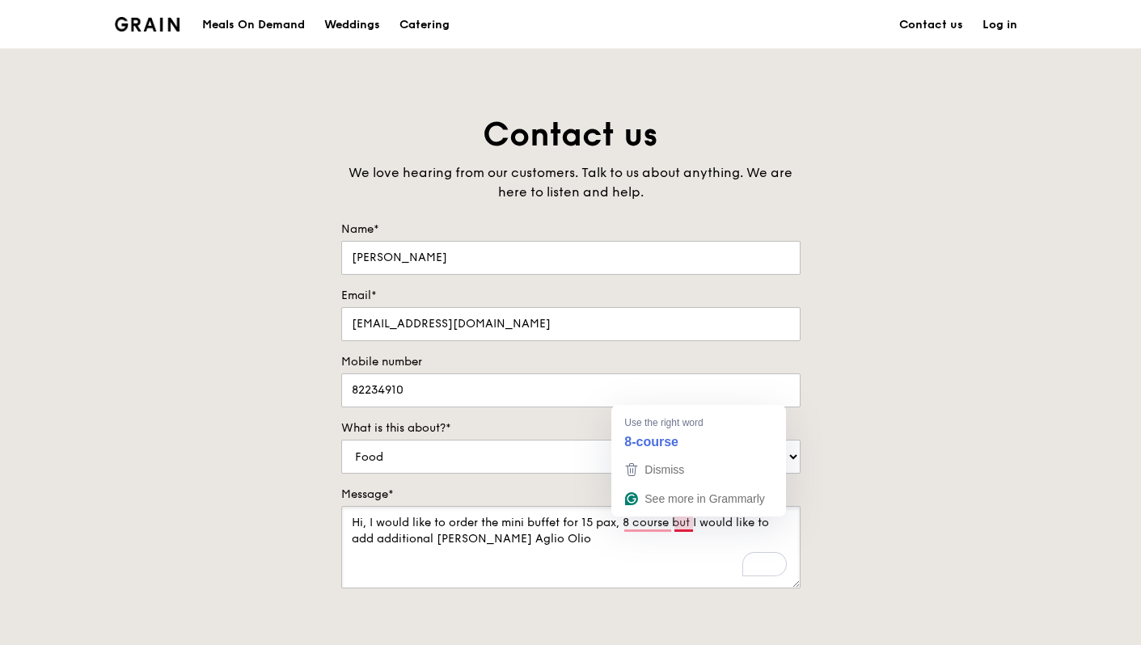
click at [683, 526] on textarea "Hi, I would like to order the mini buffet for 15 pax, 8 course but I would like…" at bounding box center [570, 547] width 459 height 82
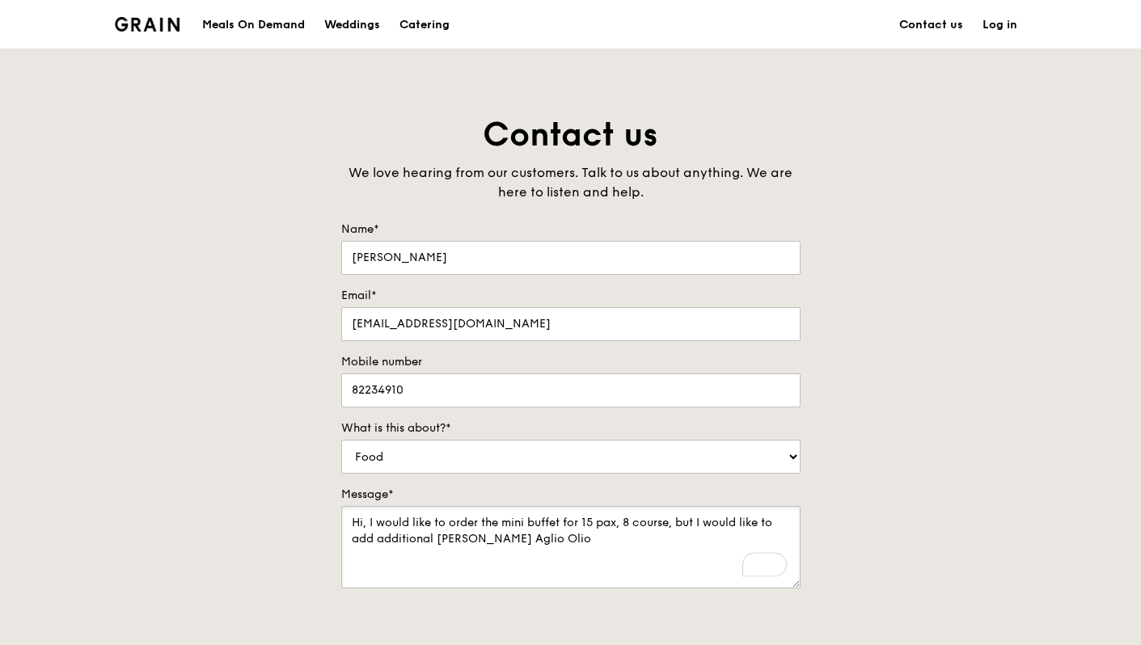
click at [616, 550] on textarea "Hi, I would like to order the mini buffet for 15 pax, 8 course, but I would lik…" at bounding box center [570, 547] width 459 height 82
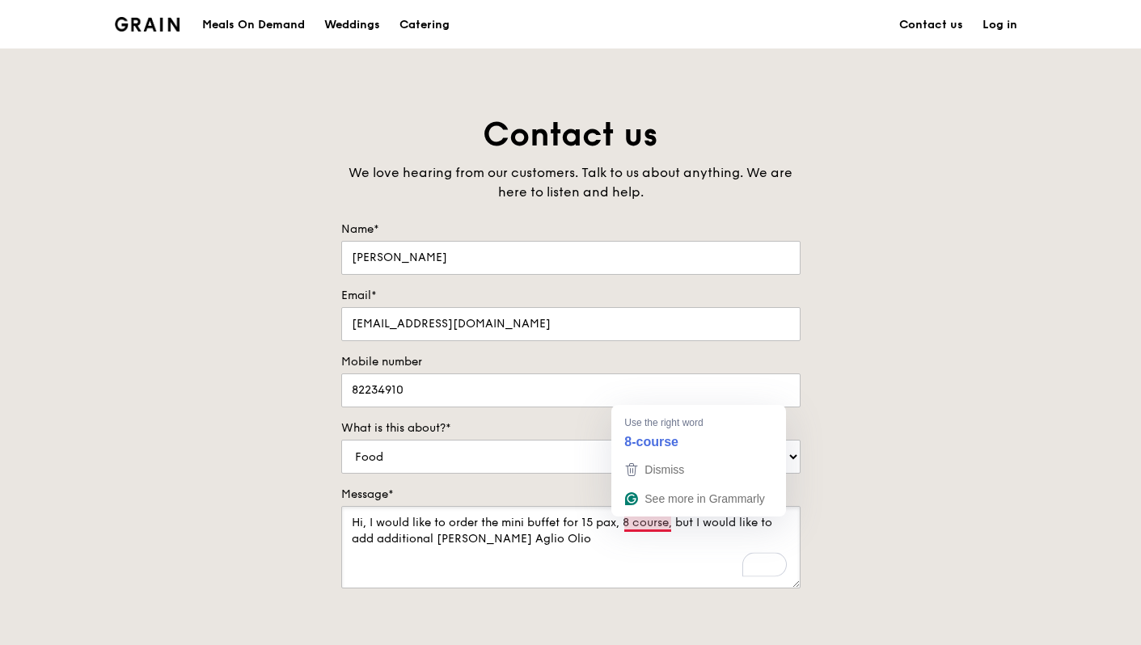
click at [646, 523] on textarea "Hi, I would like to order the mini buffet for 15 pax, 8 course, but I would lik…" at bounding box center [570, 547] width 459 height 82
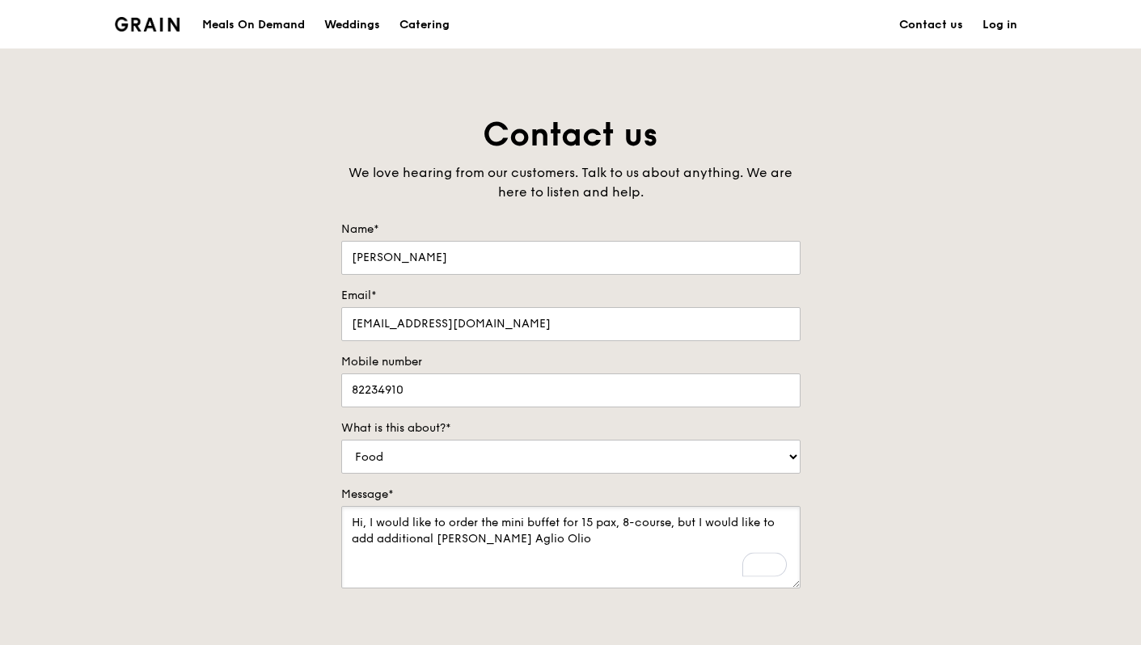
click at [598, 539] on textarea "Hi, I would like to order the mini buffet for 15 pax, 8-course, but I would lik…" at bounding box center [570, 547] width 459 height 82
click at [702, 523] on textarea "Hi, I would like to order the mini buffet for 15 pax, 8-course, but I would lik…" at bounding box center [570, 547] width 459 height 82
click at [354, 540] on textarea "Hi, I would like to order the mini buffet for 15 pax, 8-course, but I would lik…" at bounding box center [570, 547] width 459 height 82
click at [522, 540] on textarea "Hi, I would like to order the mini buffet for 15 pax, 8-course, but I would lik…" at bounding box center [570, 547] width 459 height 82
click at [419, 539] on textarea "Hi, I would like to order the mini buffet for 15 pax, 8-course, but I would lik…" at bounding box center [570, 547] width 459 height 82
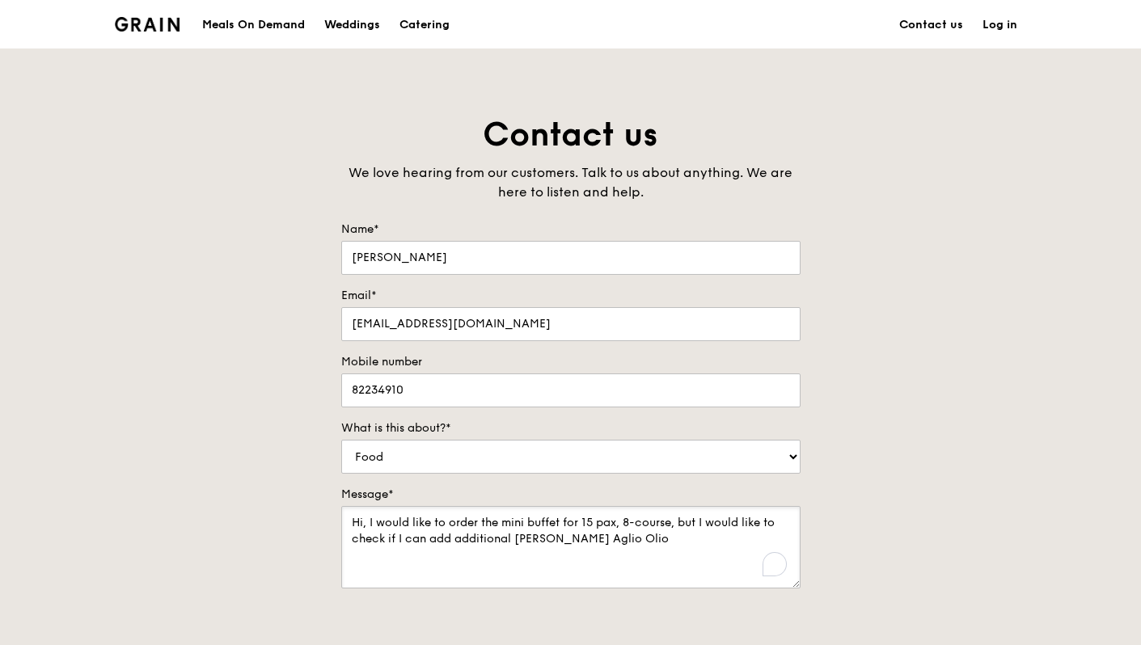
click at [455, 540] on textarea "Hi, I would like to order the mini buffet for 15 pax, 8-course, but I would lik…" at bounding box center [570, 547] width 459 height 82
click at [507, 539] on textarea "Hi, I would like to order the mini buffet for 15 pax, 8-course, but I would lik…" at bounding box center [570, 547] width 459 height 82
click at [569, 539] on textarea "Hi, I would like to order the mini buffet for 15 pax, 8-course, but I would lik…" at bounding box center [570, 547] width 459 height 82
click at [577, 549] on textarea "Hi, I would like to order the mini buffet for 15 pax, 8-course, but I would lik…" at bounding box center [570, 547] width 459 height 82
click at [658, 544] on textarea "Hi, I would like to order the mini buffet for 15 pax, 8-course, but I would lik…" at bounding box center [570, 547] width 459 height 82
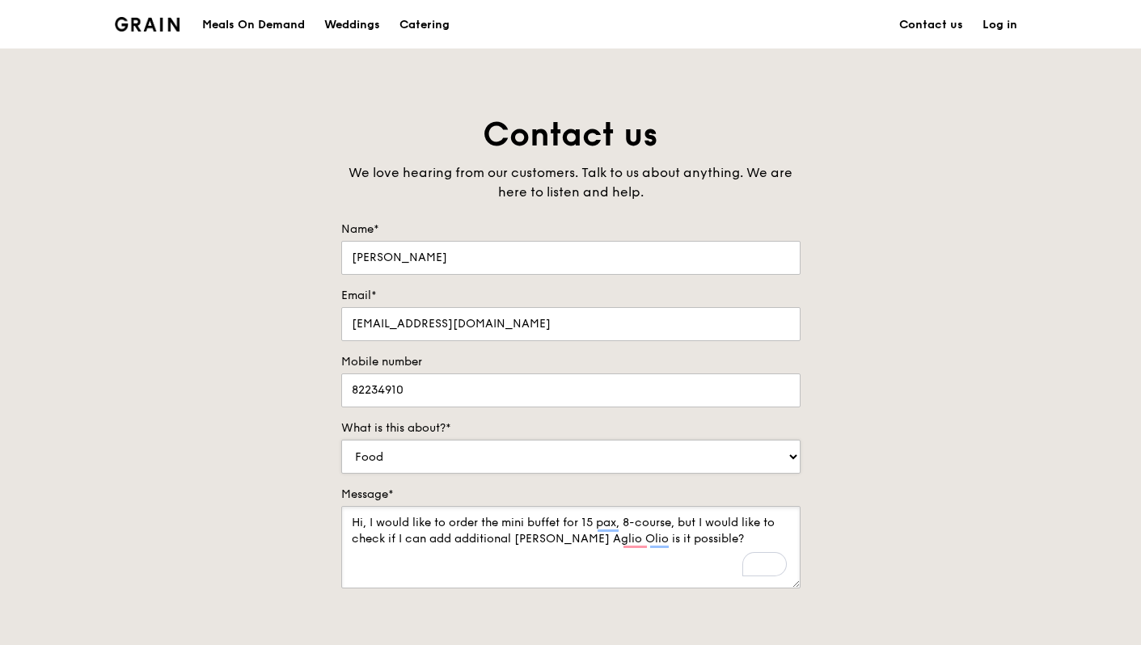
scroll to position [66, 0]
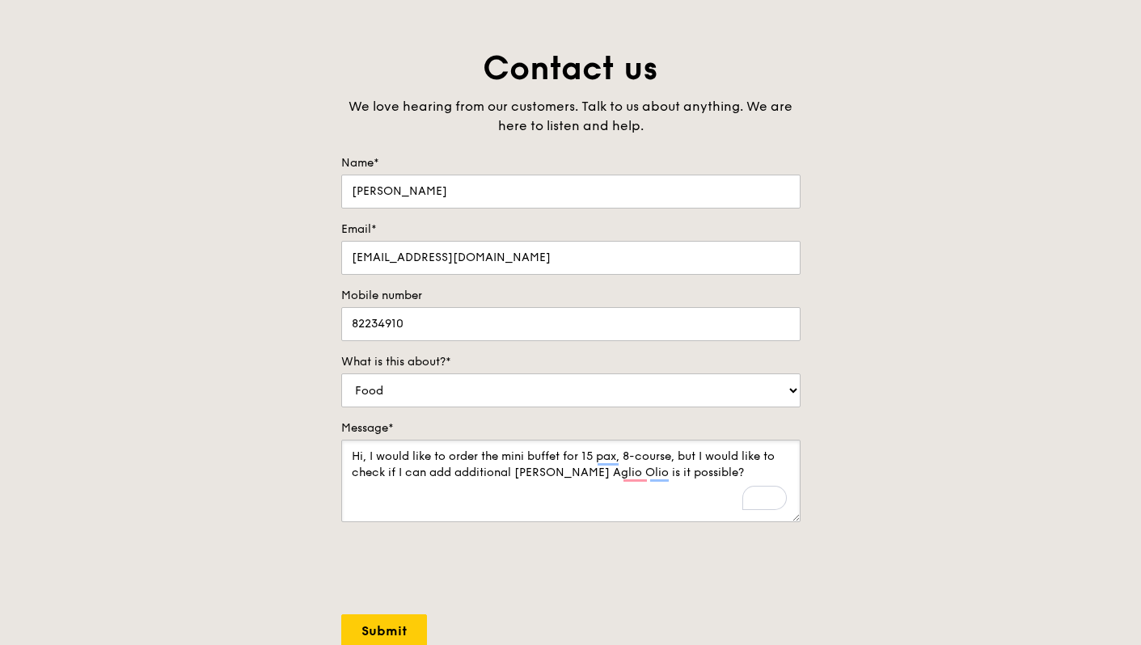
click at [526, 496] on textarea "Hi, I would like to order the mini buffet for 15 pax, 8-course, but I would lik…" at bounding box center [570, 481] width 459 height 82
click at [777, 456] on textarea "Hi, I would like to order the mini buffet for 15 pax, 8-course, but I would lik…" at bounding box center [570, 481] width 459 height 82
click at [777, 465] on textarea "Hi, I would like to order the mini buffet for 15 pax, 8-course, but I would lik…" at bounding box center [570, 481] width 459 height 82
click at [725, 471] on textarea "Hi, I would like to order the mini buffet for 15 pax, 8-course, but I would lik…" at bounding box center [570, 481] width 459 height 82
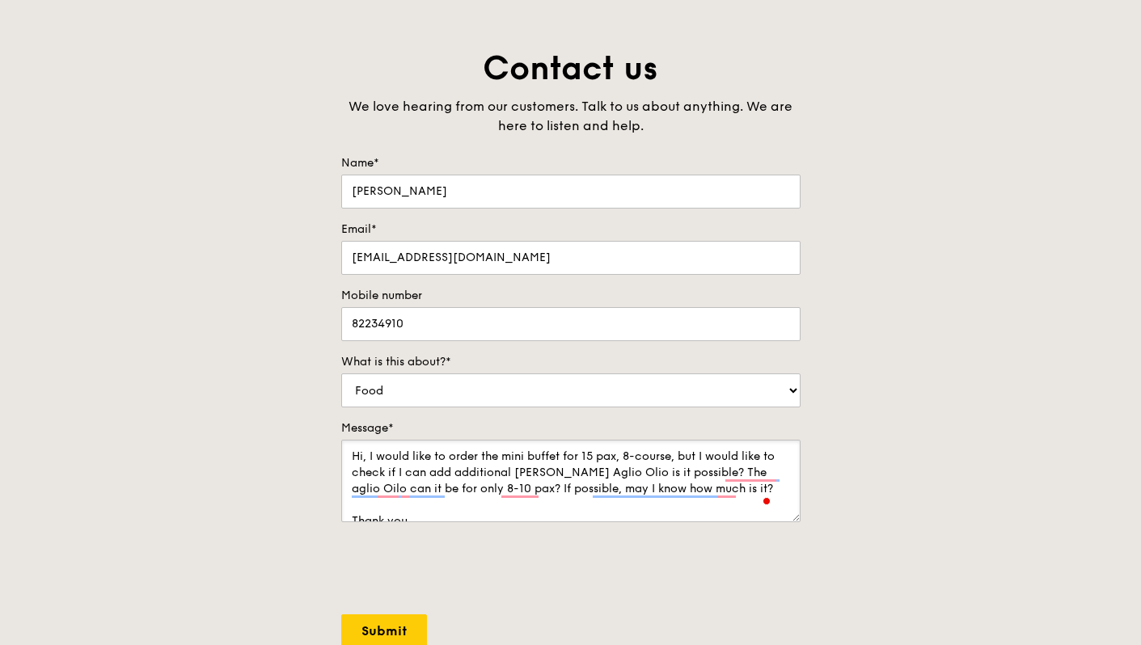
scroll to position [16, 0]
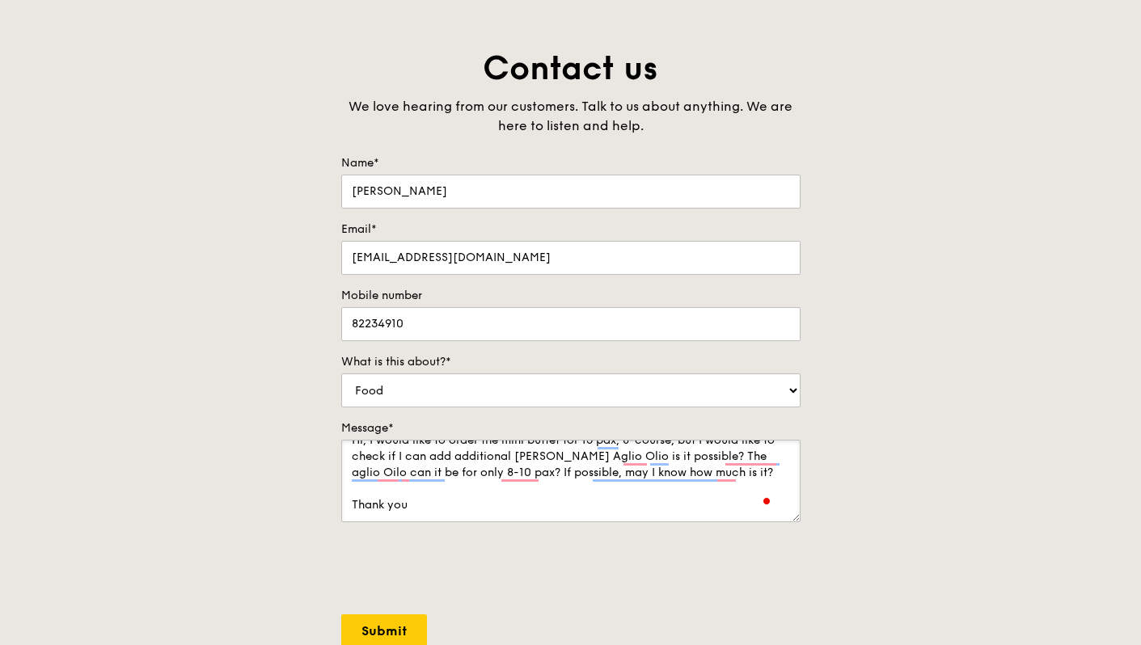
type textarea "Hi, I would like to order the mini buffet for 15 pax, 8-course, but I would lik…"
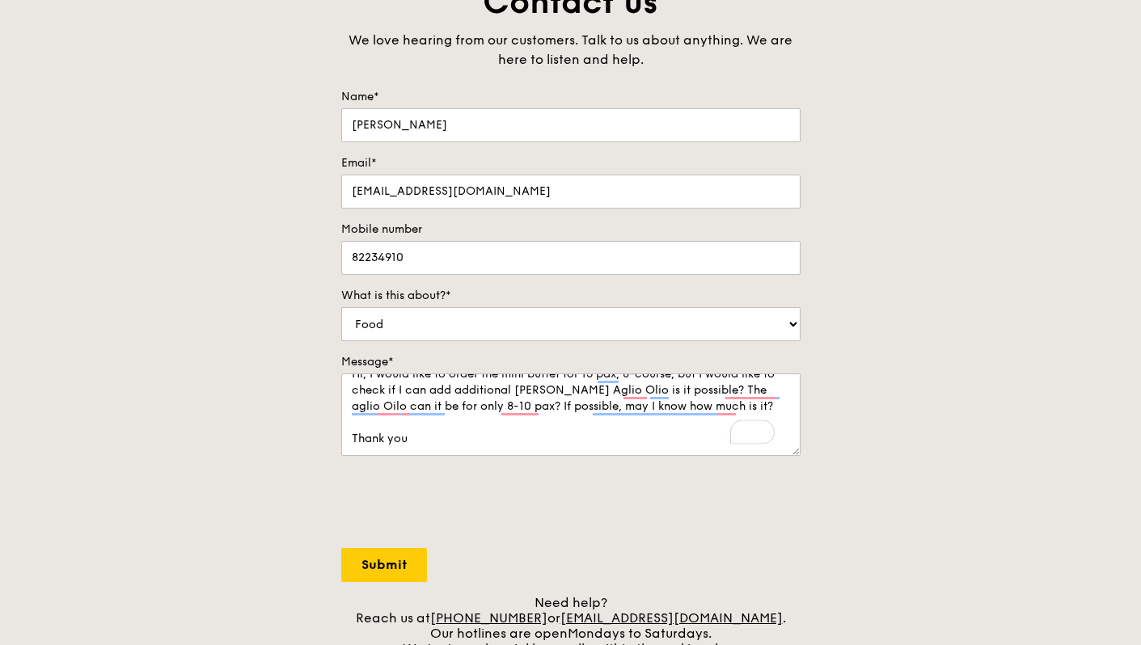
scroll to position [226, 0]
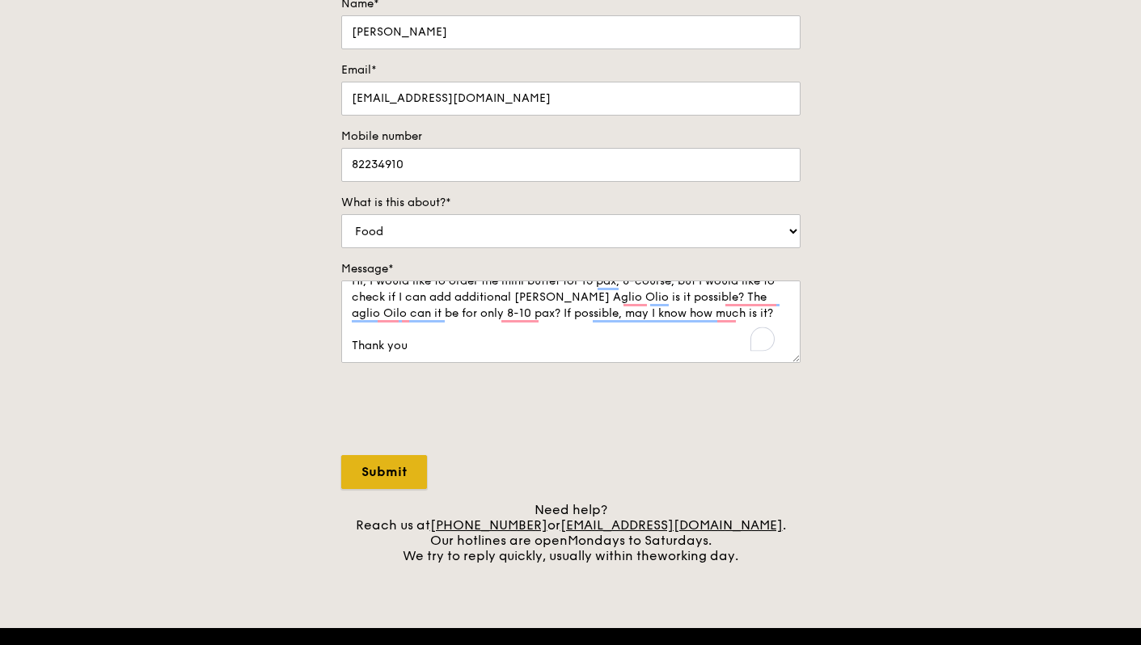
click at [401, 484] on input "Submit" at bounding box center [384, 472] width 86 height 34
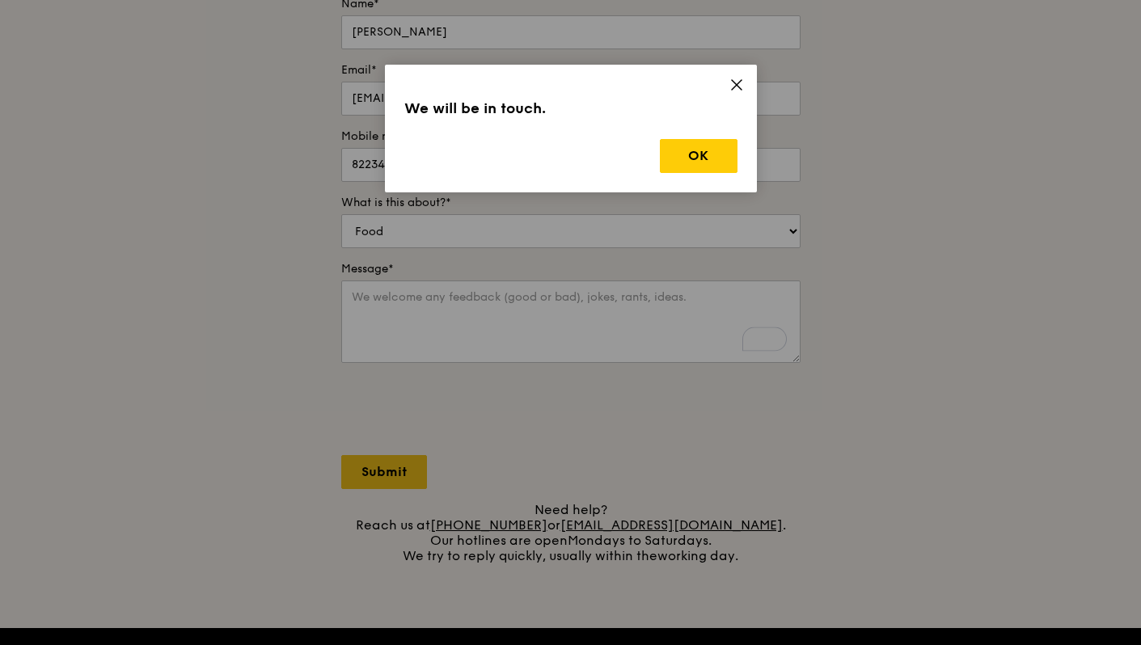
scroll to position [0, 0]
click at [701, 166] on button "OK" at bounding box center [699, 156] width 78 height 34
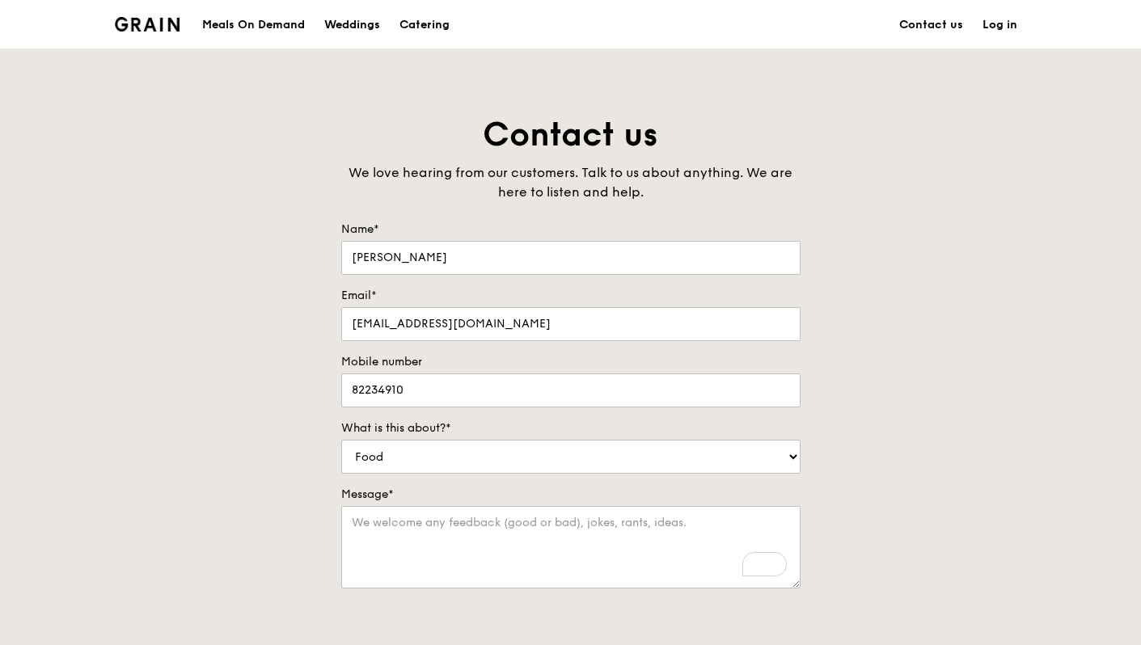
click at [181, 28] on div "Meals On Demand Weddings Catering Contact us Log in" at bounding box center [571, 24] width 912 height 49
click at [164, 23] on img at bounding box center [148, 24] width 66 height 15
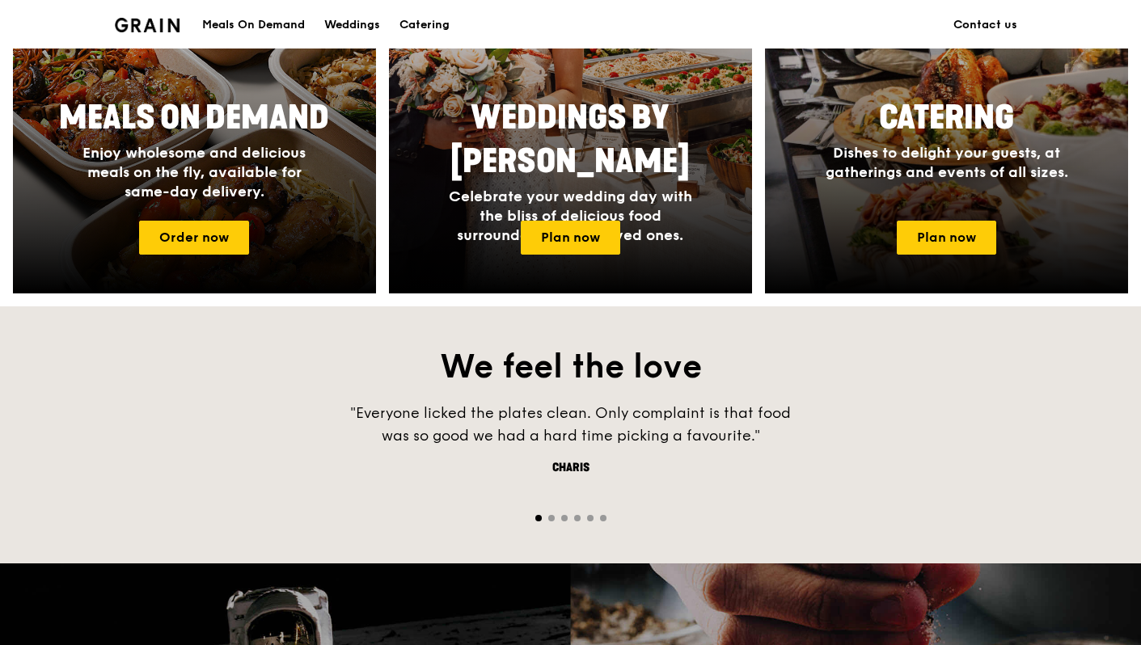
scroll to position [797, 0]
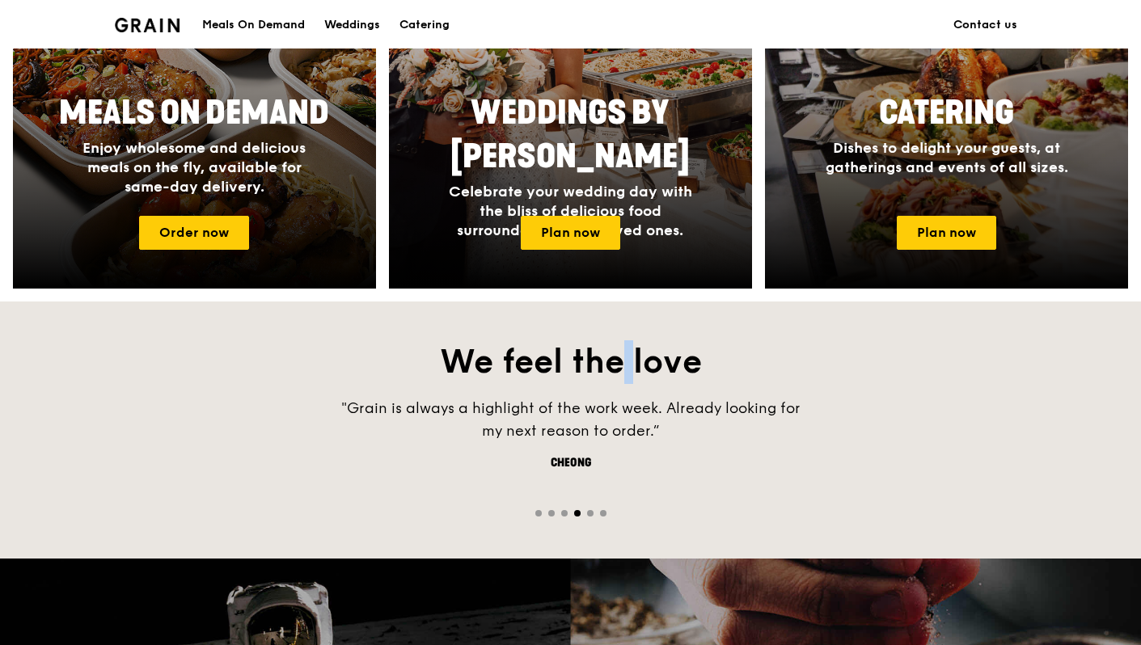
click at [527, 382] on h2 "We feel the love" at bounding box center [570, 362] width 1141 height 44
